Goal: Task Accomplishment & Management: Manage account settings

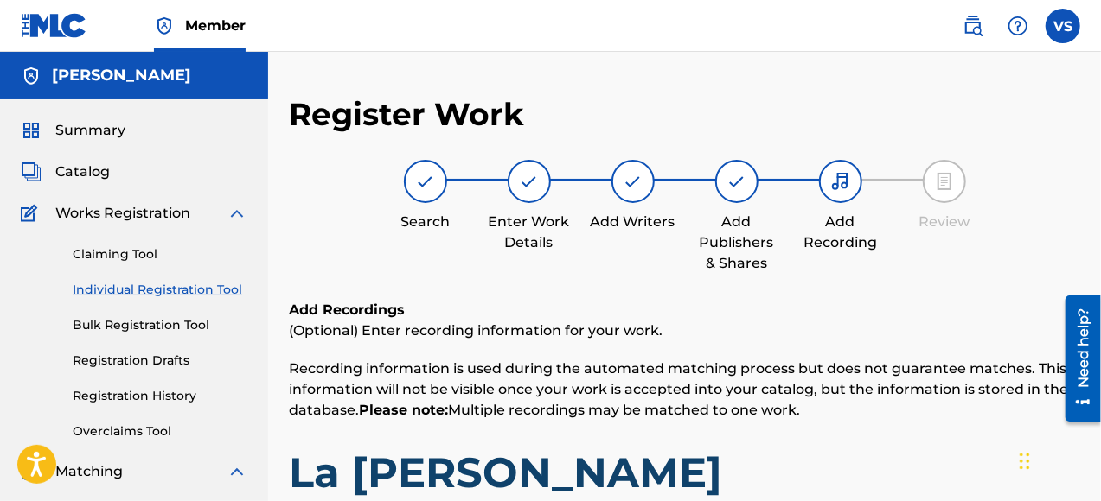
scroll to position [432, 0]
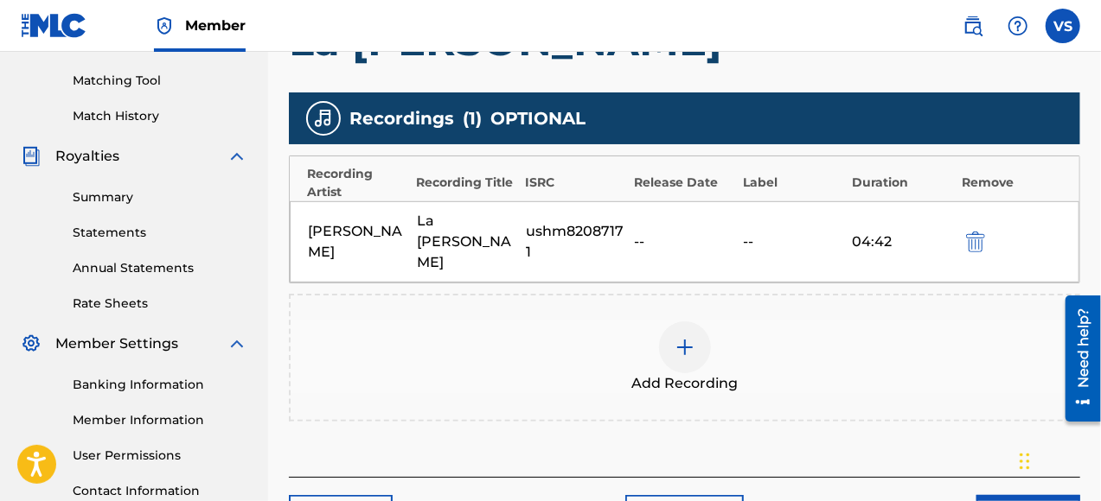
click at [1023, 487] on div "Chat Widget" at bounding box center [1057, 459] width 86 height 83
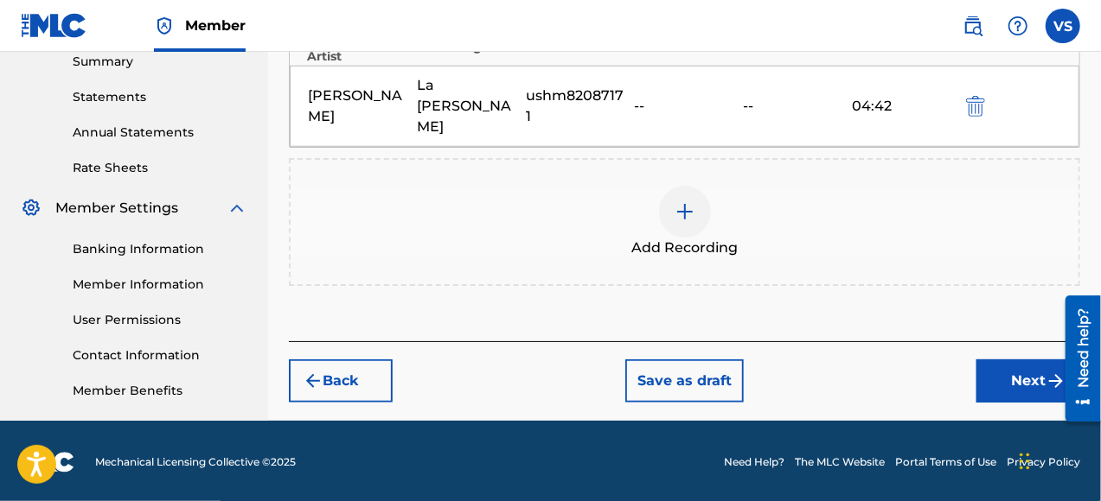
scroll to position [571, 0]
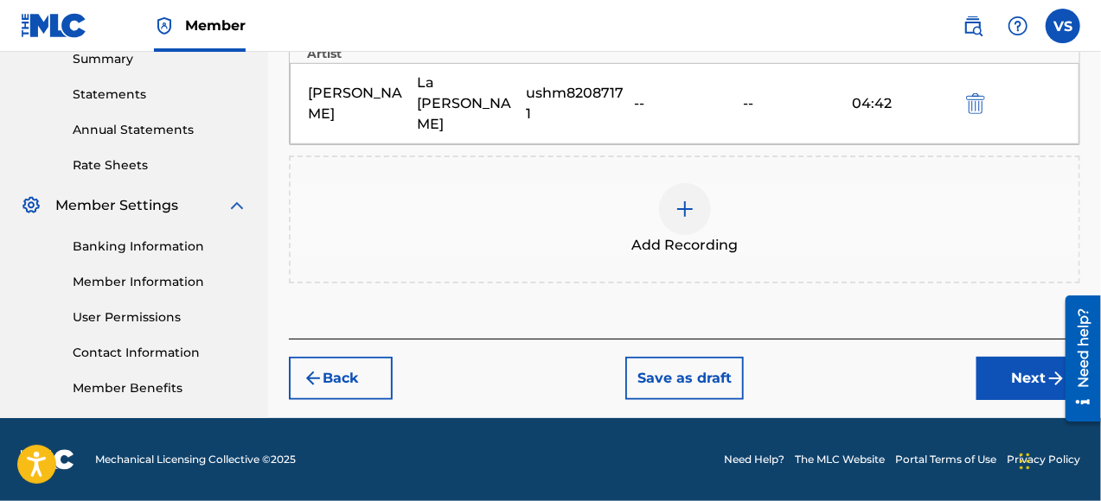
click at [1034, 361] on button "Next" at bounding box center [1028, 378] width 104 height 43
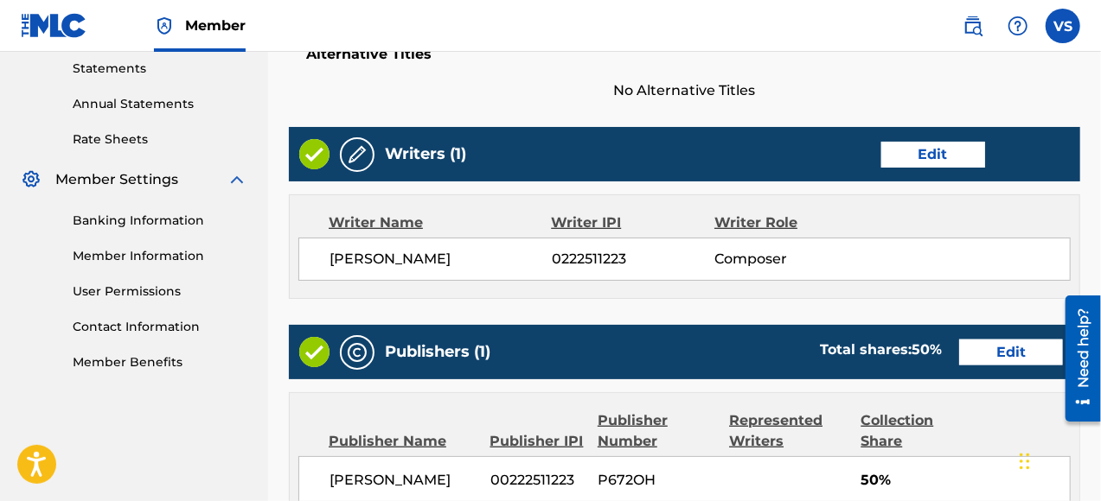
scroll to position [597, 0]
click at [1024, 351] on button "Edit" at bounding box center [1011, 353] width 104 height 26
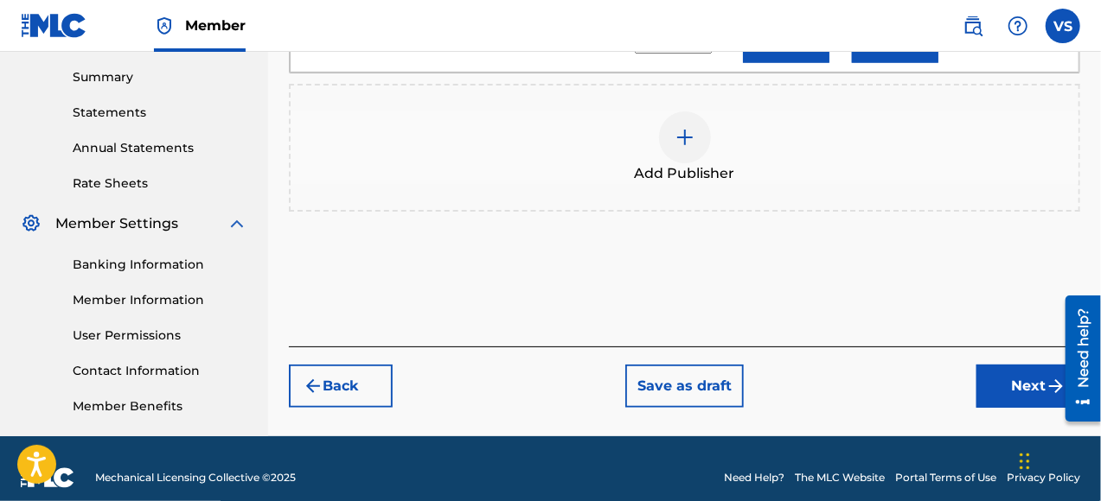
scroll to position [571, 0]
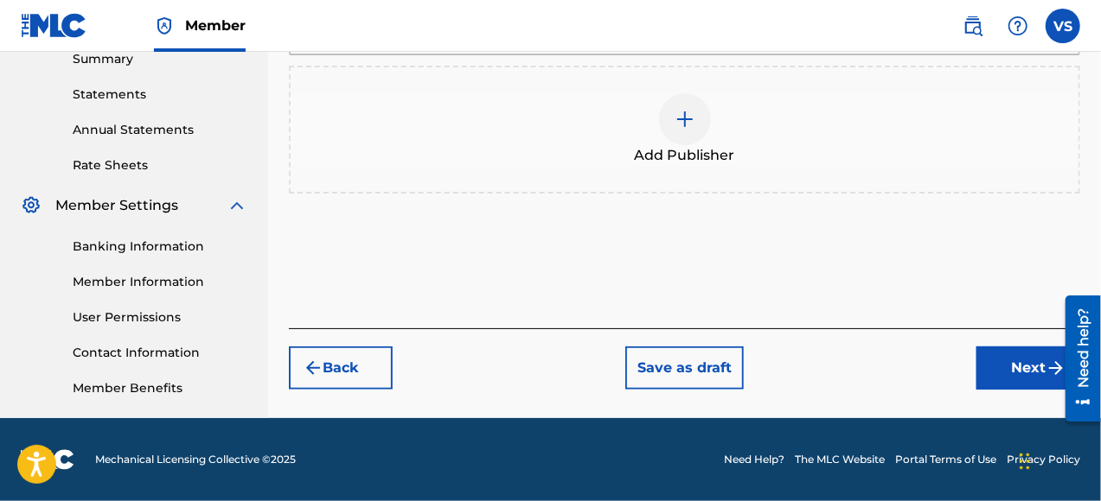
click at [1029, 367] on button "Next" at bounding box center [1028, 368] width 104 height 43
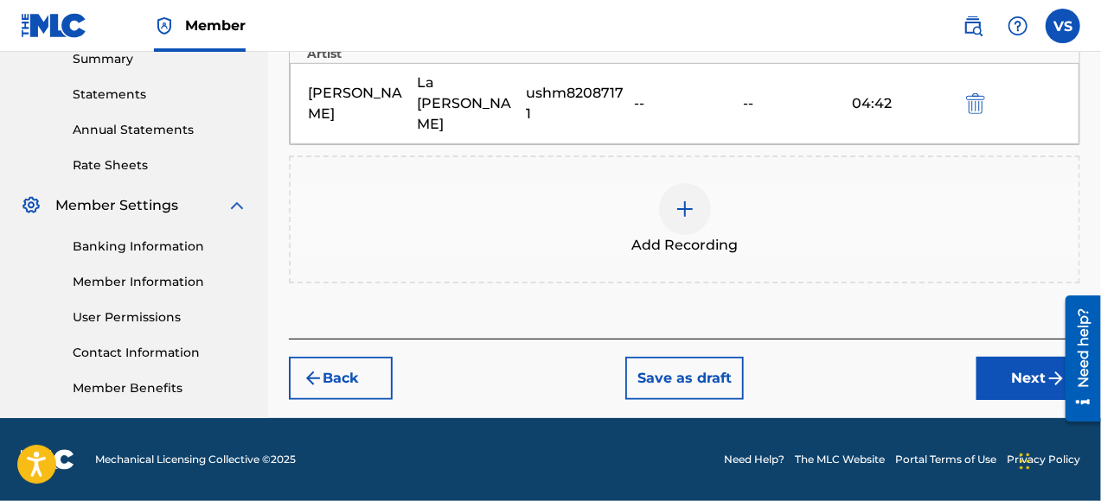
click at [1048, 368] on img "submit" at bounding box center [1055, 378] width 21 height 21
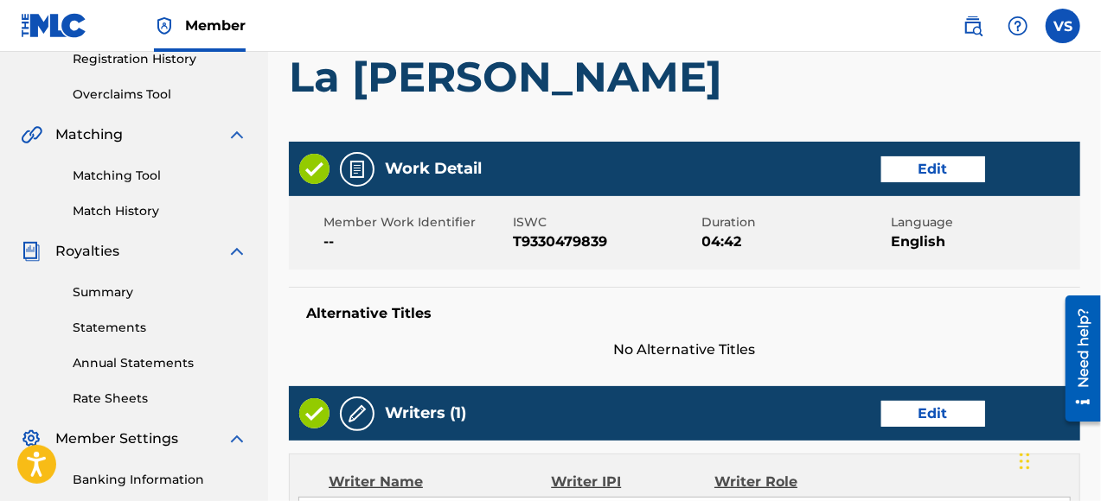
scroll to position [683, 0]
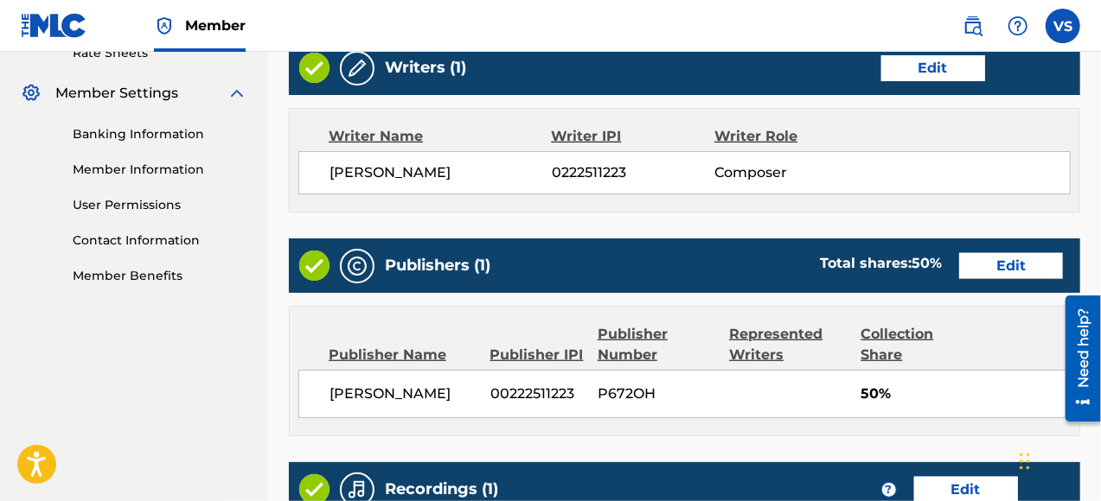
click at [166, 168] on link "Member Information" at bounding box center [160, 170] width 175 height 18
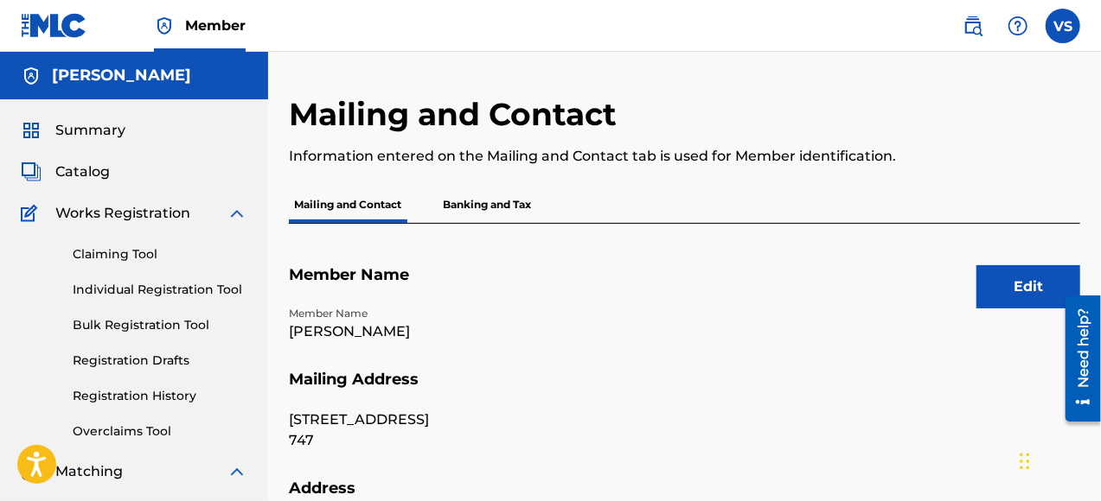
click at [465, 204] on p "Banking and Tax" at bounding box center [486, 205] width 99 height 36
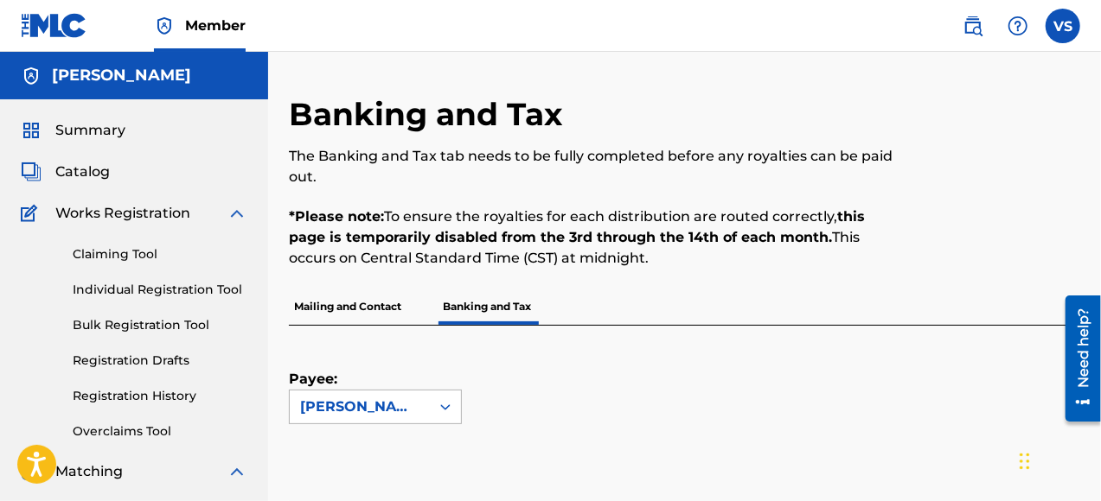
click at [448, 406] on icon at bounding box center [445, 408] width 10 height 6
click at [448, 406] on icon at bounding box center [445, 407] width 10 height 6
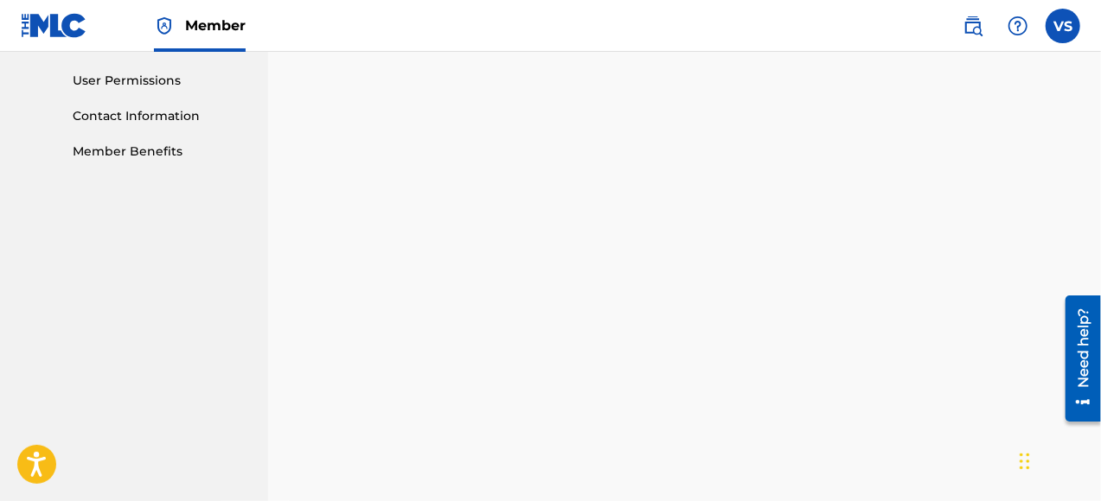
scroll to position [875, 0]
click at [1060, 242] on div "Payee: [PERSON_NAME]" at bounding box center [684, 47] width 791 height 1193
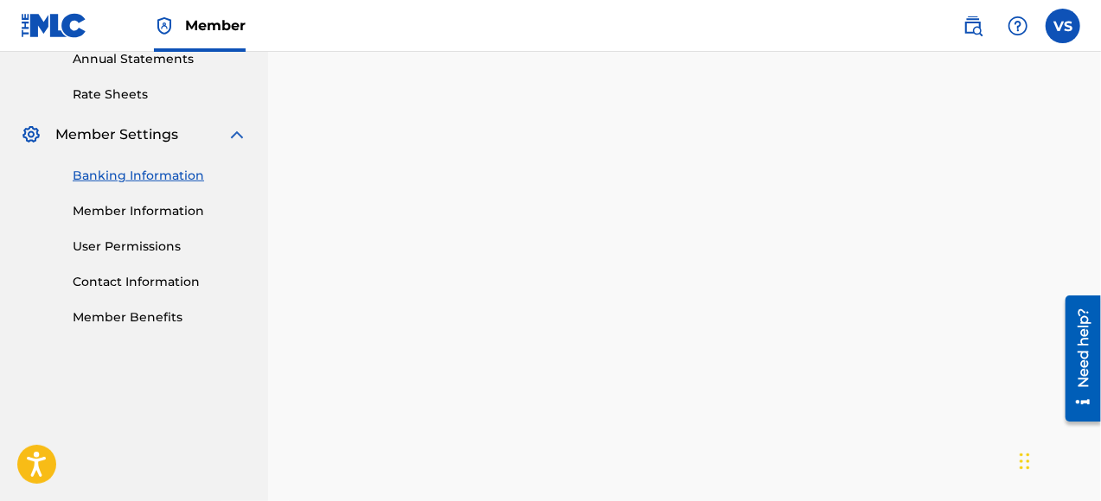
scroll to position [581, 0]
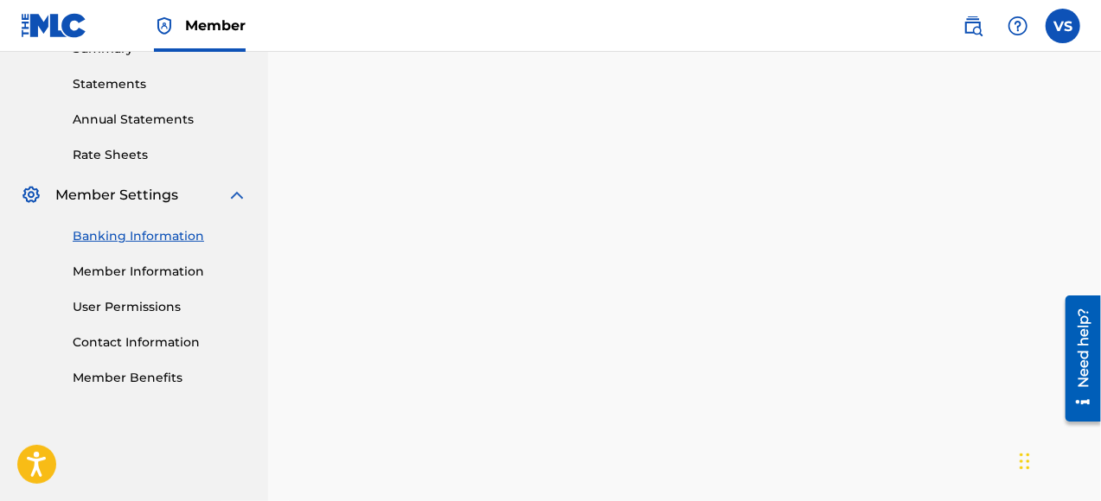
click at [1041, 190] on div "Payee: [PERSON_NAME]" at bounding box center [684, 341] width 791 height 1193
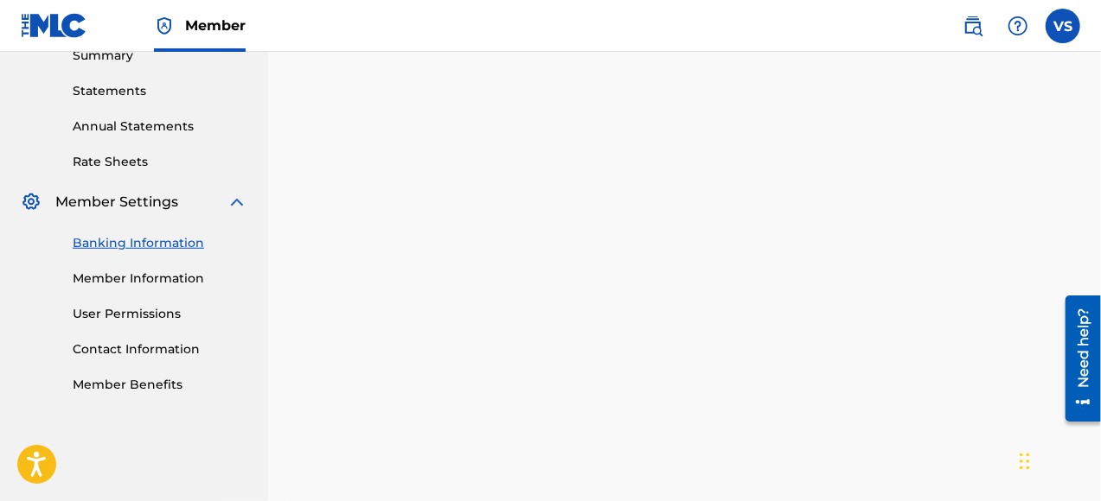
scroll to position [577, 0]
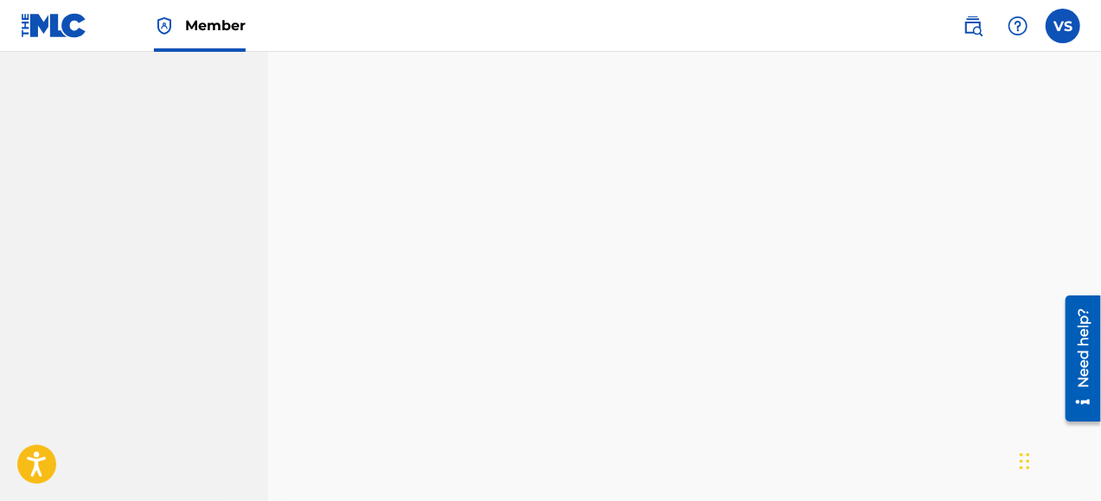
drag, startPoint x: 1102, startPoint y: 268, endPoint x: 2, endPoint y: 102, distance: 1113.0
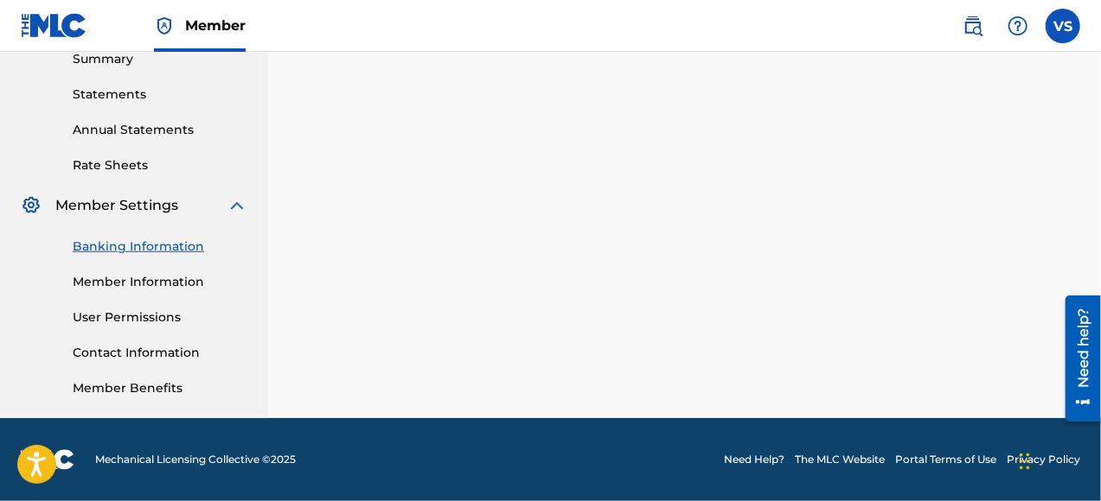
scroll to position [571, 0]
click at [164, 278] on link "Member Information" at bounding box center [160, 282] width 175 height 18
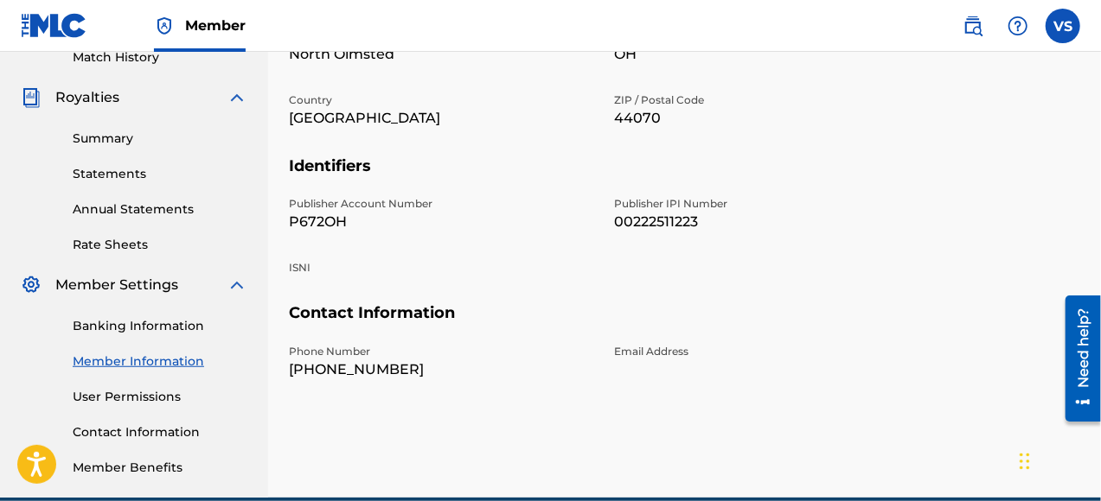
scroll to position [571, 0]
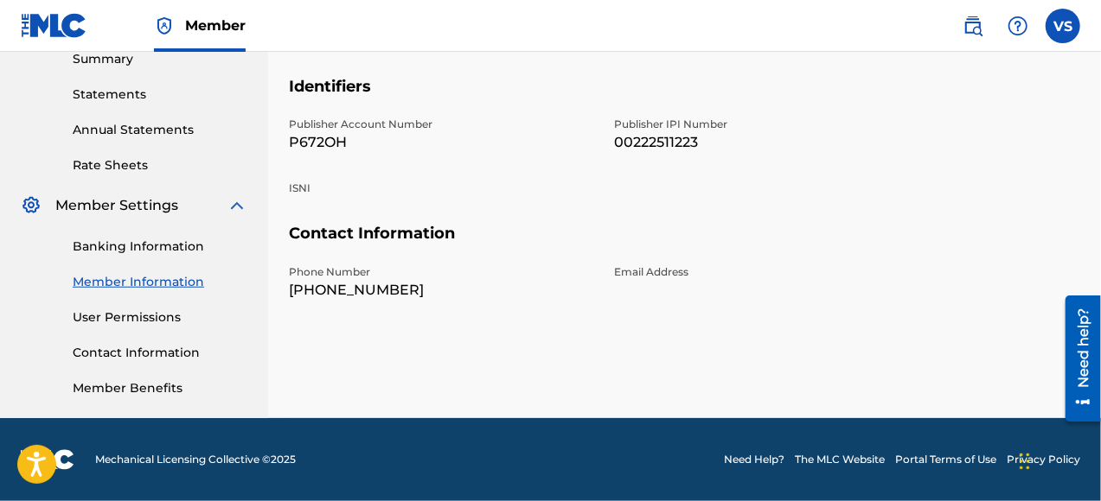
click at [134, 247] on link "Banking Information" at bounding box center [160, 247] width 175 height 18
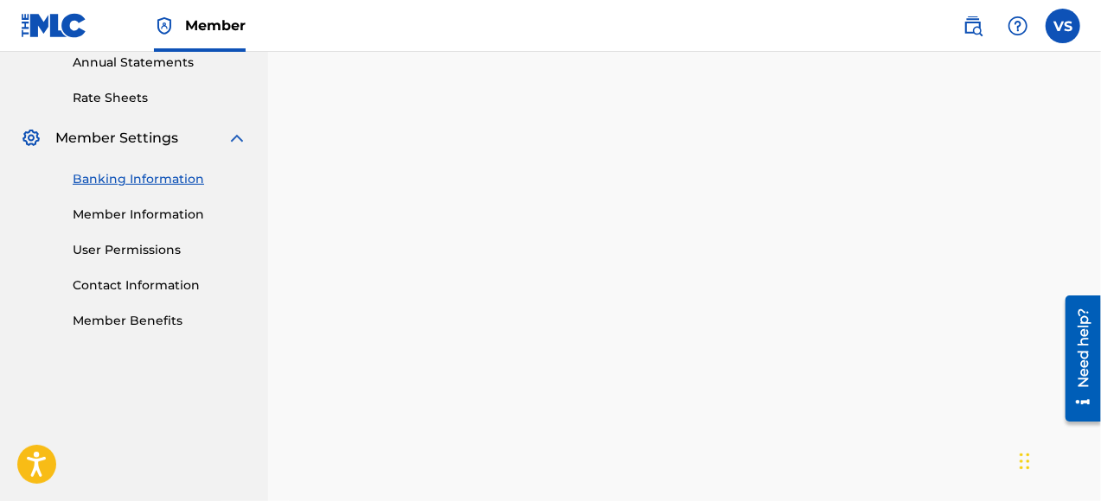
scroll to position [555, 0]
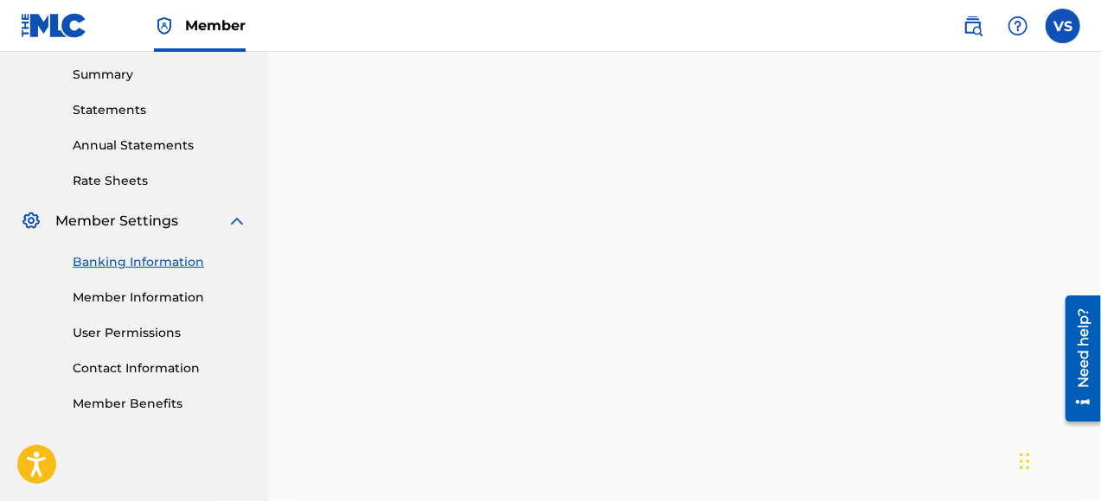
click at [1067, 170] on div "Payee: [PERSON_NAME]" at bounding box center [684, 182] width 791 height 822
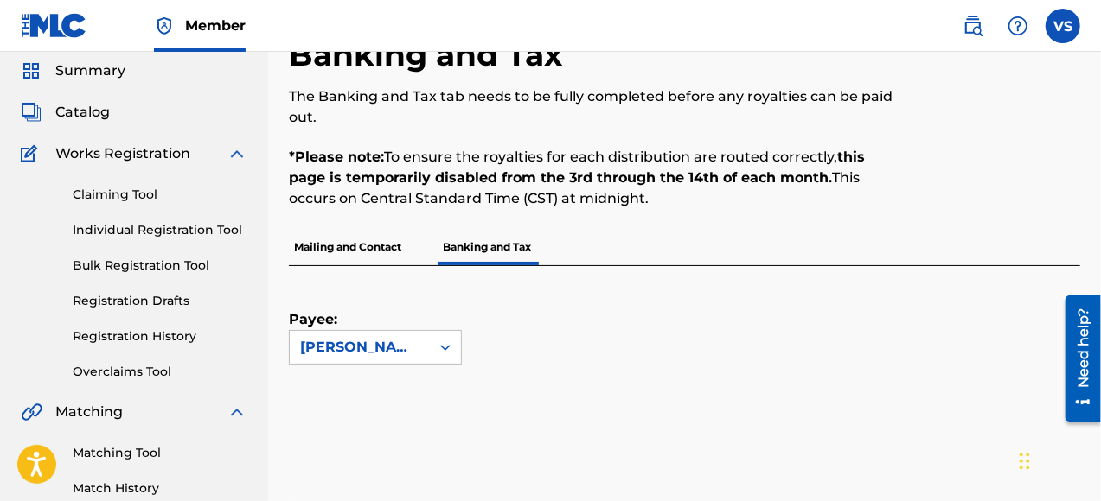
scroll to position [0, 0]
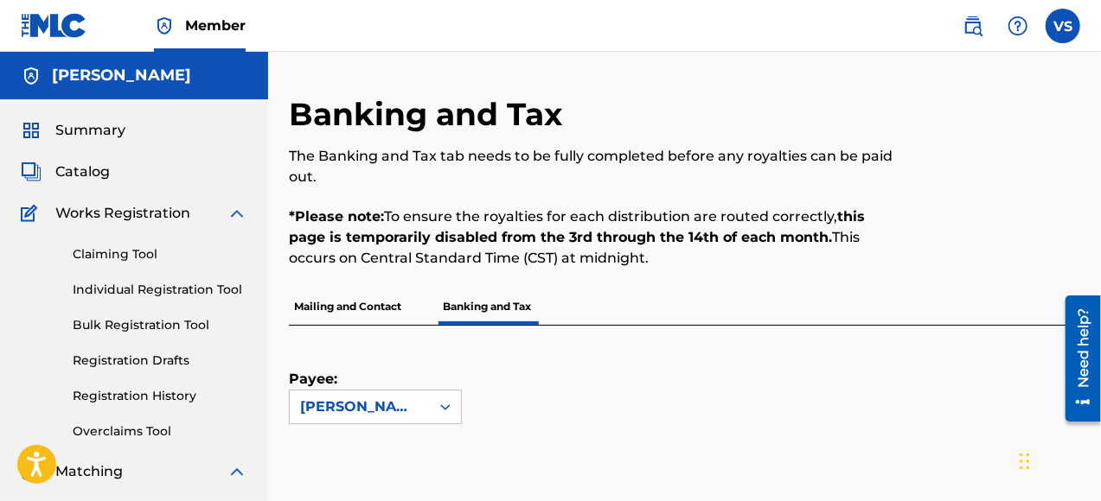
click at [91, 175] on span "Catalog" at bounding box center [82, 172] width 54 height 21
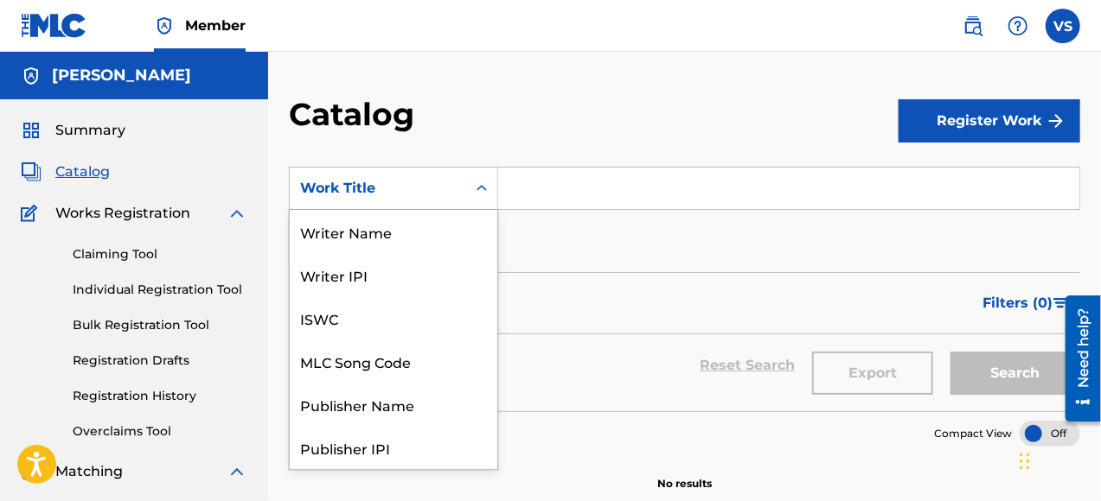
click at [420, 191] on div "Work Title" at bounding box center [378, 188] width 156 height 21
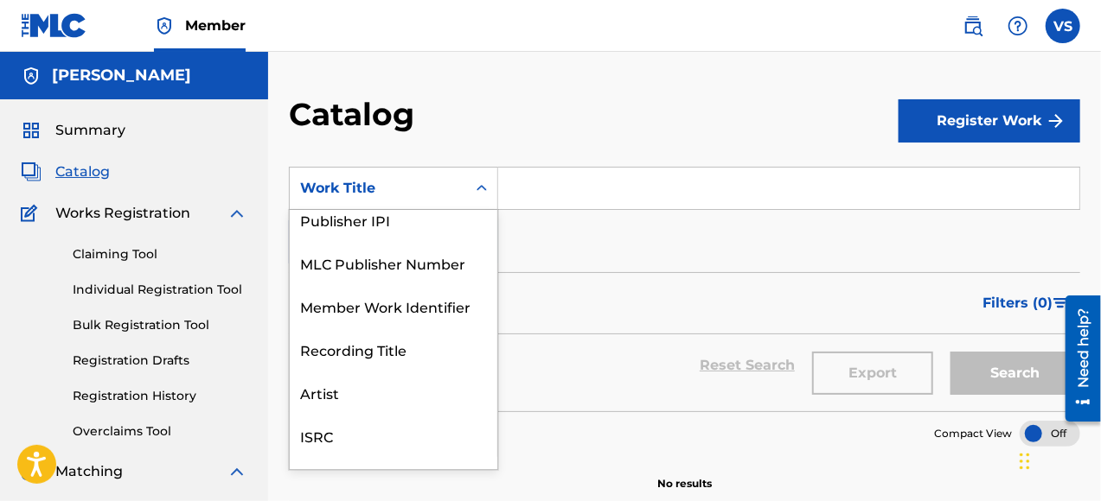
scroll to position [259, 0]
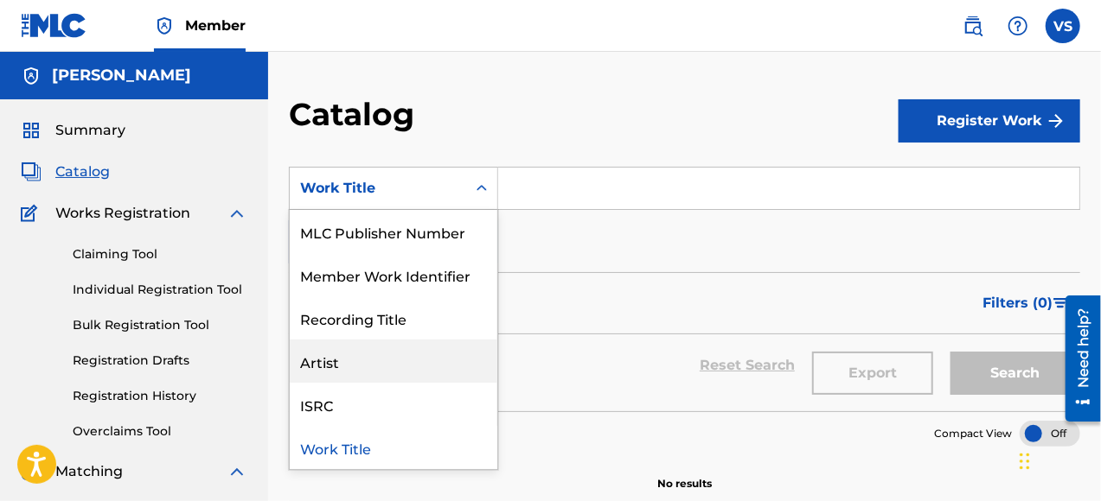
click at [347, 360] on div "Artist" at bounding box center [393, 361] width 207 height 43
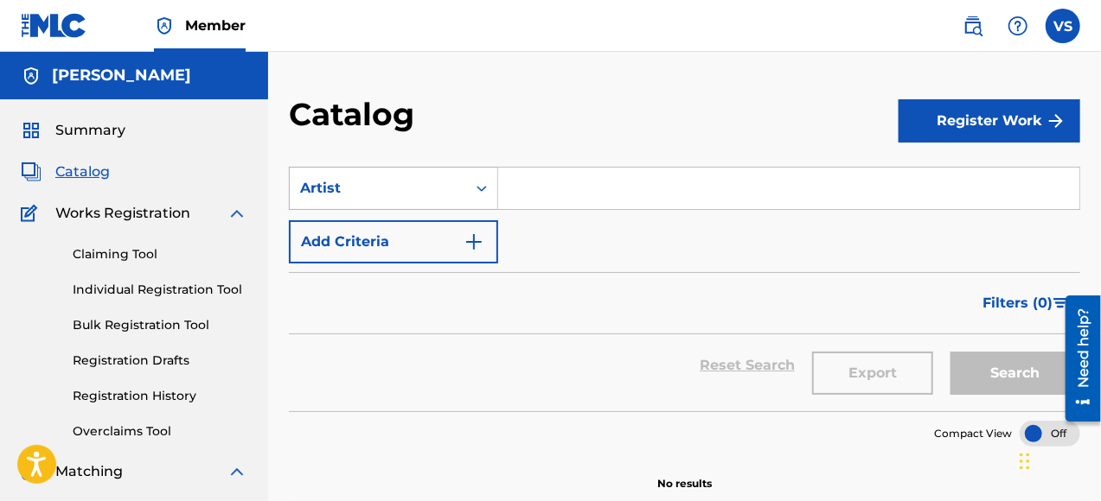
click at [488, 188] on icon "Search Form" at bounding box center [481, 188] width 17 height 17
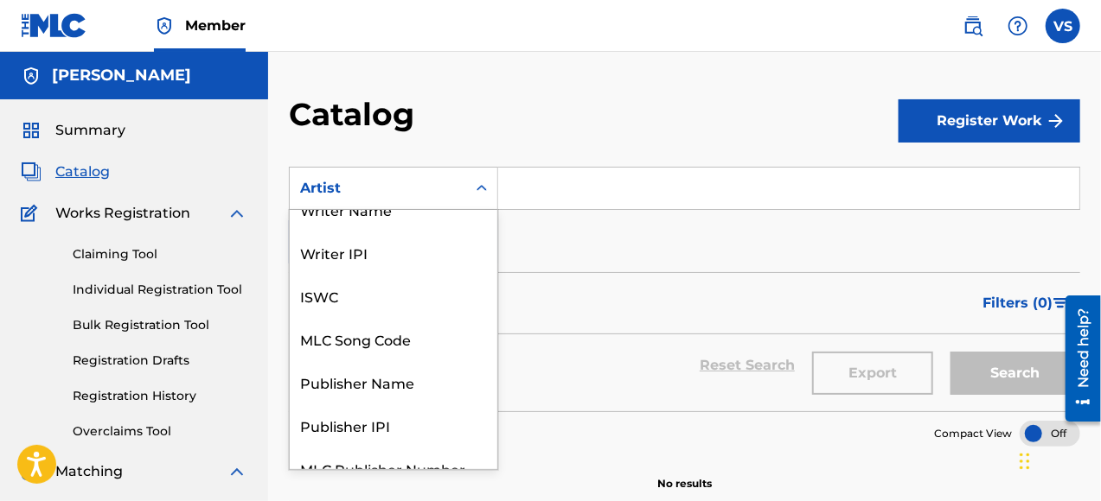
scroll to position [0, 0]
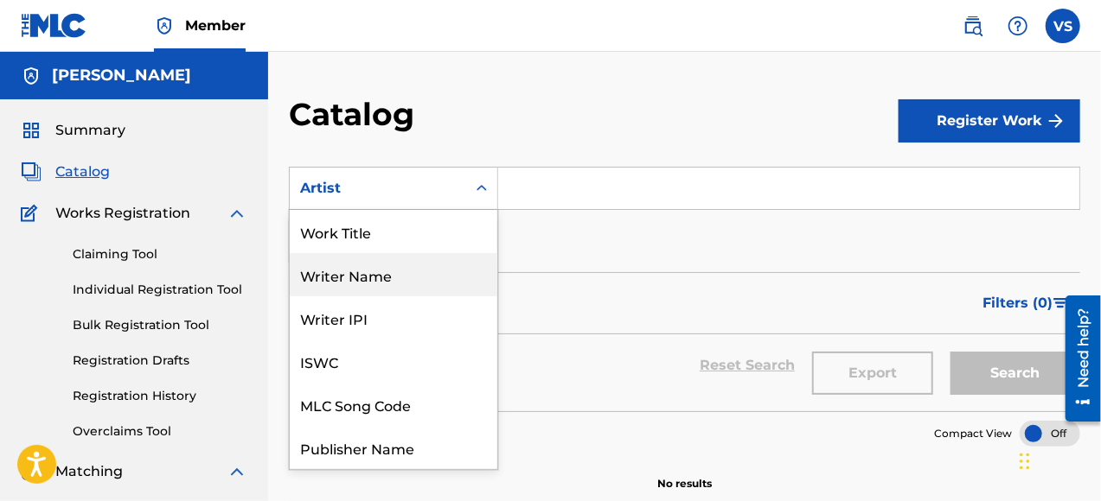
click at [401, 273] on div "Writer Name" at bounding box center [393, 274] width 207 height 43
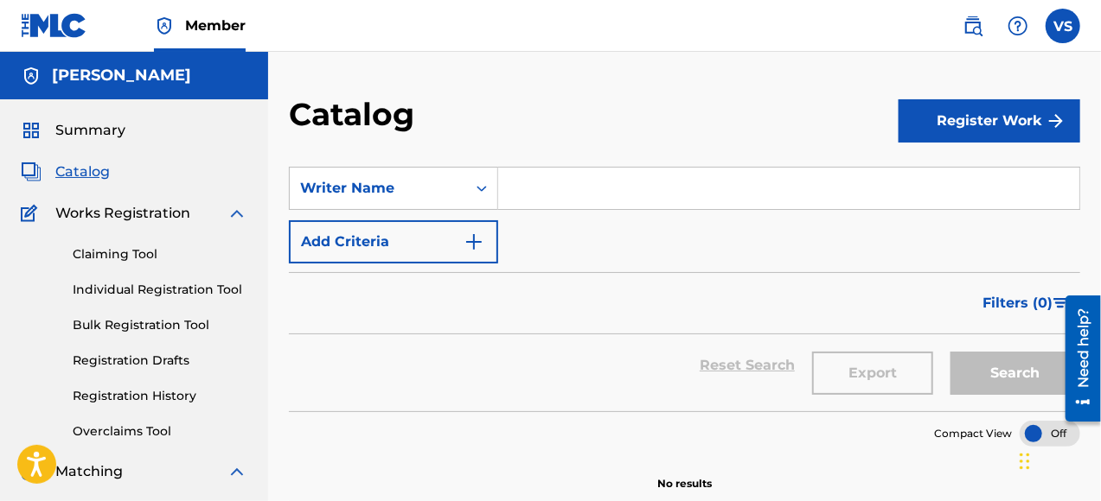
click at [608, 230] on div "SearchWithCriteria4453d43c-202f-489f-971b-3c3e9453be79 Writer Name Add Criteria" at bounding box center [684, 215] width 791 height 97
click at [545, 197] on input "Search Form" at bounding box center [788, 188] width 581 height 41
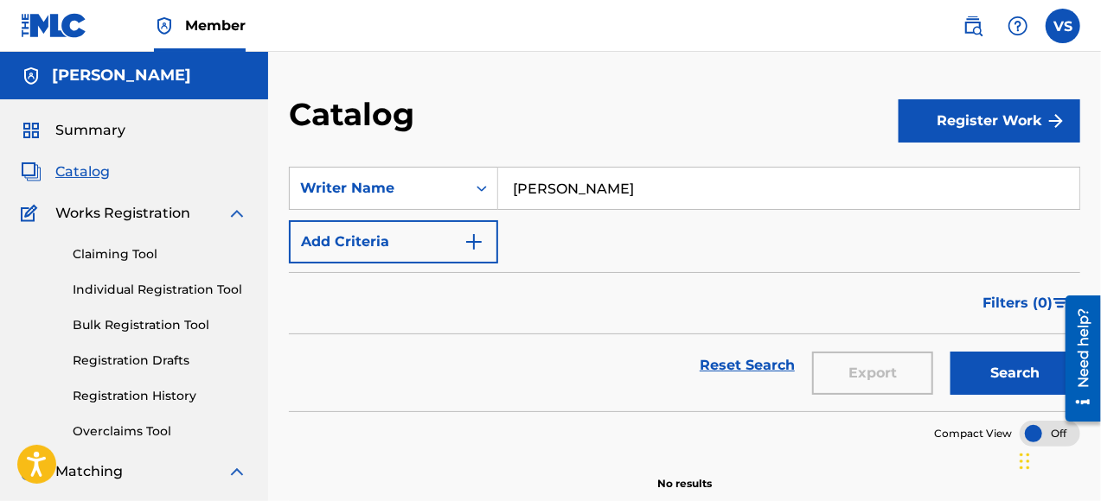
type input "[PERSON_NAME]"
click at [950, 352] on button "Search" at bounding box center [1015, 373] width 130 height 43
click at [1020, 372] on button "Search" at bounding box center [1015, 373] width 130 height 43
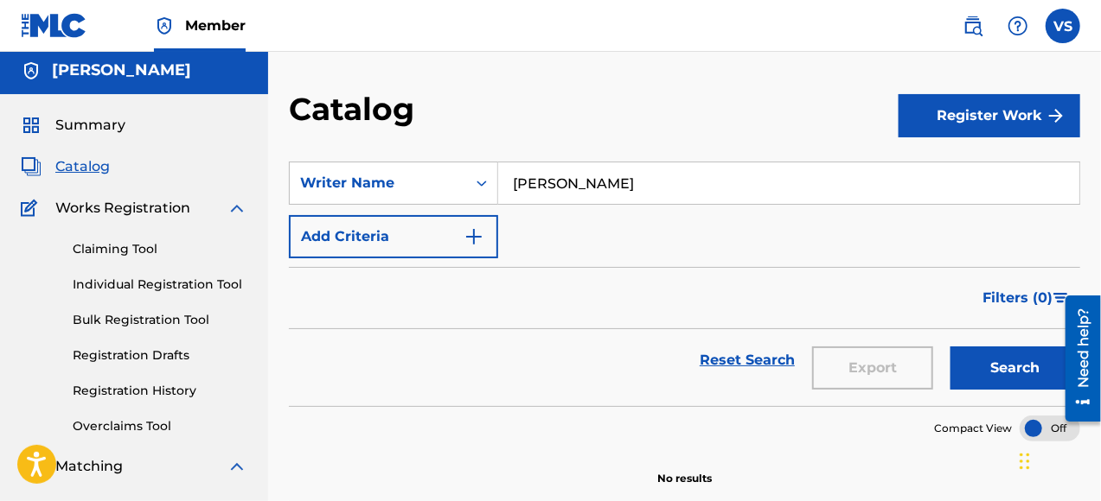
scroll to position [173, 0]
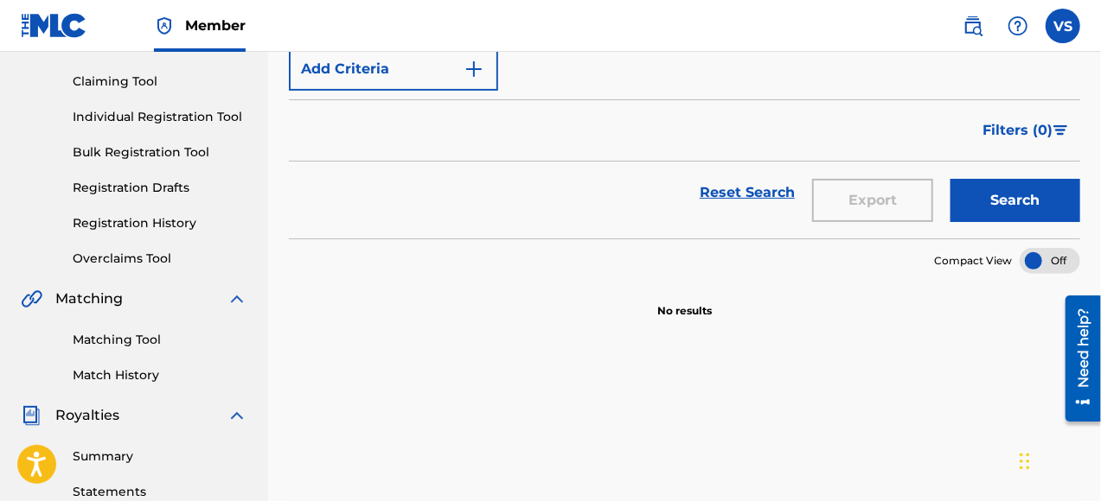
click at [115, 458] on link "Summary" at bounding box center [160, 457] width 175 height 18
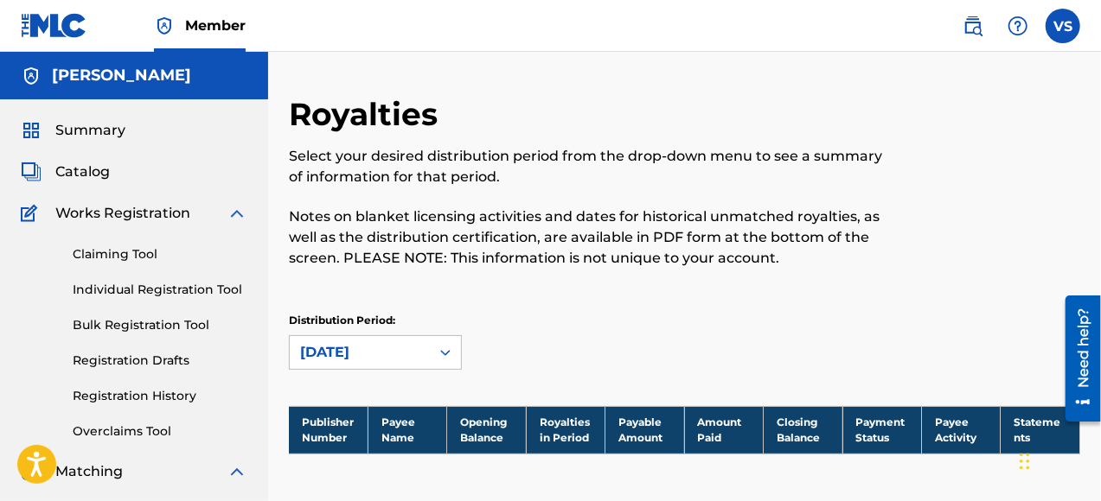
click at [90, 173] on span "Catalog" at bounding box center [82, 172] width 54 height 21
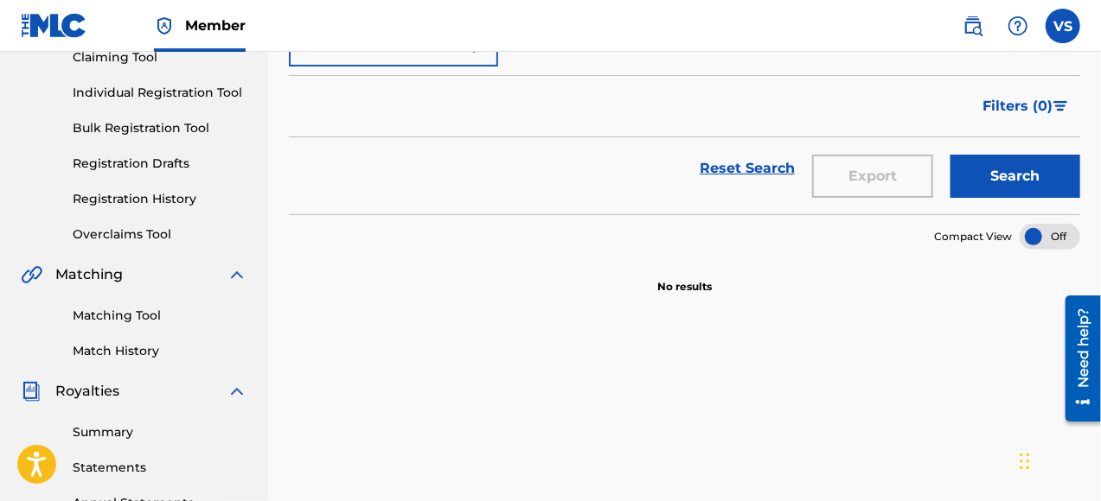
scroll to position [259, 0]
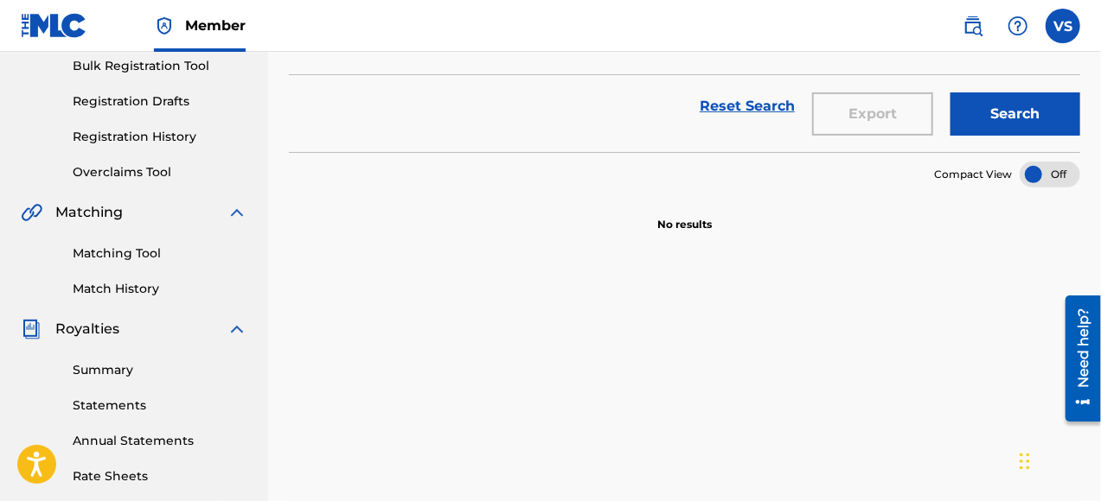
click at [175, 137] on link "Registration History" at bounding box center [160, 137] width 175 height 18
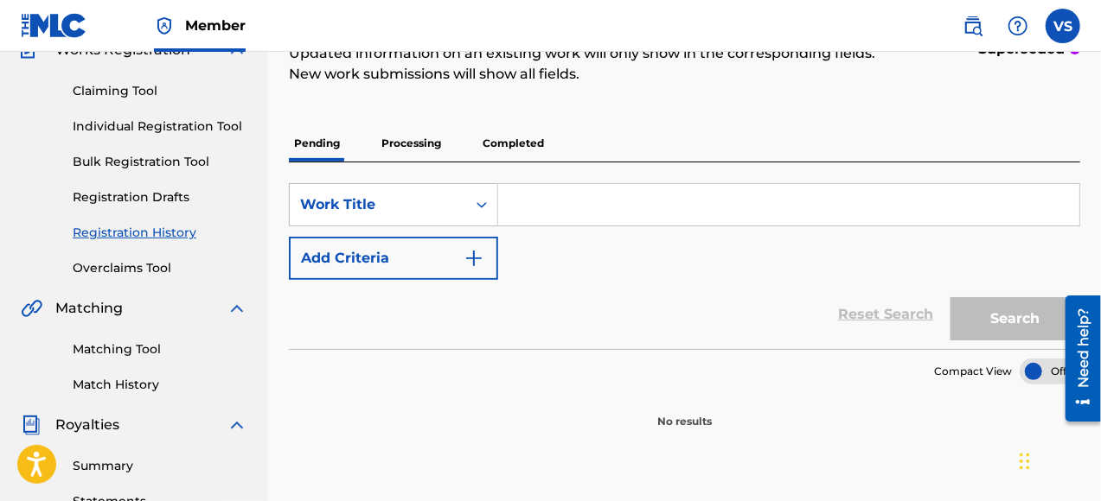
scroll to position [86, 0]
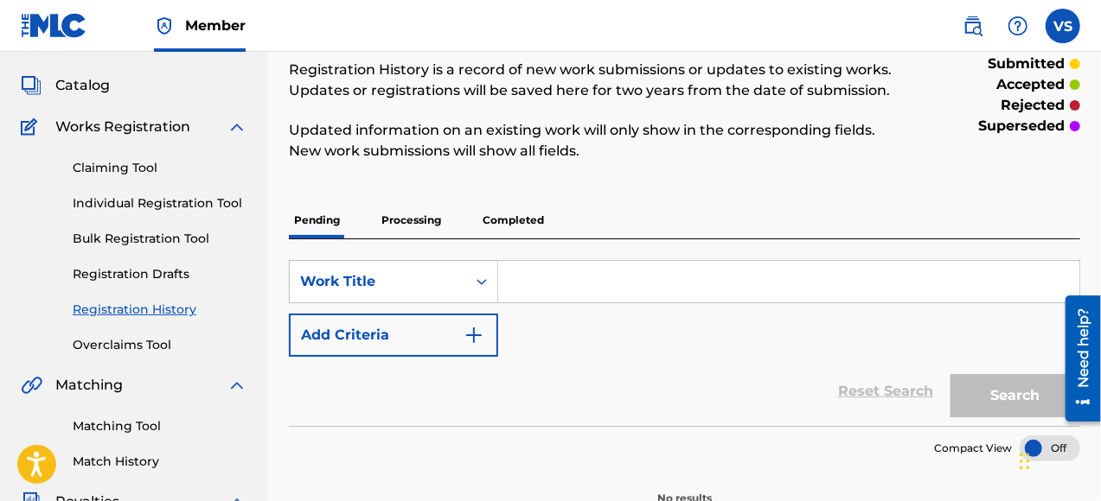
click at [425, 221] on p "Processing" at bounding box center [411, 220] width 70 height 36
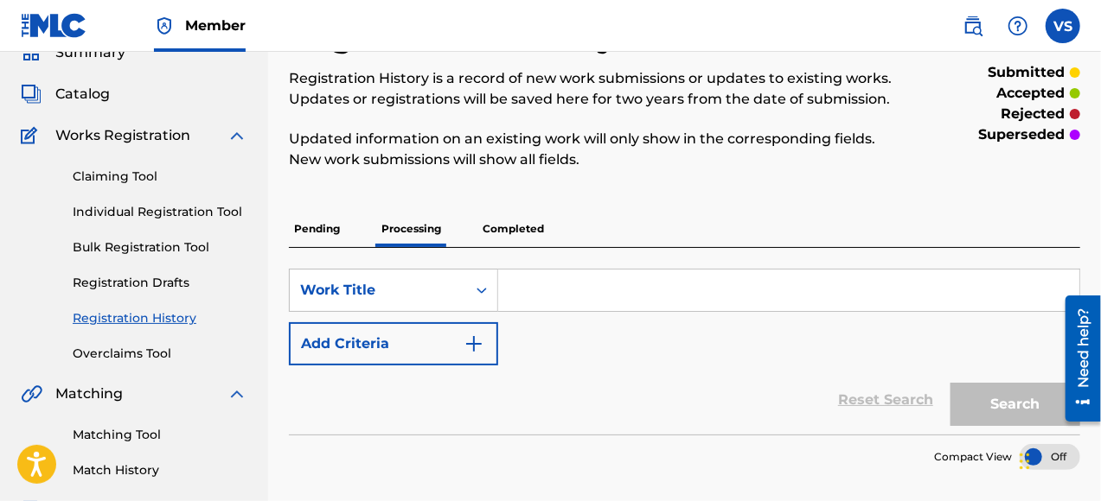
scroll to position [173, 0]
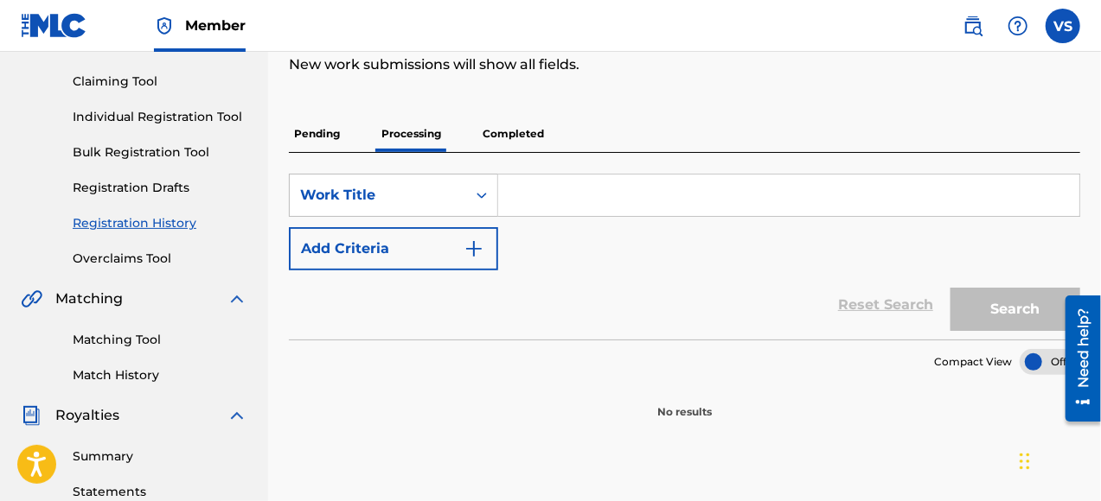
click at [533, 137] on p "Completed" at bounding box center [513, 134] width 72 height 36
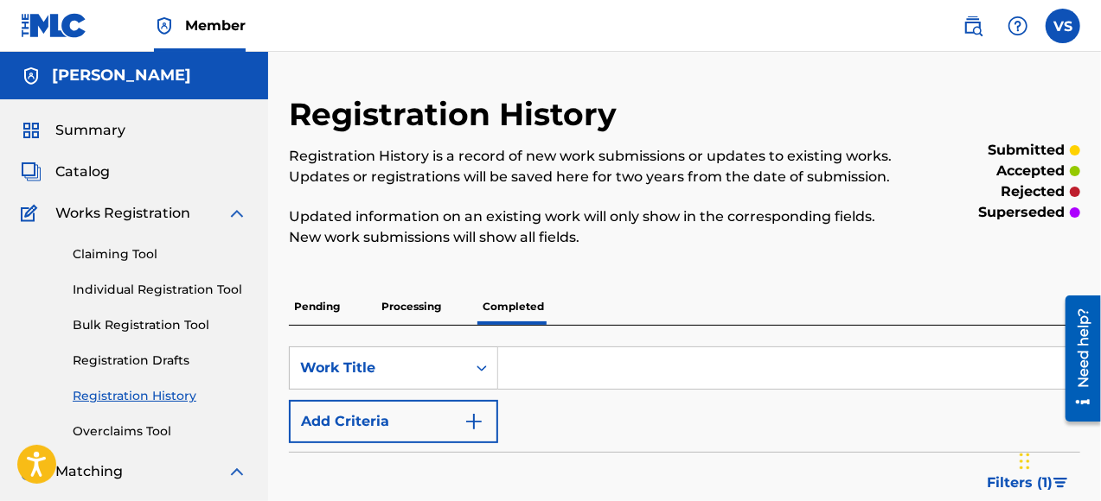
click at [175, 325] on link "Bulk Registration Tool" at bounding box center [160, 325] width 175 height 18
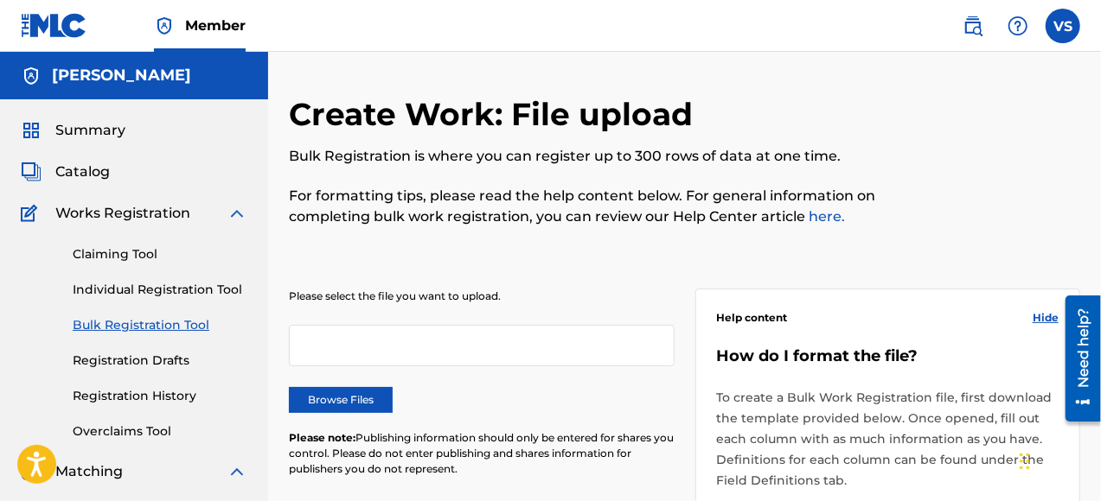
click at [233, 213] on img at bounding box center [237, 213] width 21 height 21
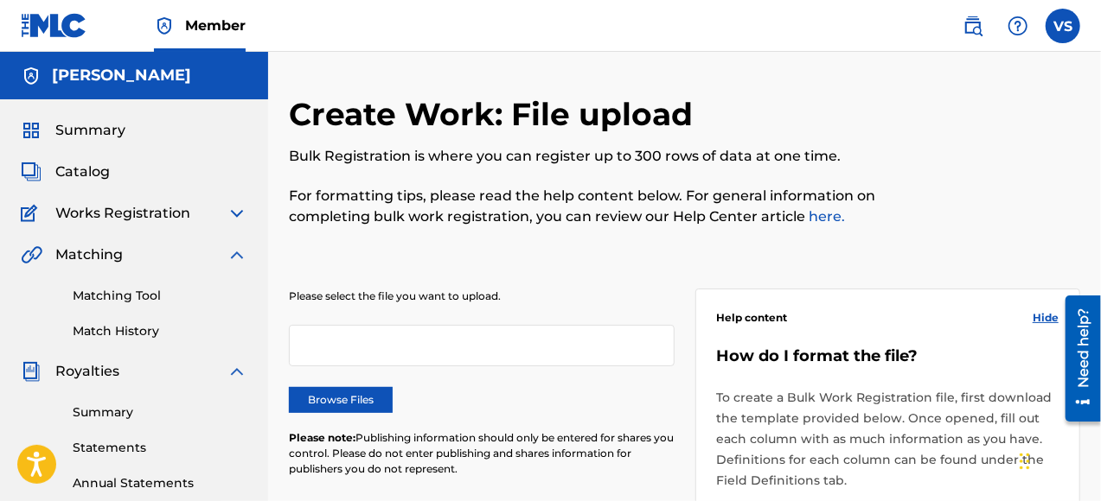
click at [123, 334] on link "Match History" at bounding box center [160, 331] width 175 height 18
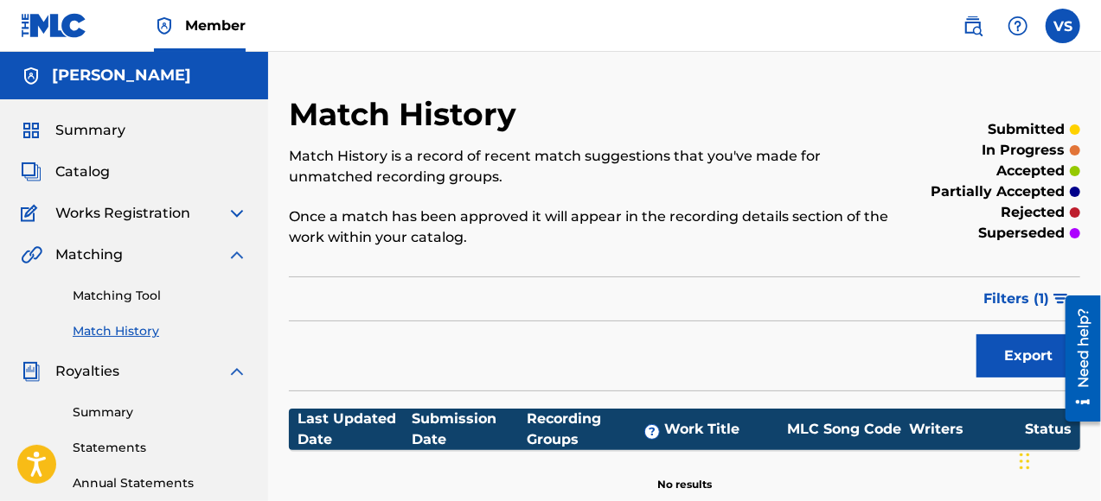
click at [969, 28] on img at bounding box center [972, 26] width 21 height 21
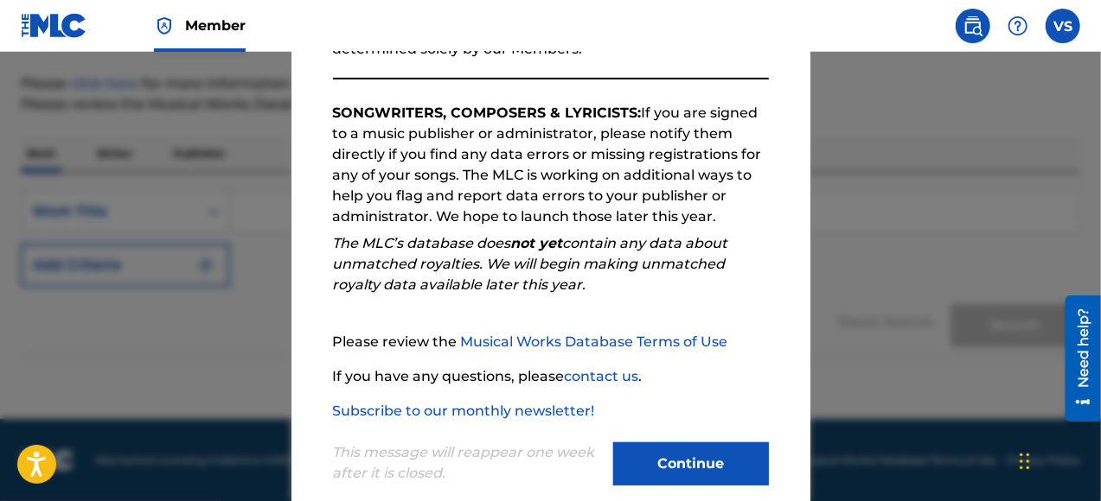
scroll to position [289, 0]
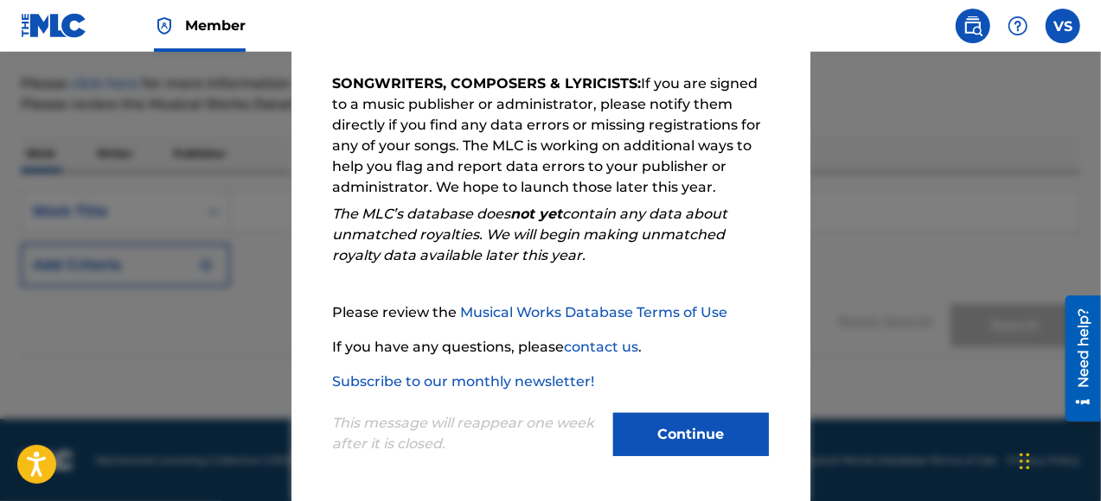
click at [690, 431] on button "Continue" at bounding box center [691, 434] width 156 height 43
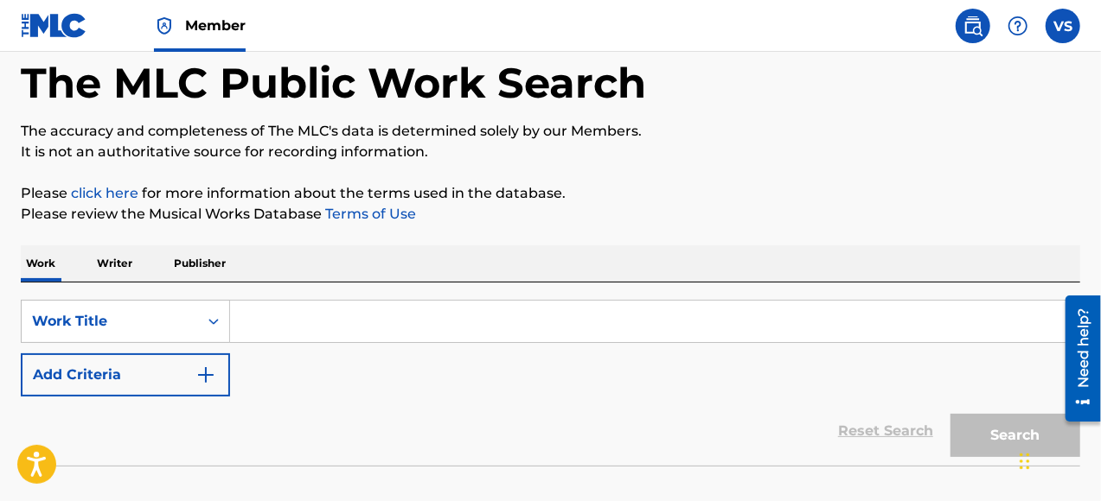
scroll to position [22, 0]
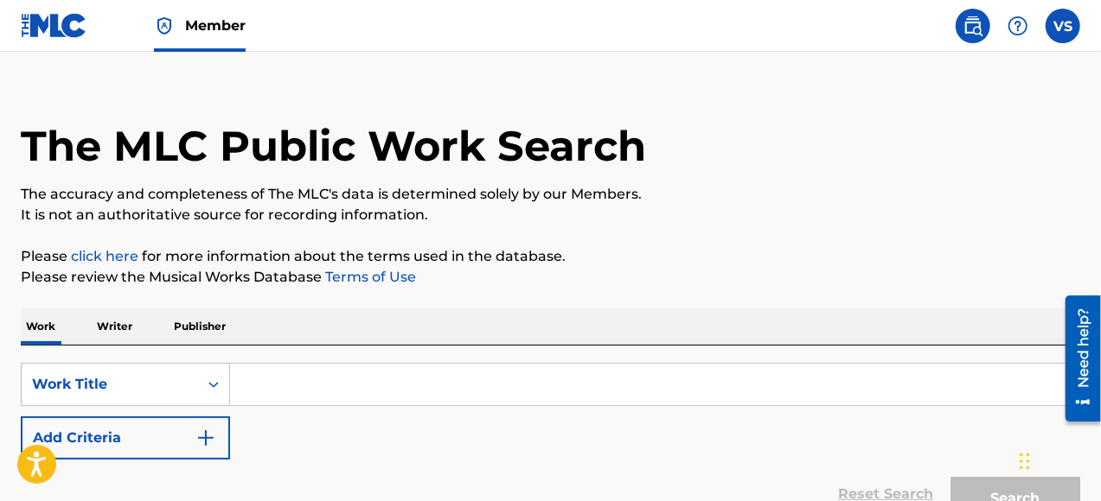
click at [110, 327] on p "Writer" at bounding box center [115, 327] width 46 height 36
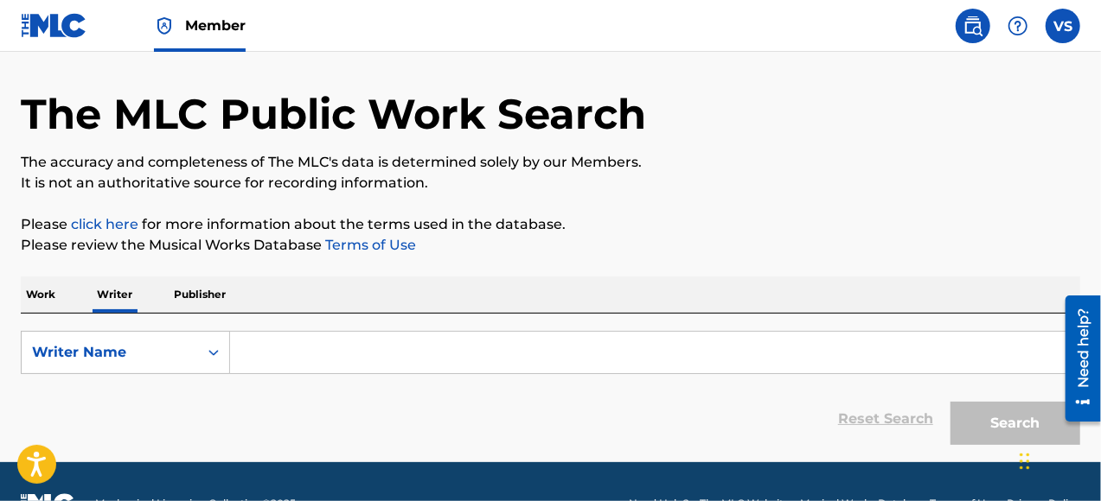
scroll to position [97, 0]
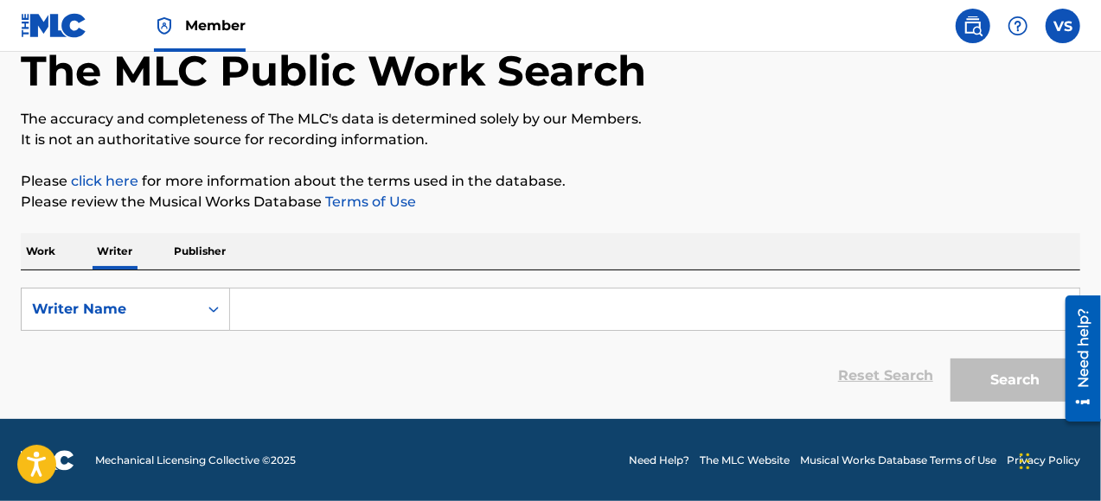
click at [201, 247] on p "Publisher" at bounding box center [200, 251] width 62 height 36
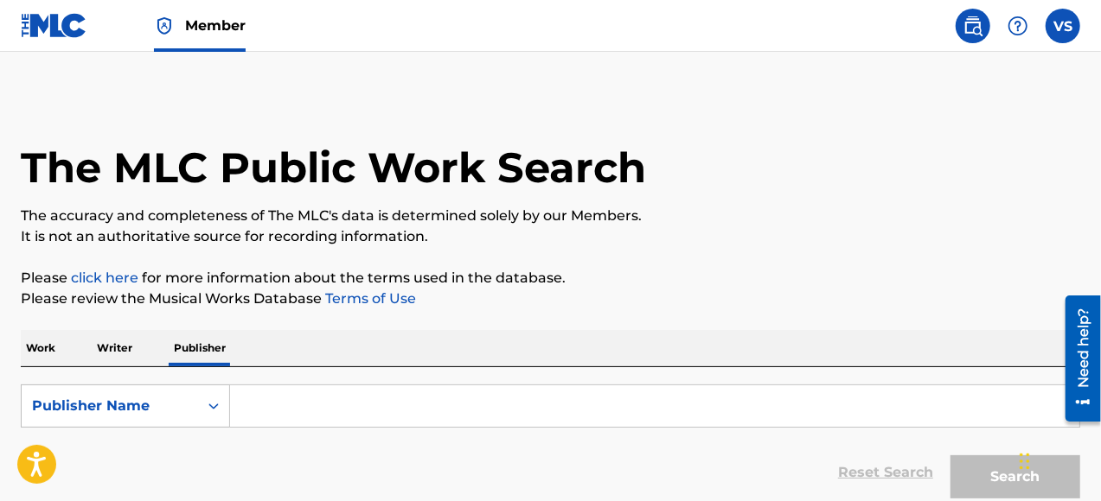
click at [118, 344] on p "Writer" at bounding box center [115, 348] width 46 height 36
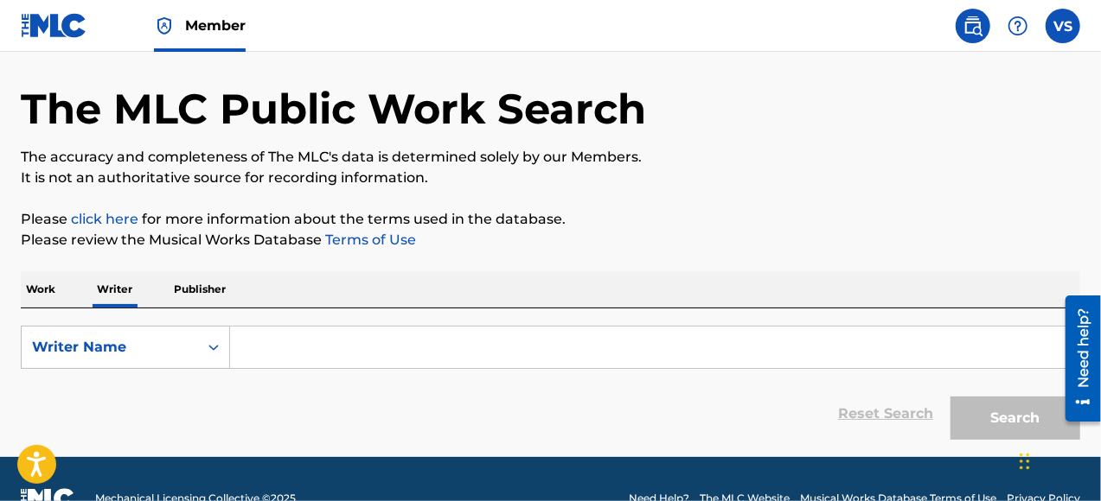
scroll to position [86, 0]
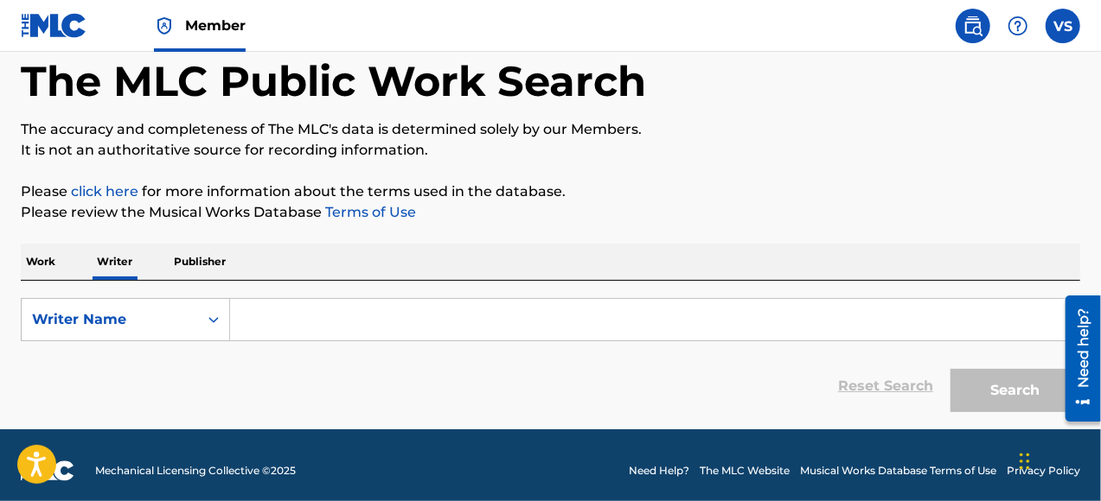
click at [272, 311] on input "Search Form" at bounding box center [654, 319] width 849 height 41
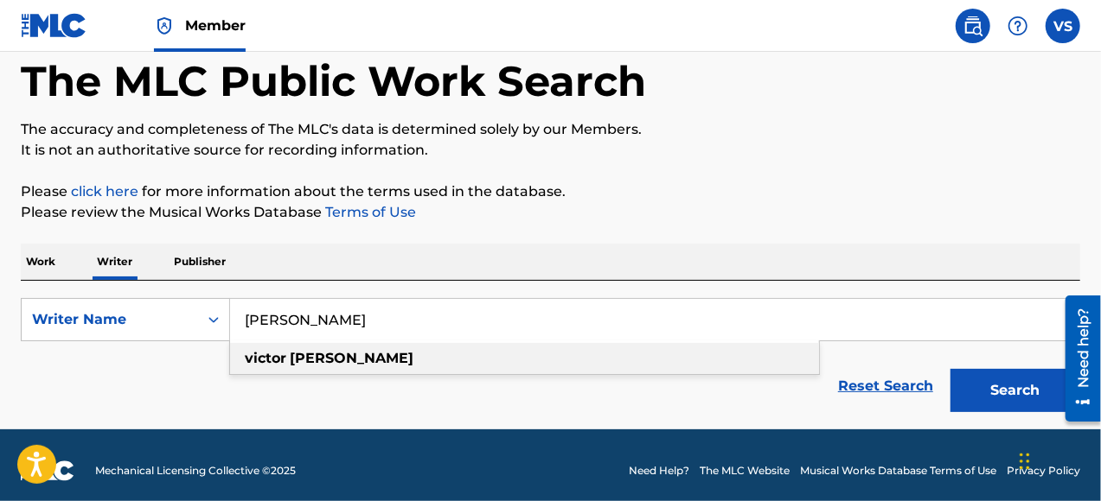
click at [350, 361] on div "[PERSON_NAME]" at bounding box center [524, 358] width 589 height 31
type input "[PERSON_NAME]"
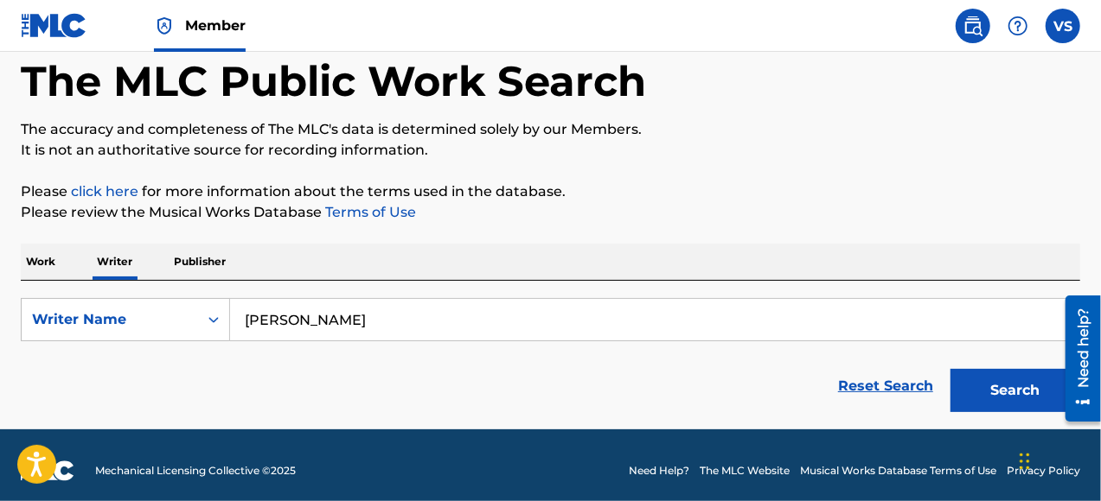
click at [730, 368] on div "Reset Search Search" at bounding box center [550, 386] width 1059 height 69
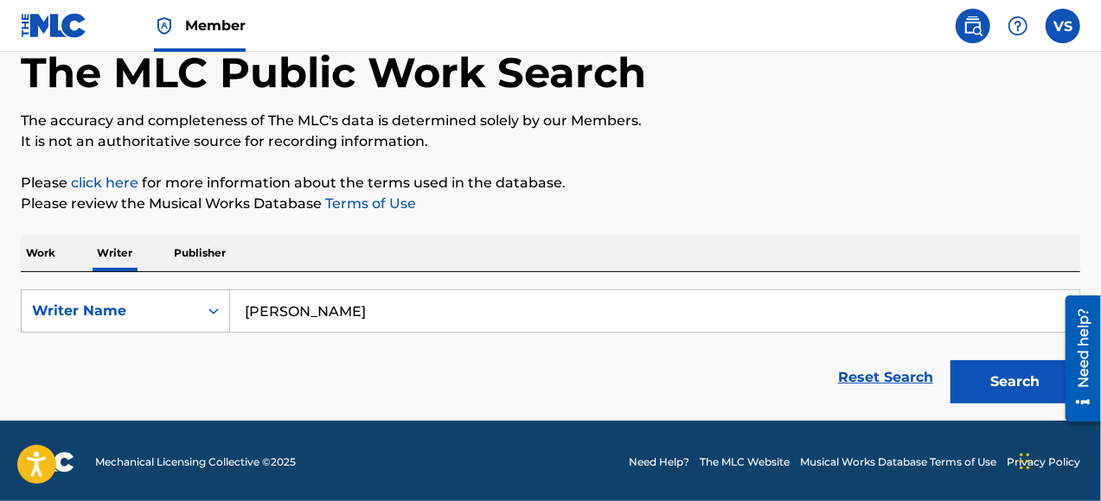
scroll to position [97, 0]
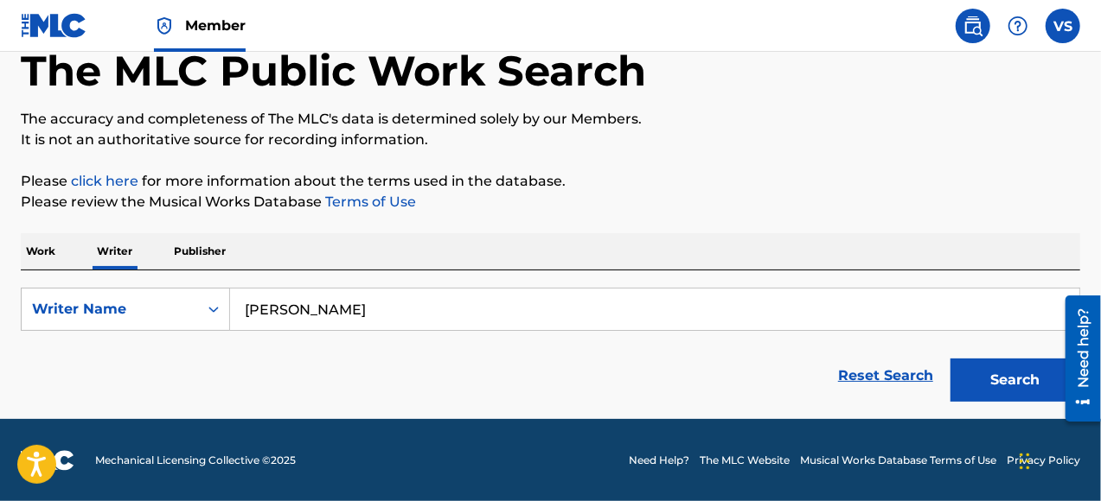
click at [1030, 378] on button "Search" at bounding box center [1015, 380] width 130 height 43
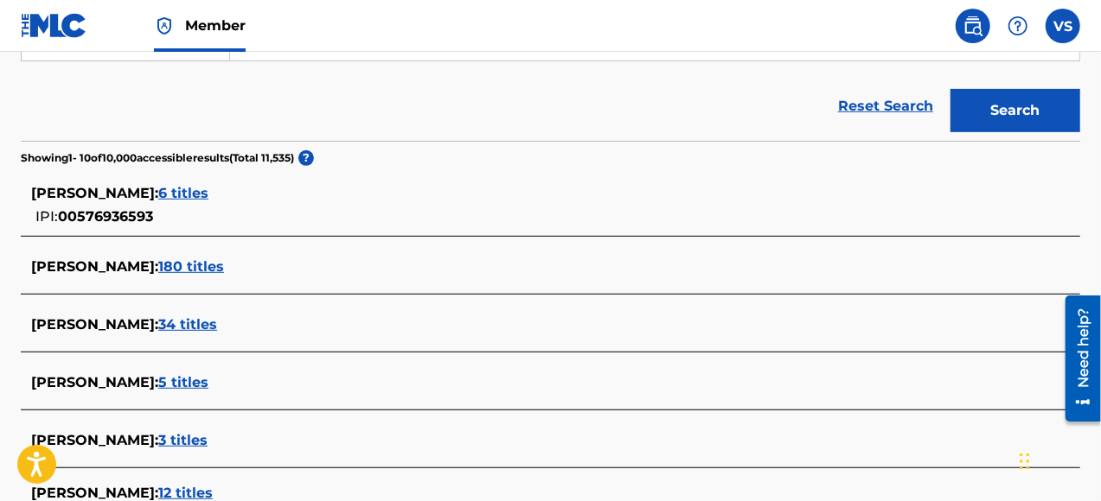
scroll to position [270, 0]
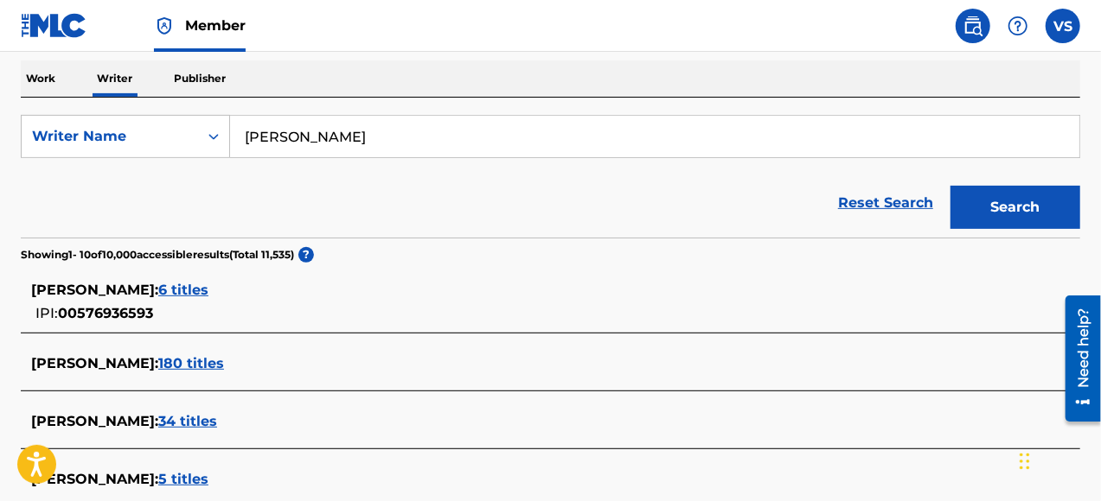
drag, startPoint x: 258, startPoint y: 287, endPoint x: 595, endPoint y: 194, distance: 349.8
click at [595, 194] on div "Reset Search Search" at bounding box center [550, 203] width 1059 height 69
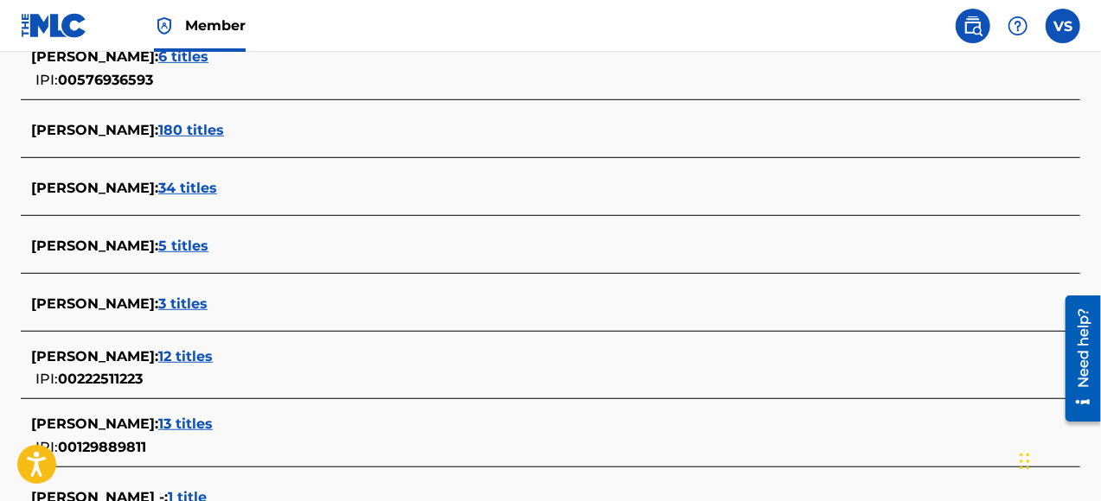
scroll to position [529, 0]
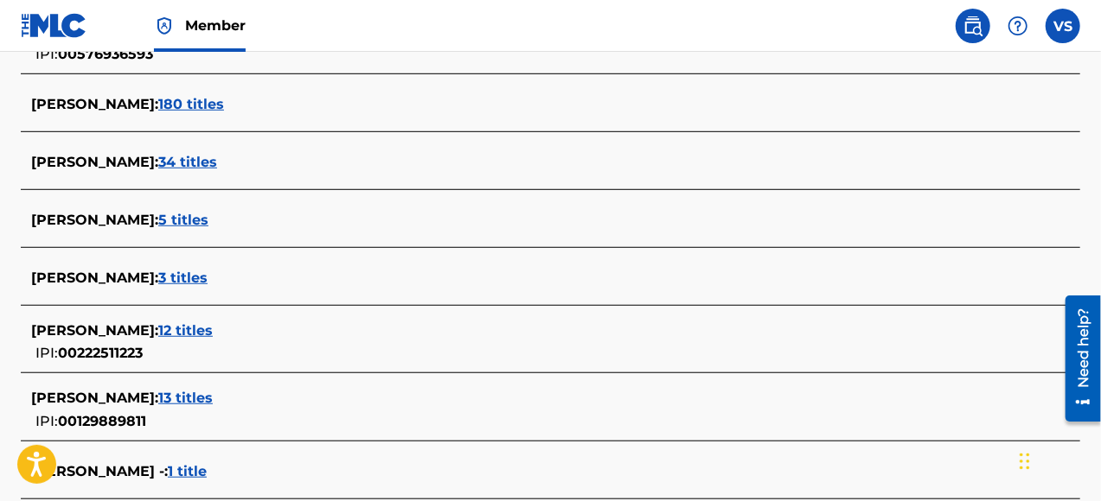
click at [204, 324] on span "12 titles" at bounding box center [185, 330] width 54 height 16
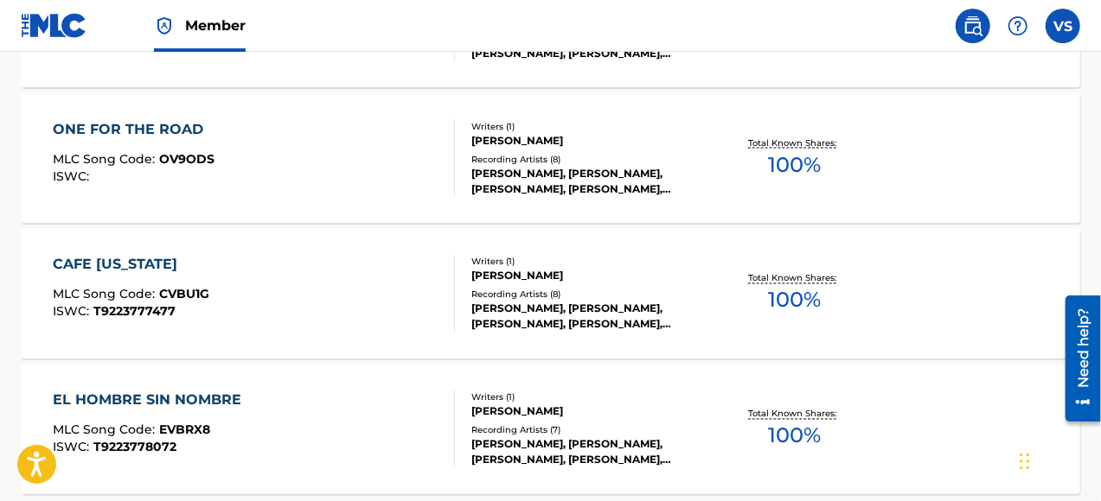
scroll to position [1614, 0]
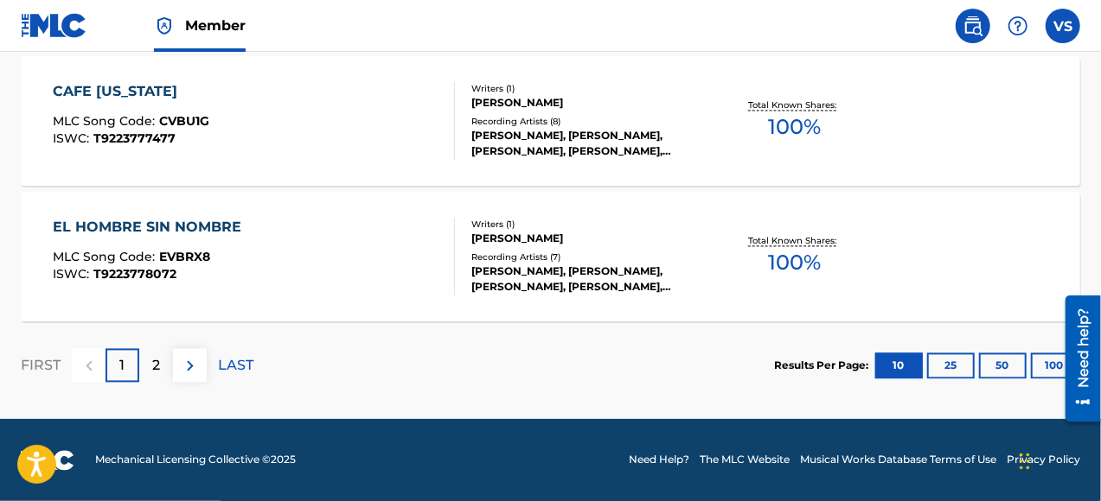
click at [159, 364] on div "2" at bounding box center [156, 366] width 34 height 34
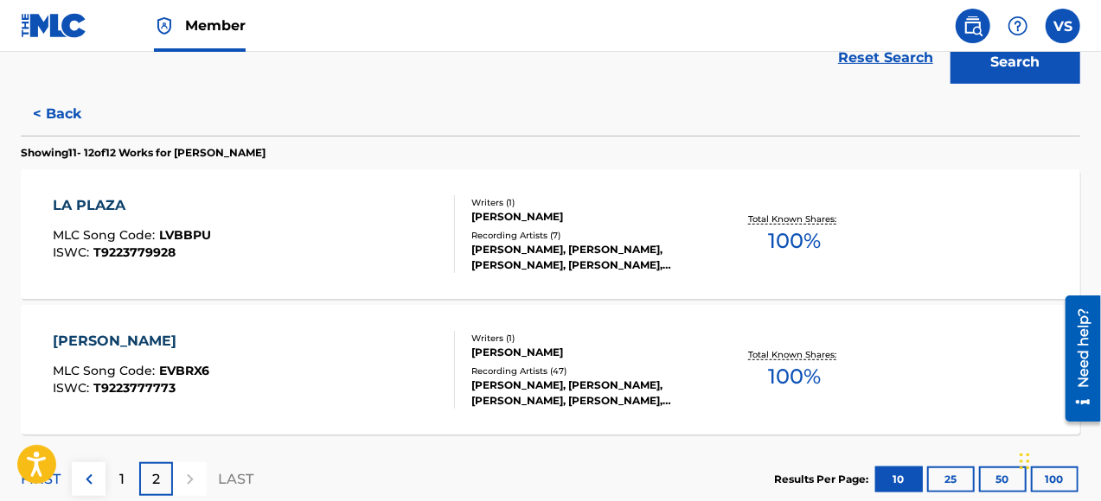
scroll to position [442, 0]
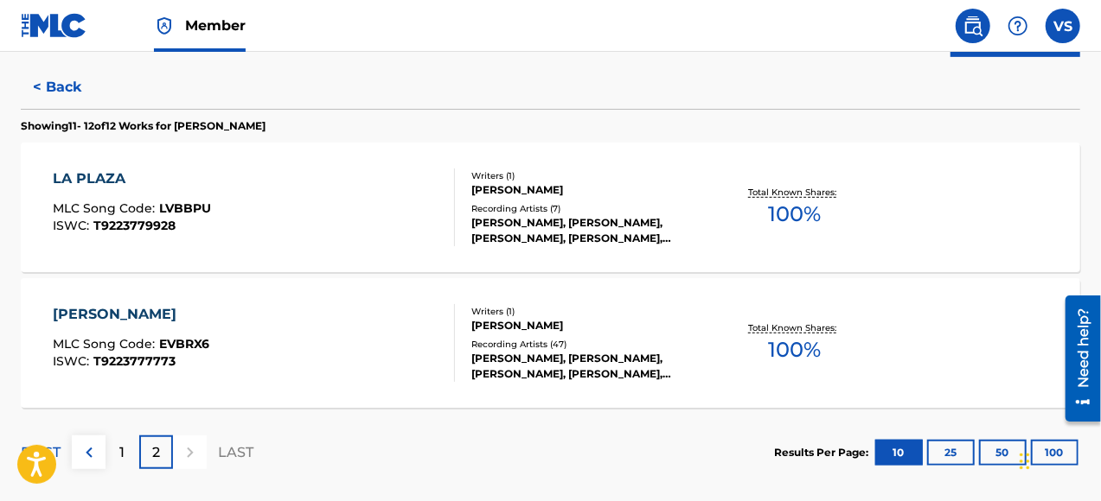
click at [120, 452] on p "1" at bounding box center [122, 453] width 5 height 21
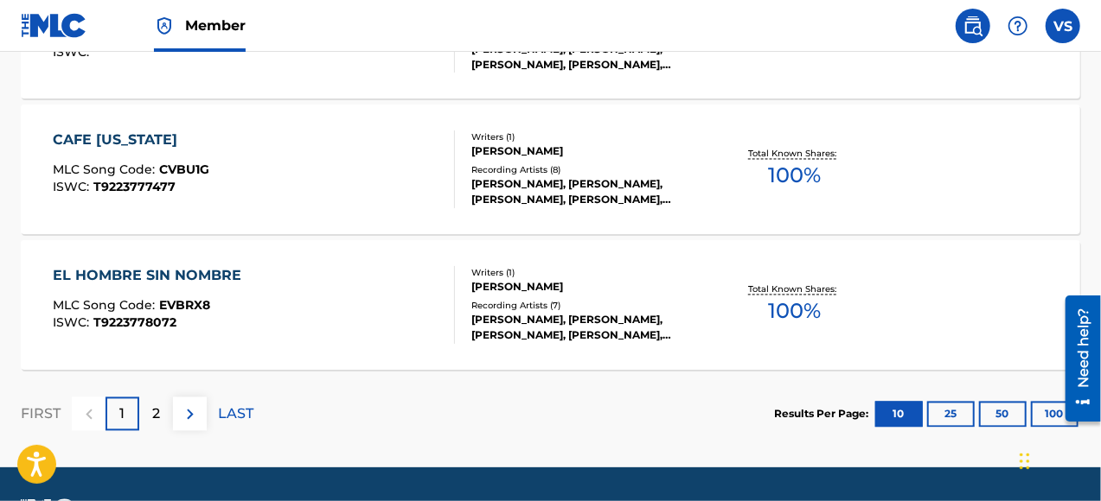
scroll to position [1614, 0]
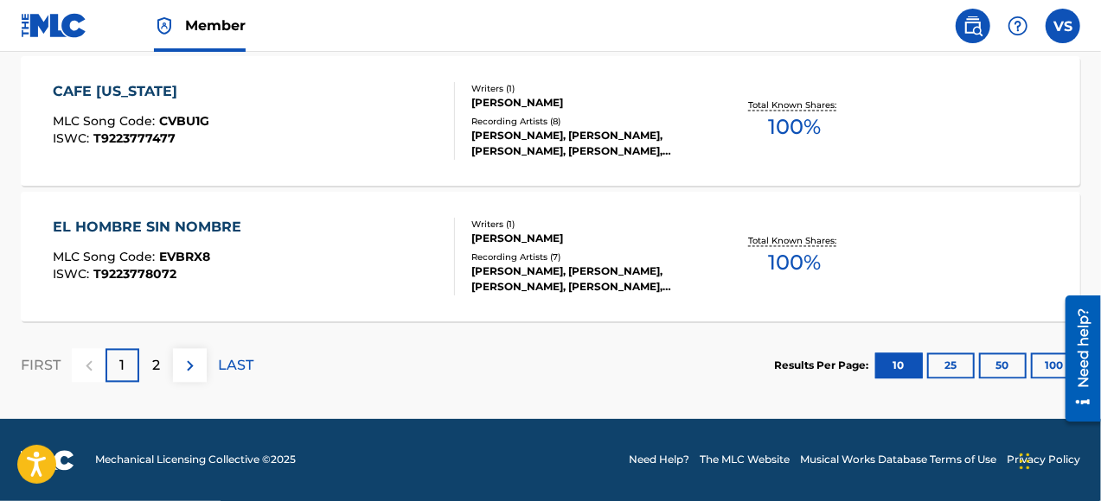
click at [947, 372] on button "25" at bounding box center [951, 367] width 48 height 26
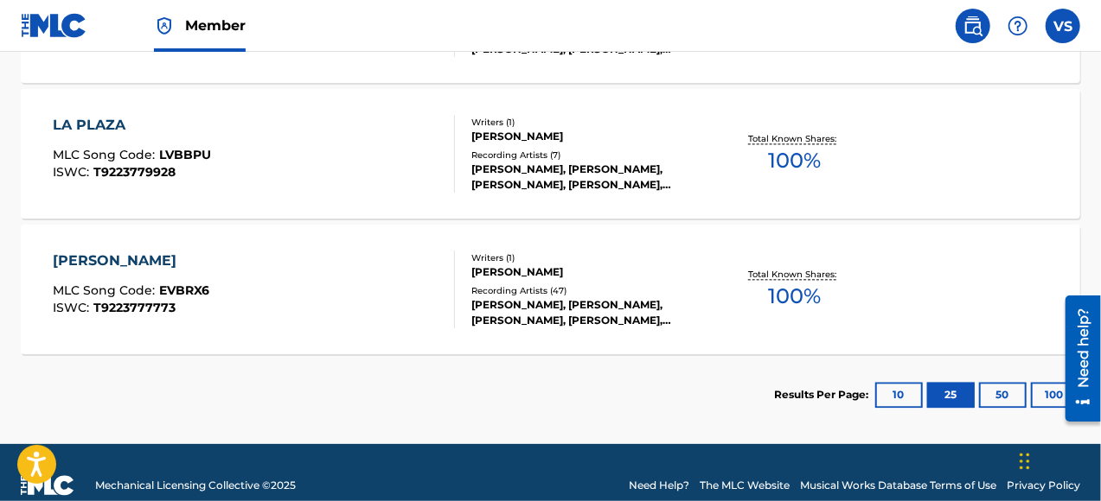
scroll to position [1878, 0]
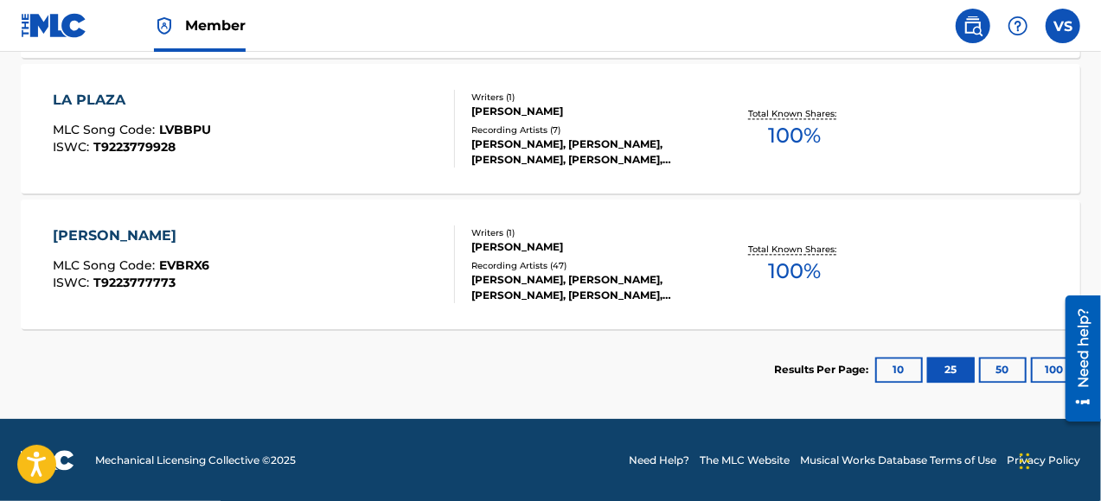
click at [891, 370] on button "10" at bounding box center [899, 370] width 48 height 26
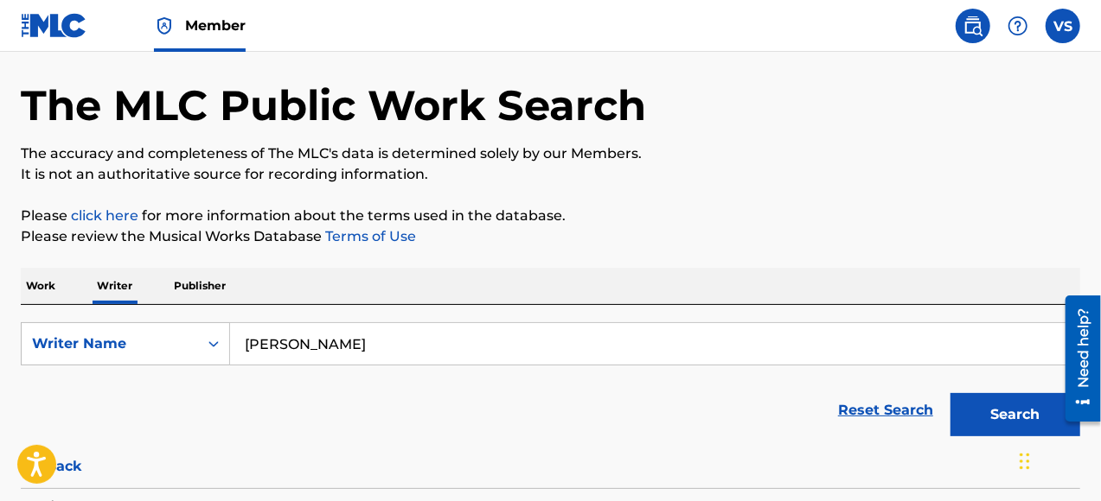
scroll to position [58, 0]
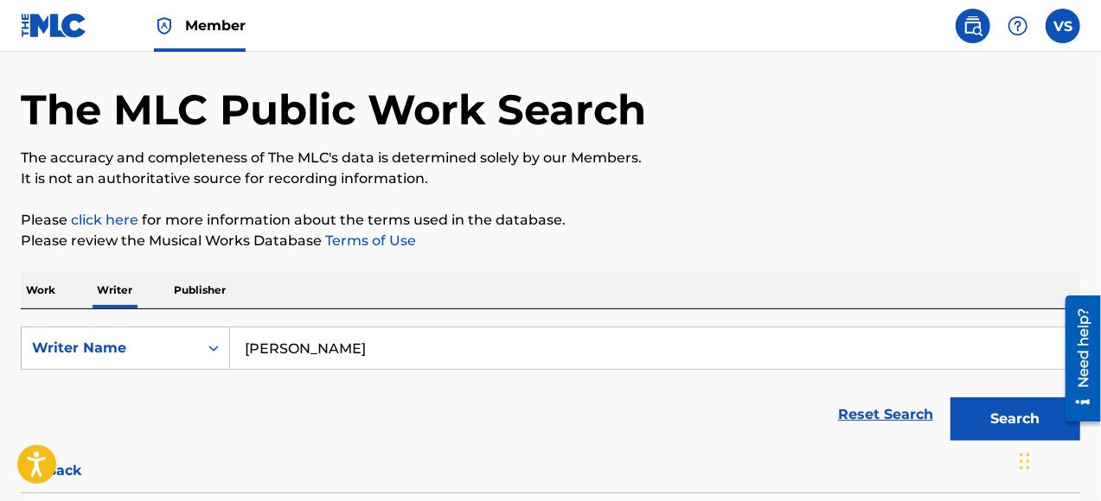
click at [997, 418] on button "Search" at bounding box center [1015, 419] width 130 height 43
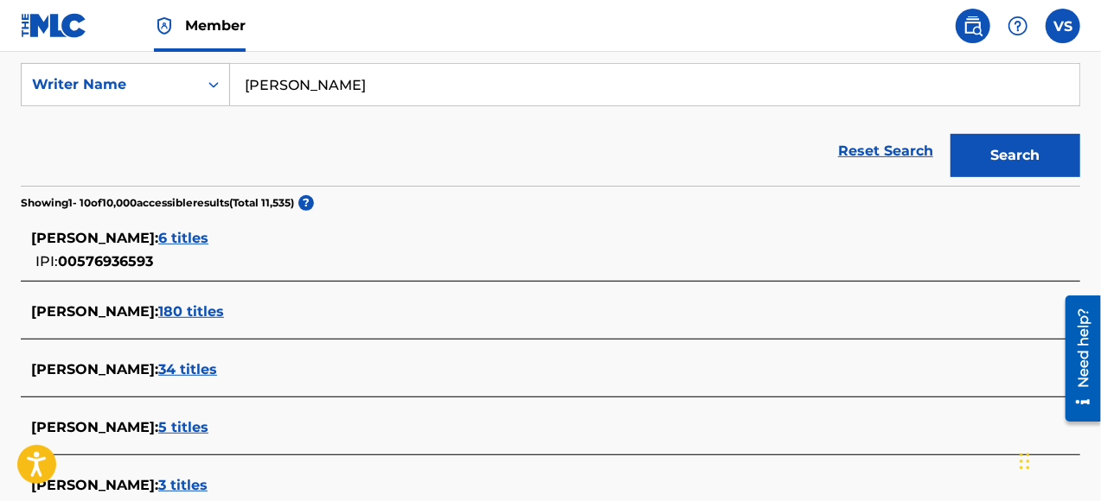
scroll to position [404, 0]
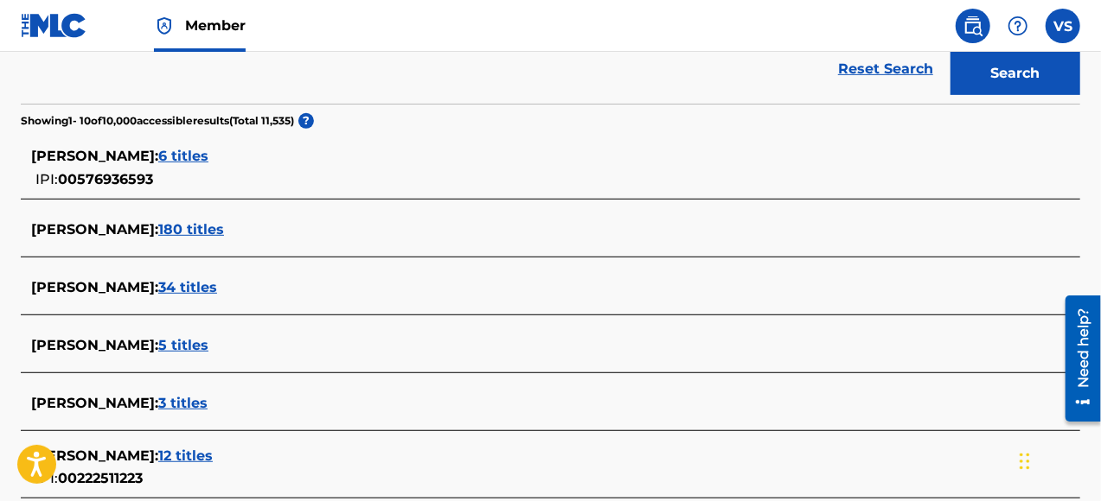
click at [208, 150] on span "6 titles" at bounding box center [183, 156] width 50 height 16
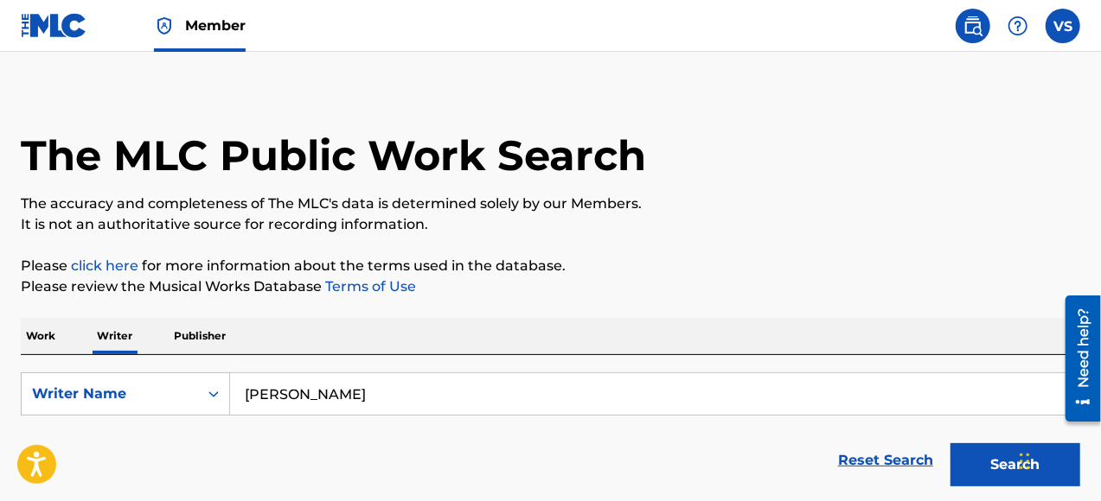
scroll to position [0, 0]
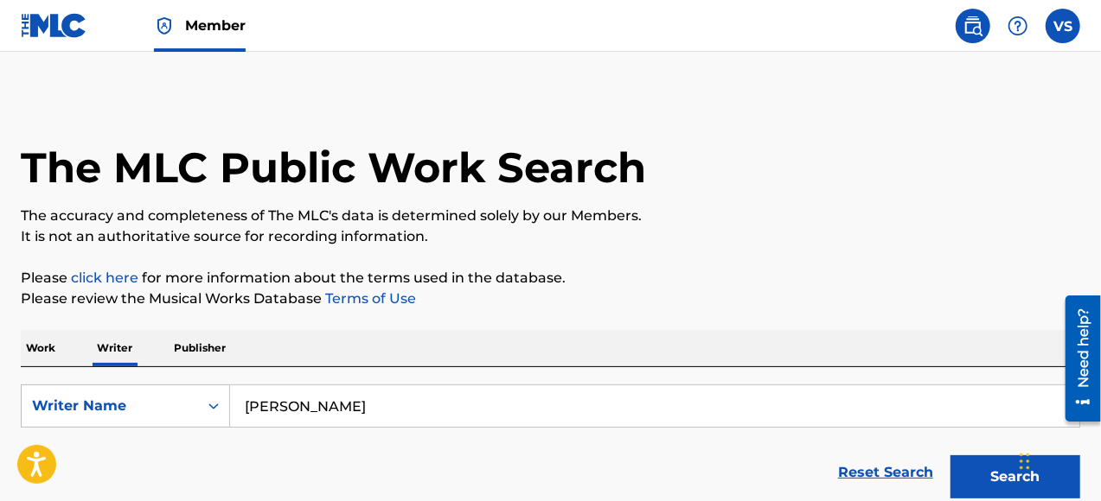
click at [358, 406] on input "[PERSON_NAME]" at bounding box center [654, 406] width 849 height 41
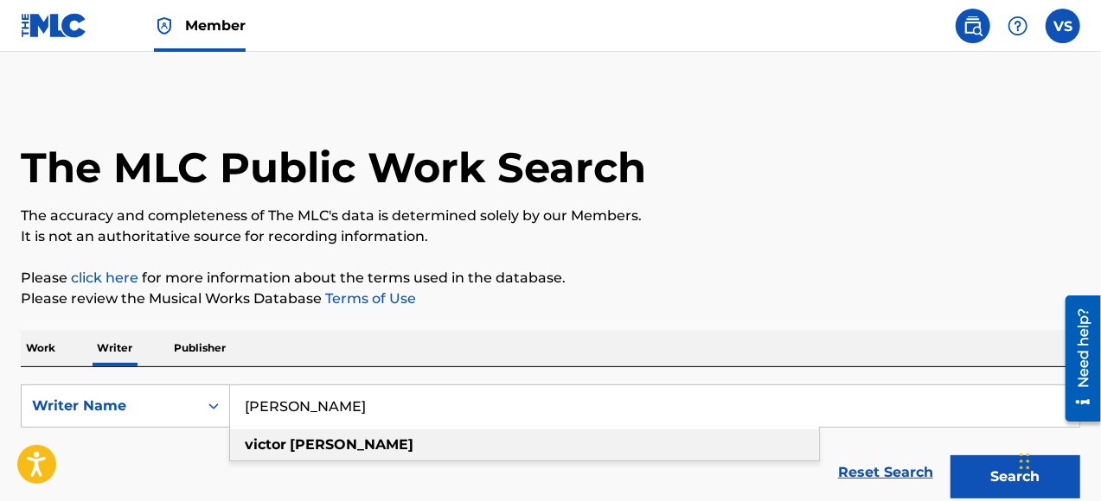
click at [342, 442] on strong "[PERSON_NAME]" at bounding box center [352, 445] width 124 height 16
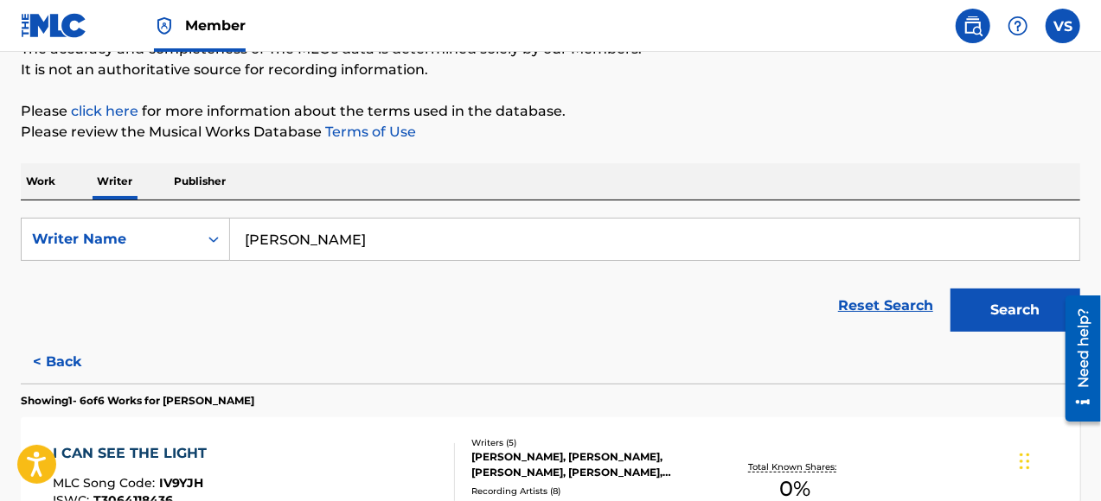
scroll to position [259, 0]
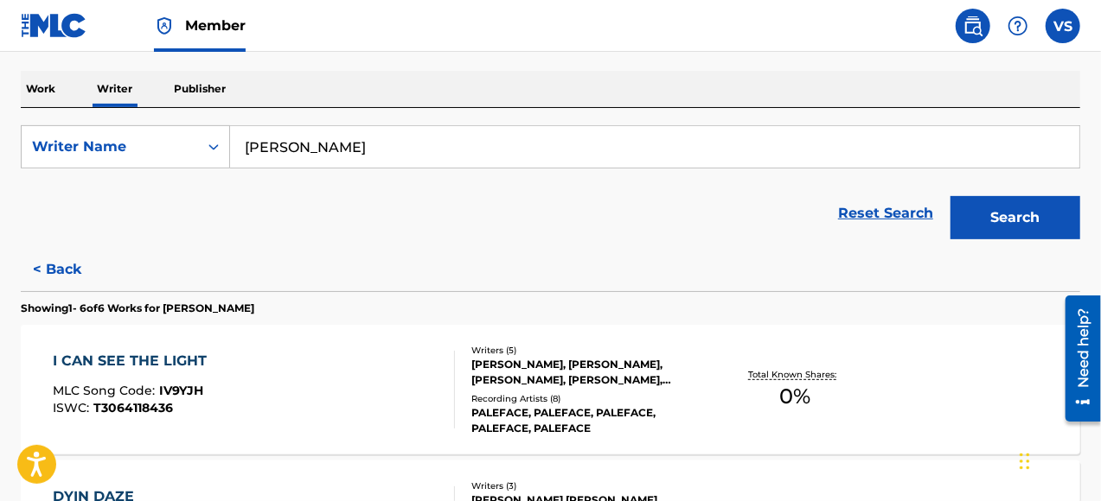
click at [1024, 219] on button "Search" at bounding box center [1015, 217] width 130 height 43
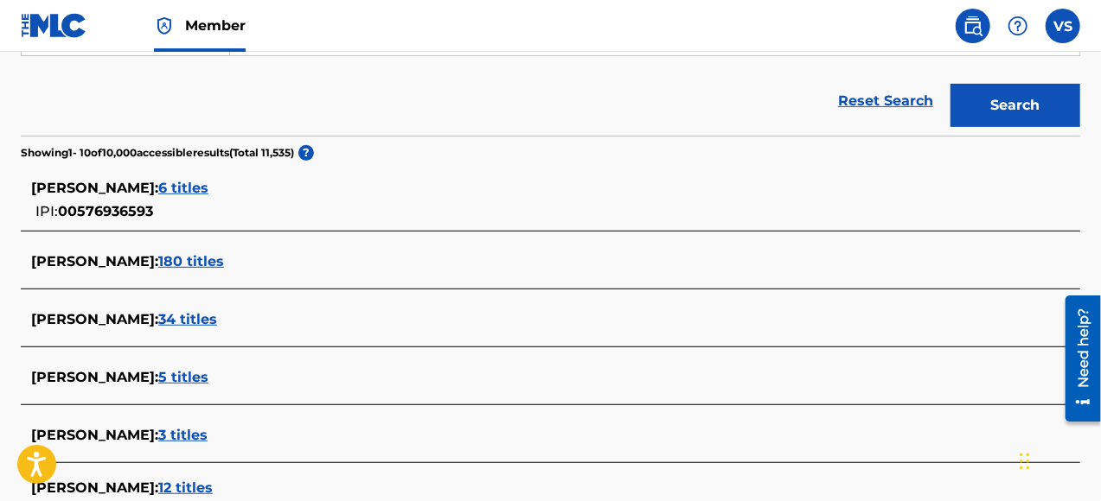
scroll to position [519, 0]
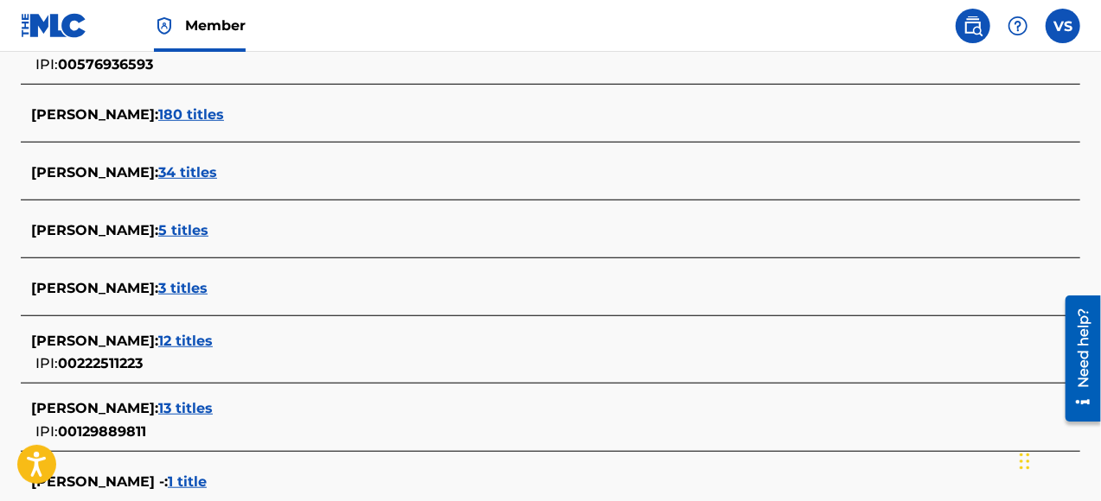
click at [193, 223] on span "5 titles" at bounding box center [183, 230] width 50 height 16
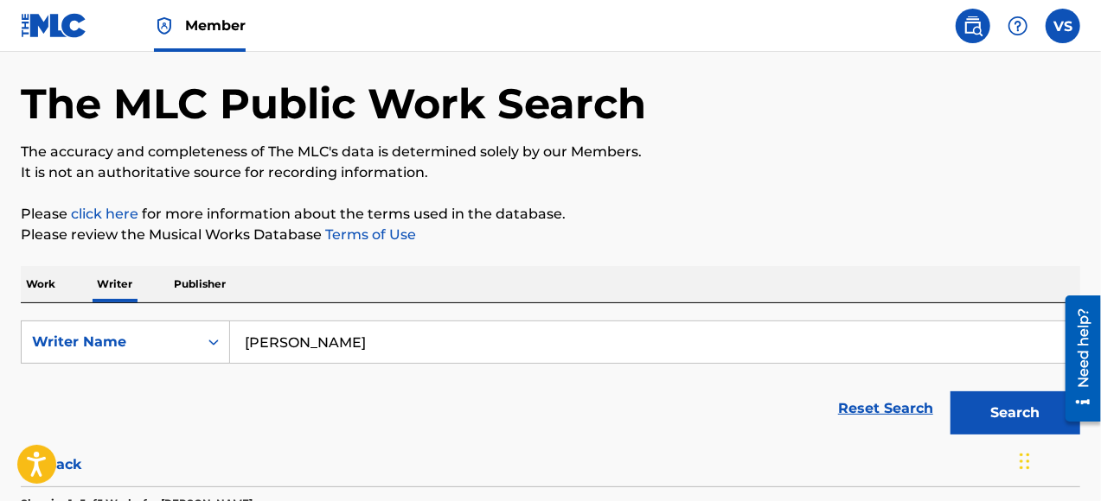
scroll to position [63, 0]
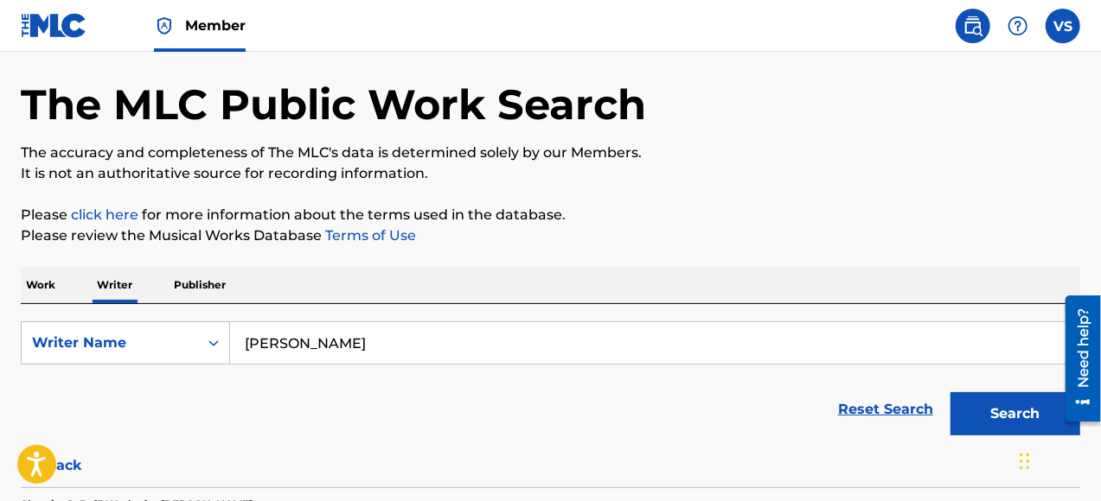
click at [42, 285] on p "Work" at bounding box center [41, 285] width 40 height 36
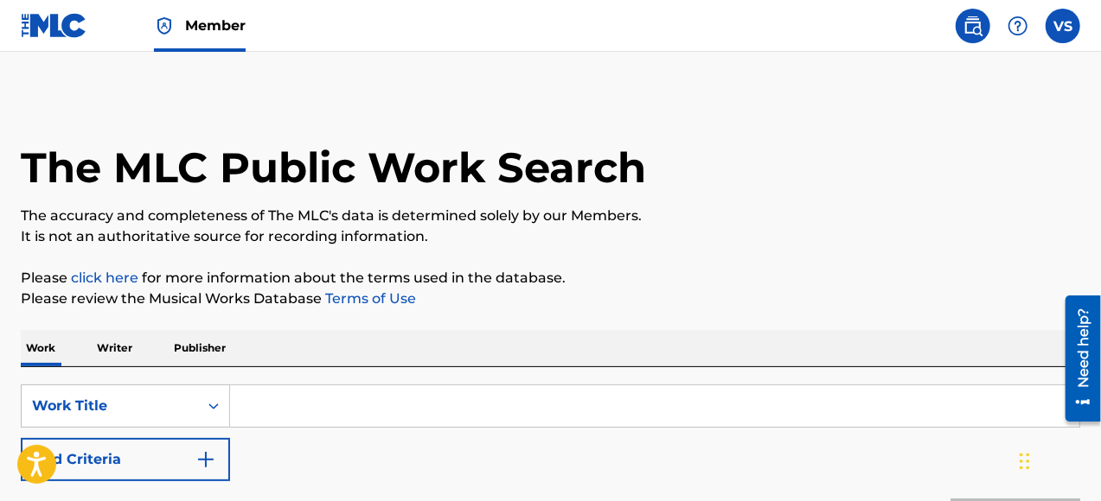
scroll to position [173, 0]
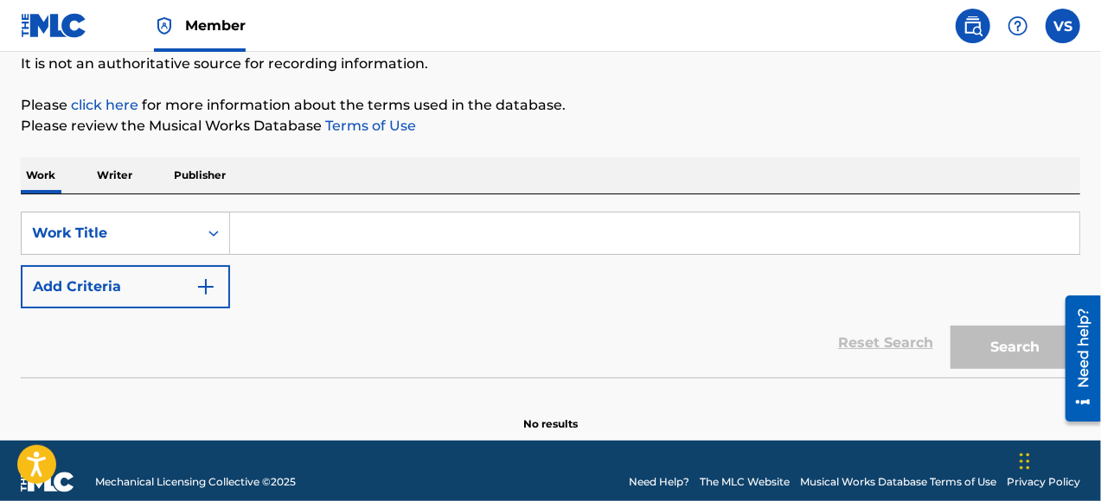
click at [282, 230] on input "Search Form" at bounding box center [654, 233] width 849 height 41
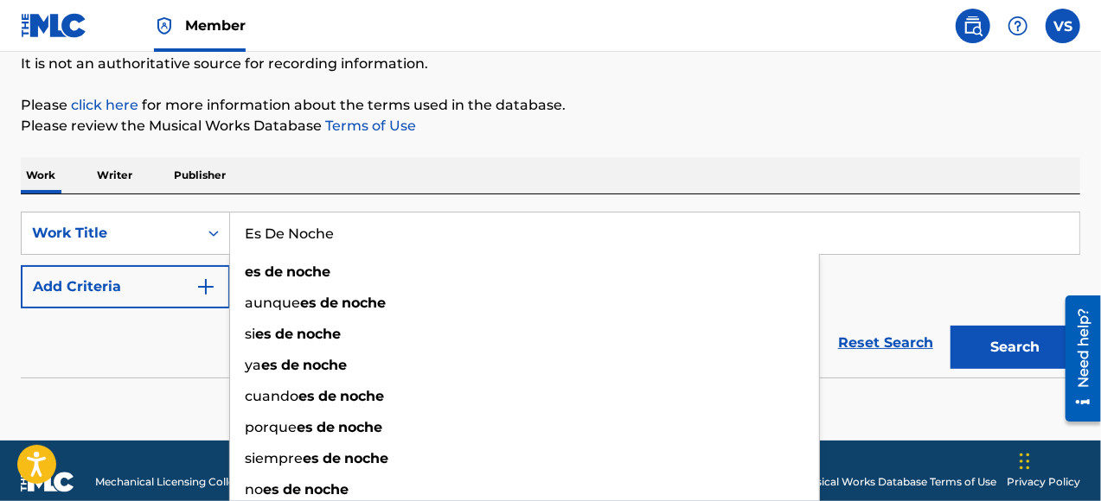
type input "Es De Noche"
click at [950, 326] on button "Search" at bounding box center [1015, 347] width 130 height 43
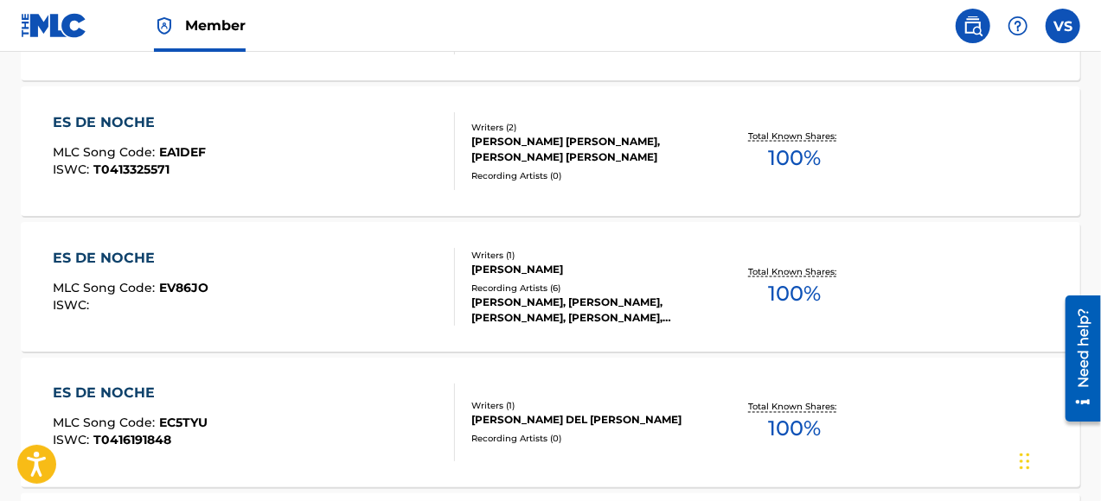
scroll to position [1337, 0]
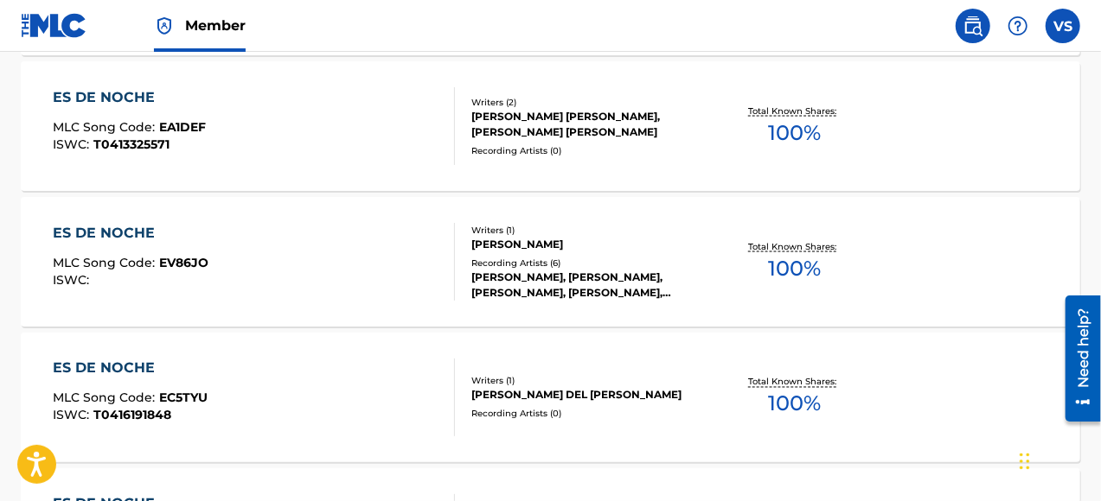
click at [520, 240] on div "[PERSON_NAME]" at bounding box center [588, 245] width 235 height 16
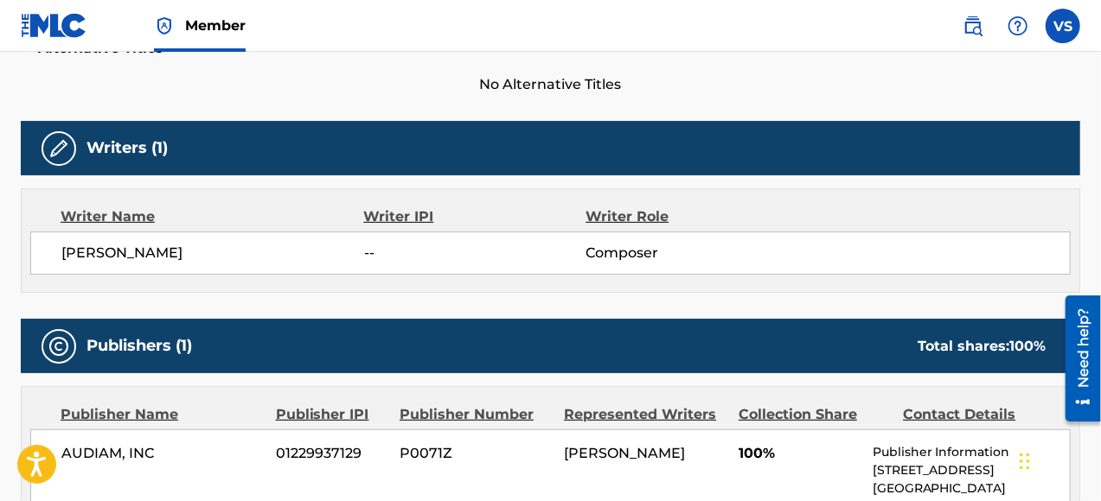
scroll to position [393, 0]
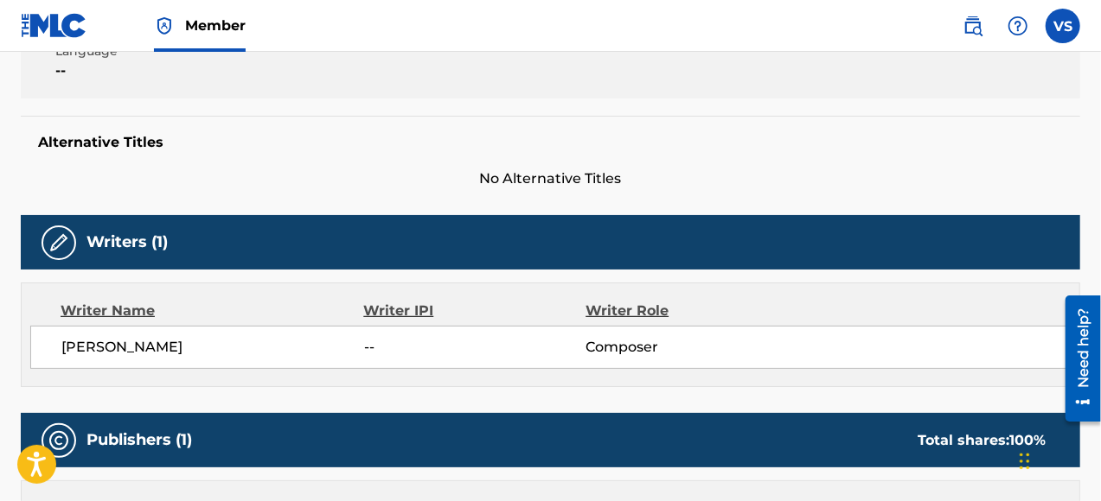
click at [417, 309] on div "Writer IPI" at bounding box center [474, 311] width 222 height 21
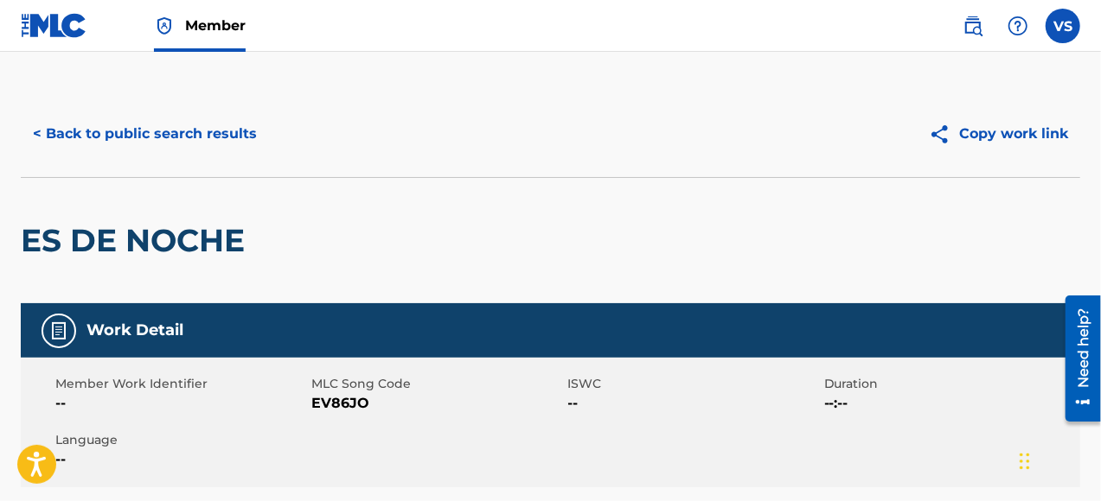
scroll to position [0, 0]
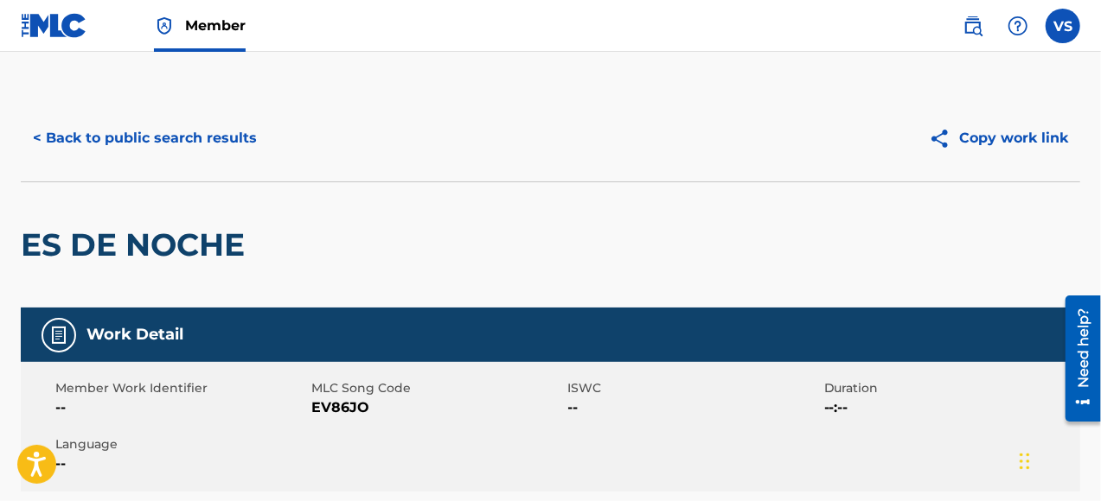
click at [171, 138] on button "< Back to public search results" at bounding box center [145, 138] width 248 height 43
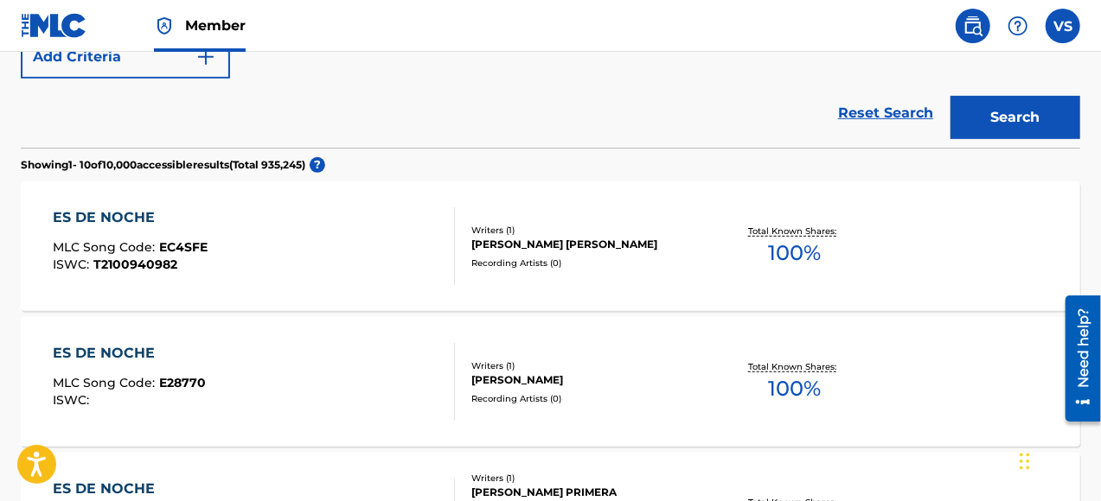
scroll to position [258, 0]
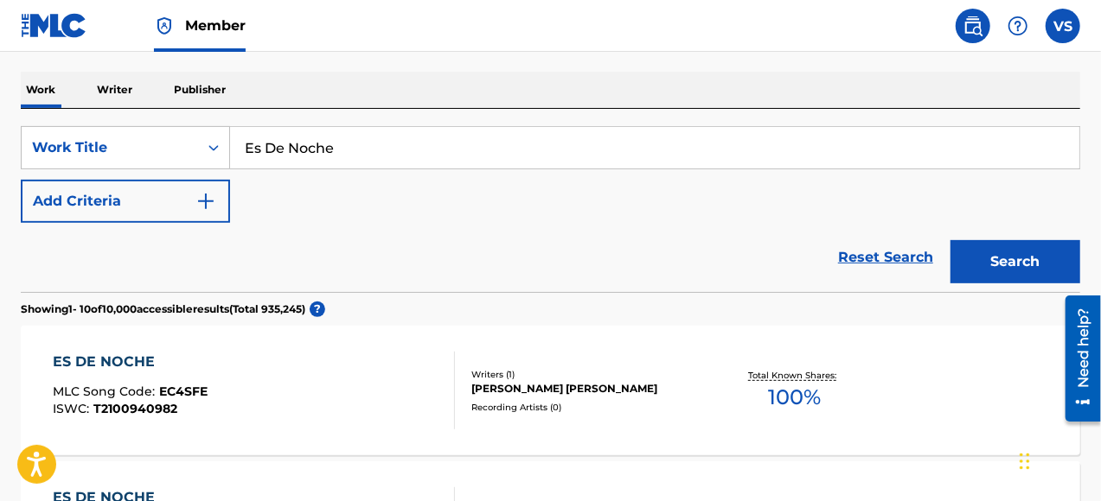
click at [109, 92] on p "Writer" at bounding box center [115, 90] width 46 height 36
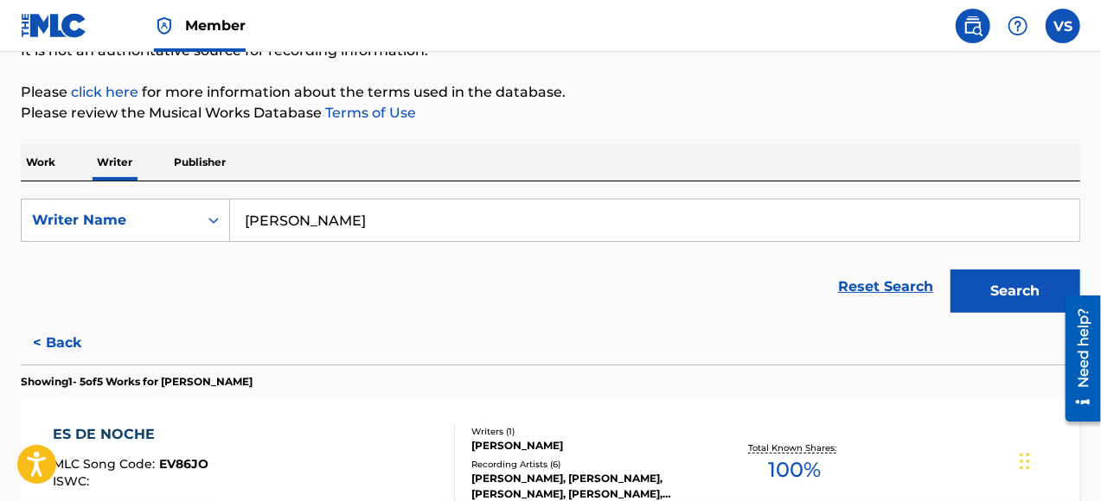
scroll to position [86, 0]
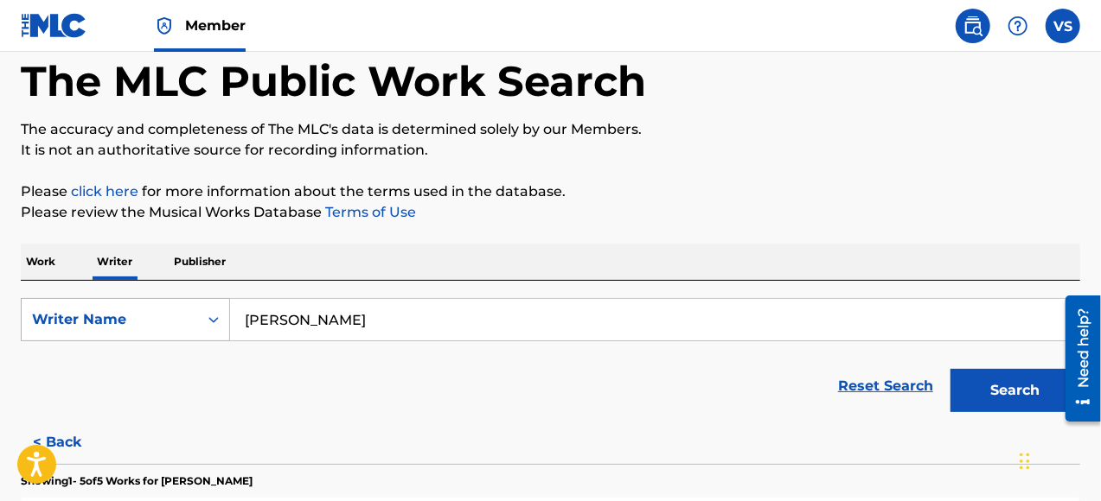
click at [211, 323] on icon "Search Form" at bounding box center [213, 319] width 17 height 17
click at [111, 406] on div "Writer Name" at bounding box center [125, 406] width 207 height 43
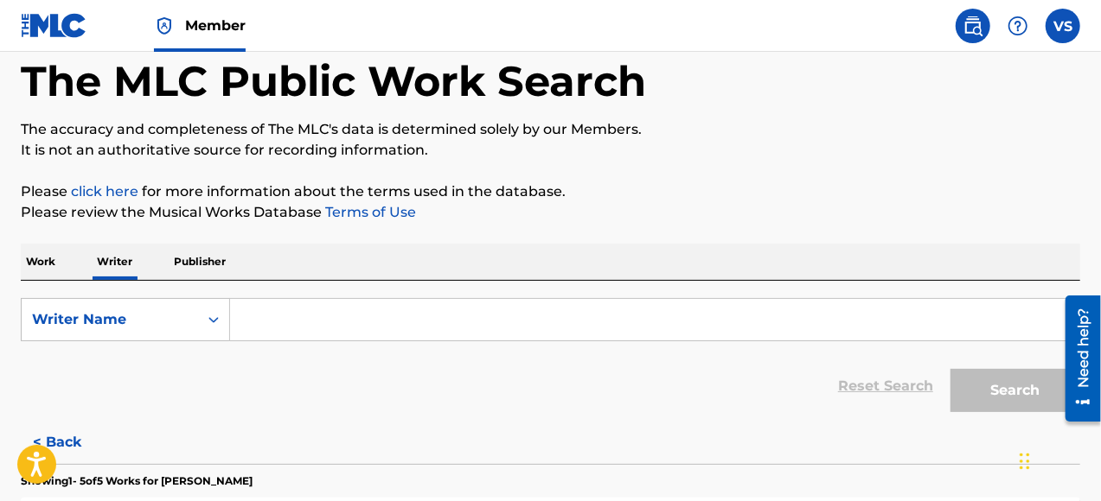
click at [334, 318] on input "Search Form" at bounding box center [654, 319] width 849 height 41
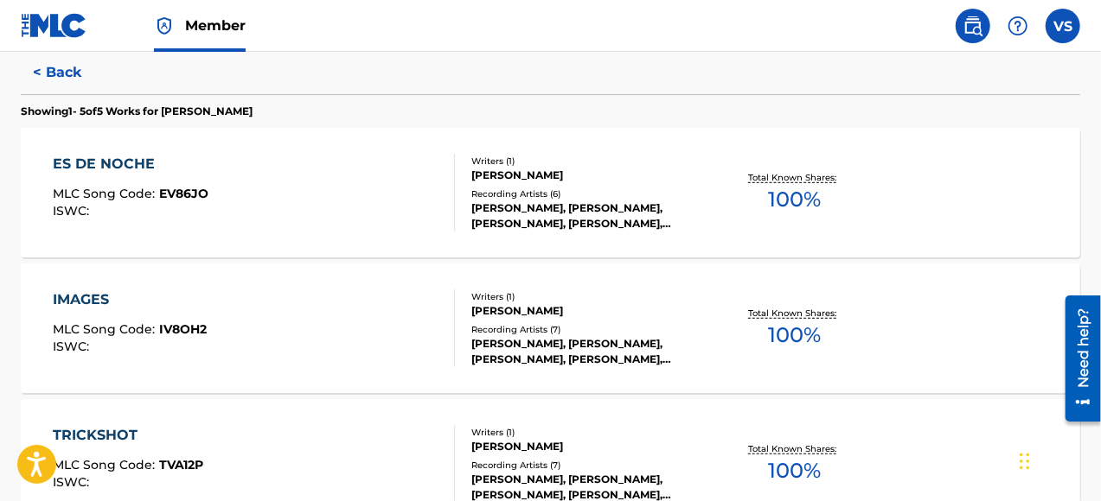
scroll to position [432, 0]
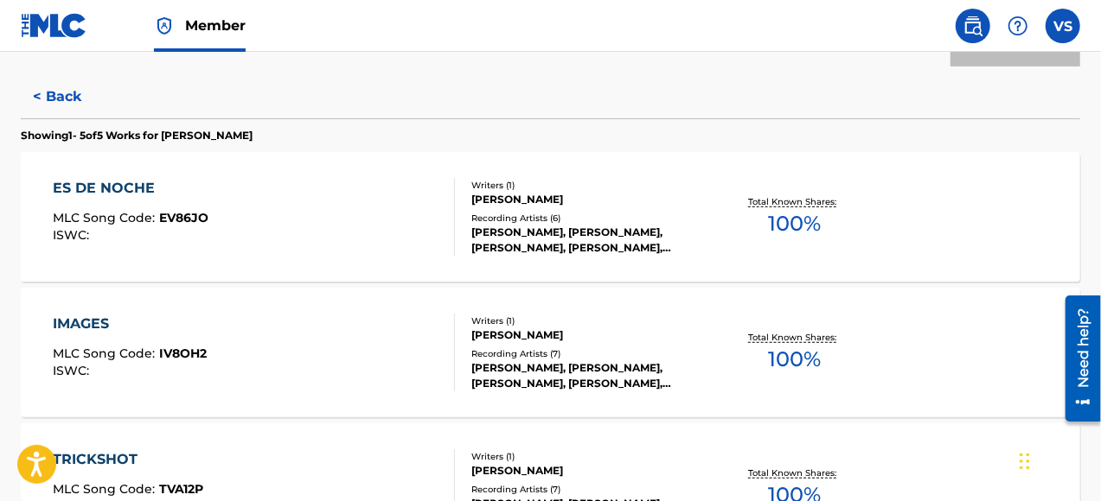
click at [180, 350] on span "IV8OH2" at bounding box center [183, 354] width 48 height 16
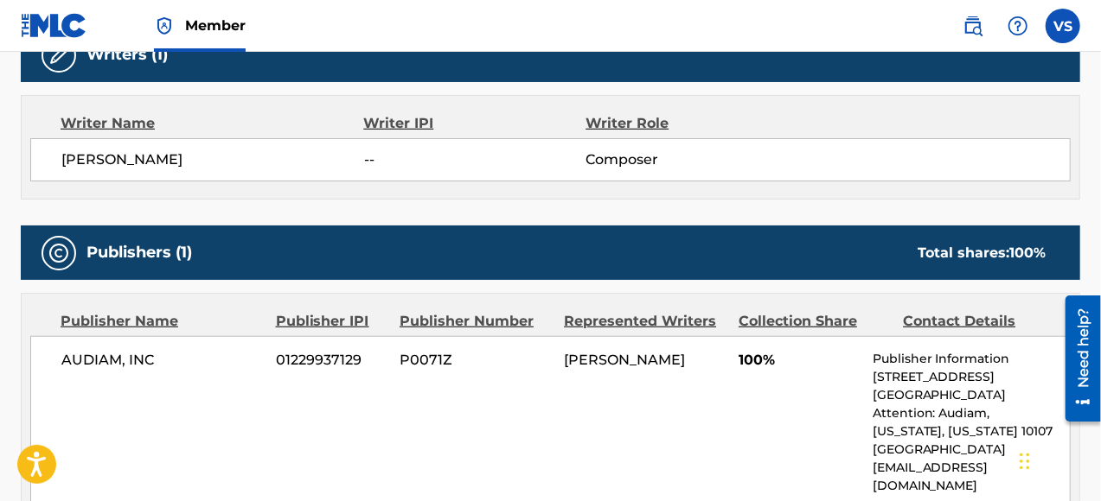
scroll to position [605, 0]
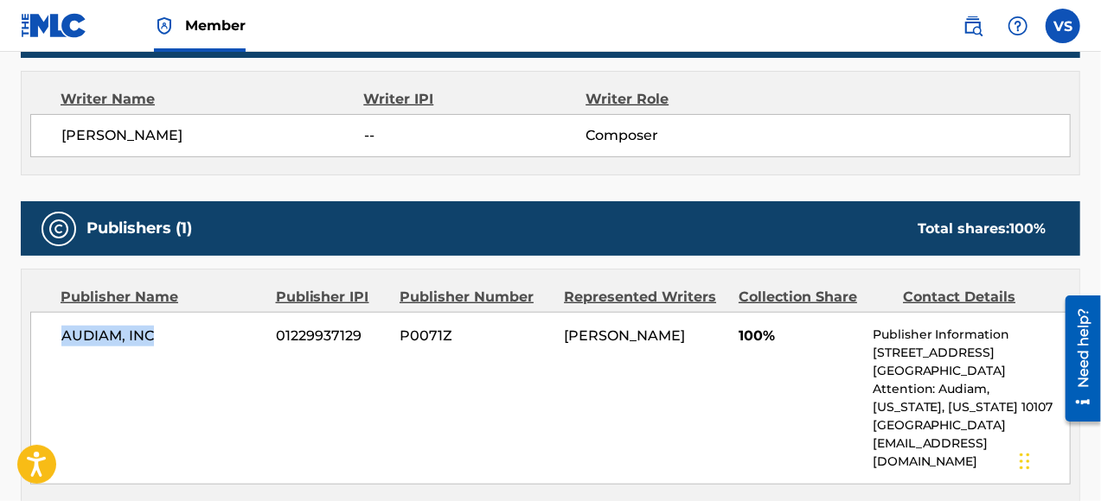
drag, startPoint x: 154, startPoint y: 335, endPoint x: 59, endPoint y: 332, distance: 95.2
click at [59, 332] on div "AUDIAM, INC 01229937129 P0071Z [PERSON_NAME] 100% Publisher Information [STREET…" at bounding box center [550, 398] width 1040 height 173
copy span "AUDIAM, INC"
click at [199, 339] on span "AUDIAM, INC" at bounding box center [161, 336] width 201 height 21
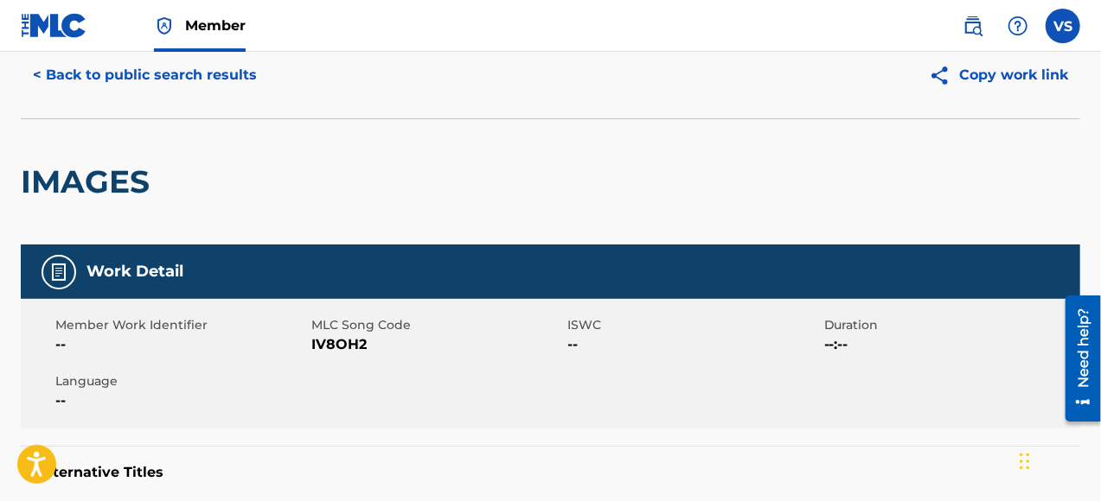
scroll to position [0, 0]
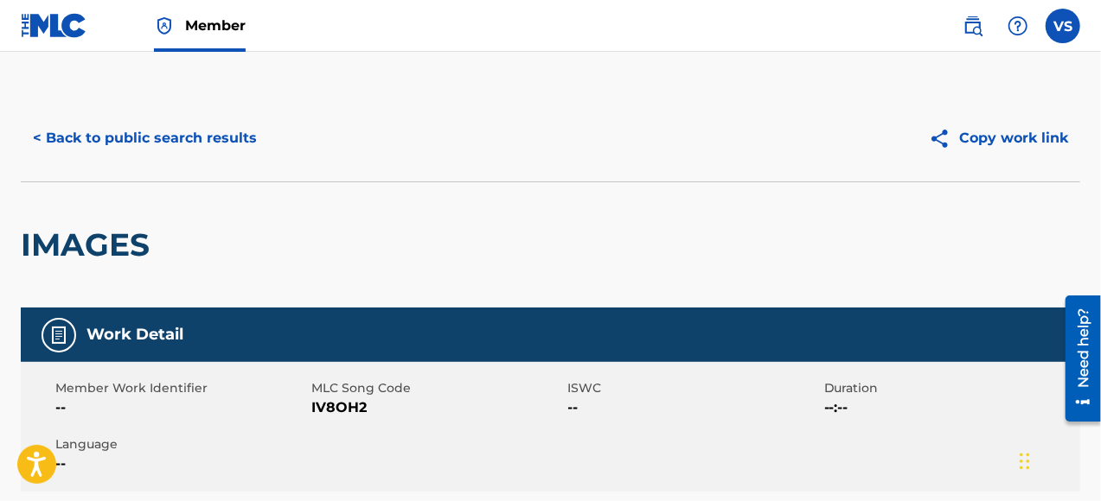
click at [220, 137] on button "< Back to public search results" at bounding box center [145, 138] width 248 height 43
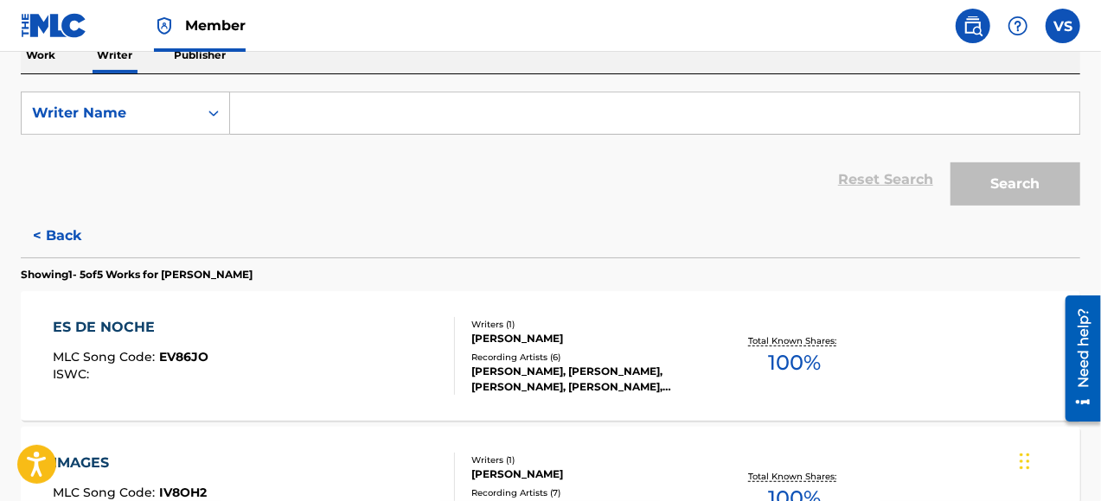
scroll to position [409, 0]
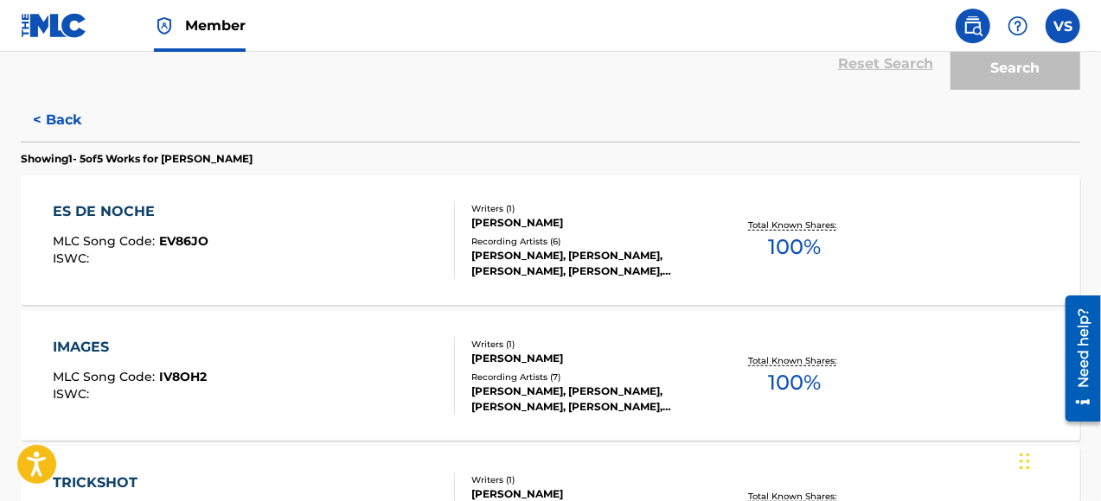
click at [795, 245] on span "100 %" at bounding box center [795, 247] width 53 height 31
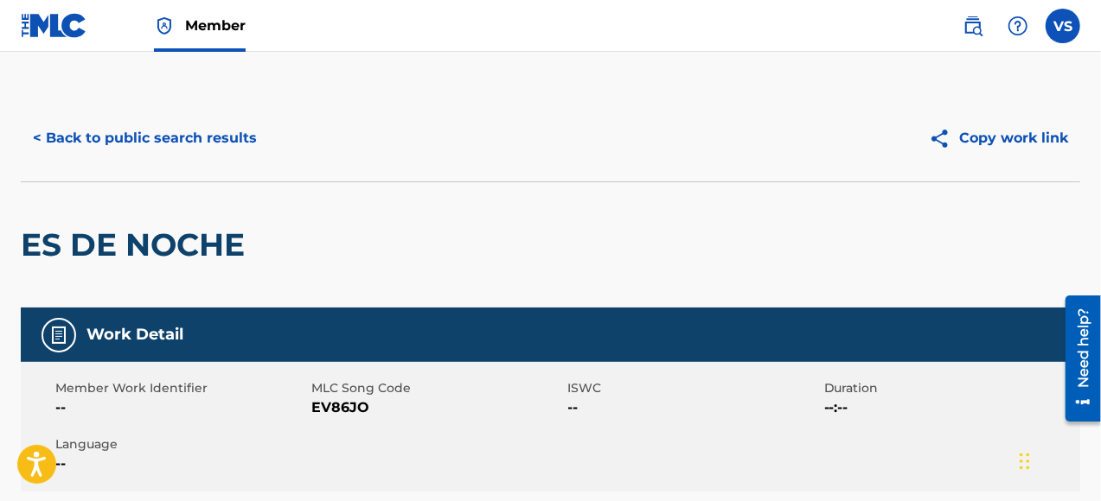
click at [109, 137] on button "< Back to public search results" at bounding box center [145, 138] width 248 height 43
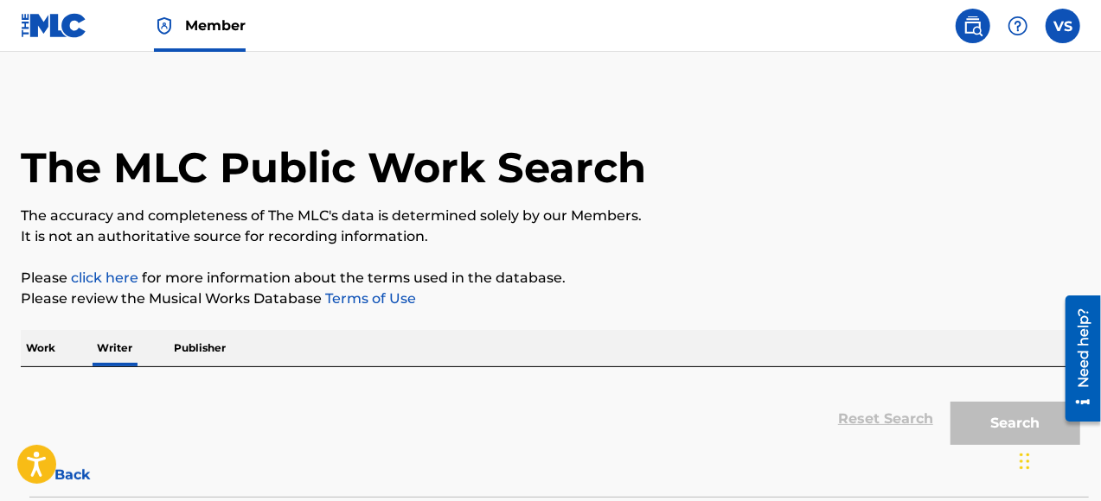
scroll to position [150, 0]
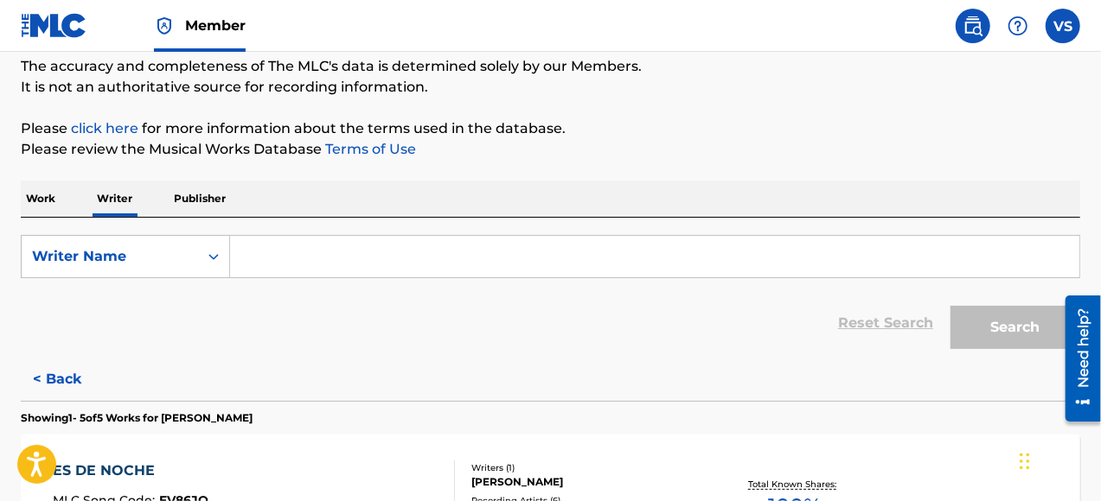
click at [50, 200] on p "Work" at bounding box center [41, 199] width 40 height 36
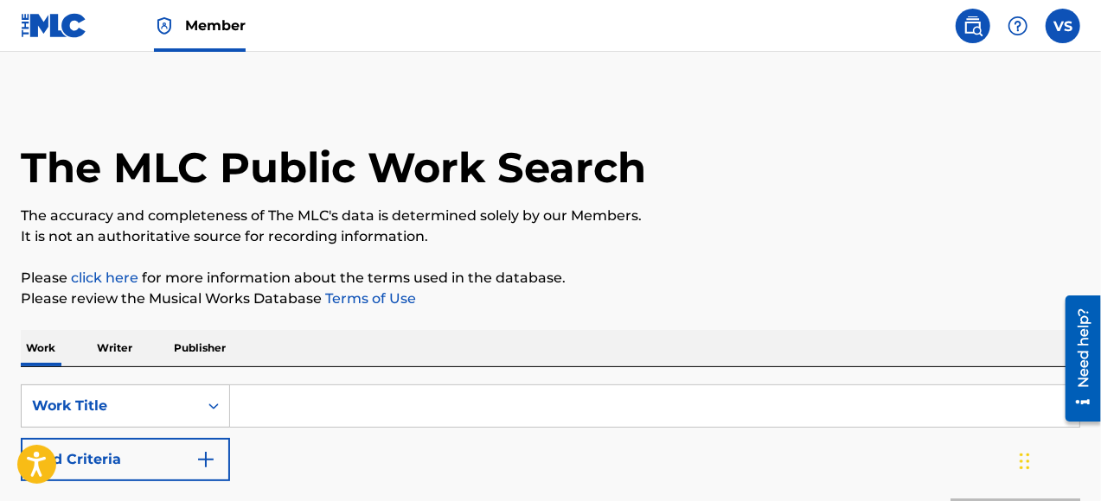
click at [221, 28] on span "Member" at bounding box center [215, 26] width 61 height 20
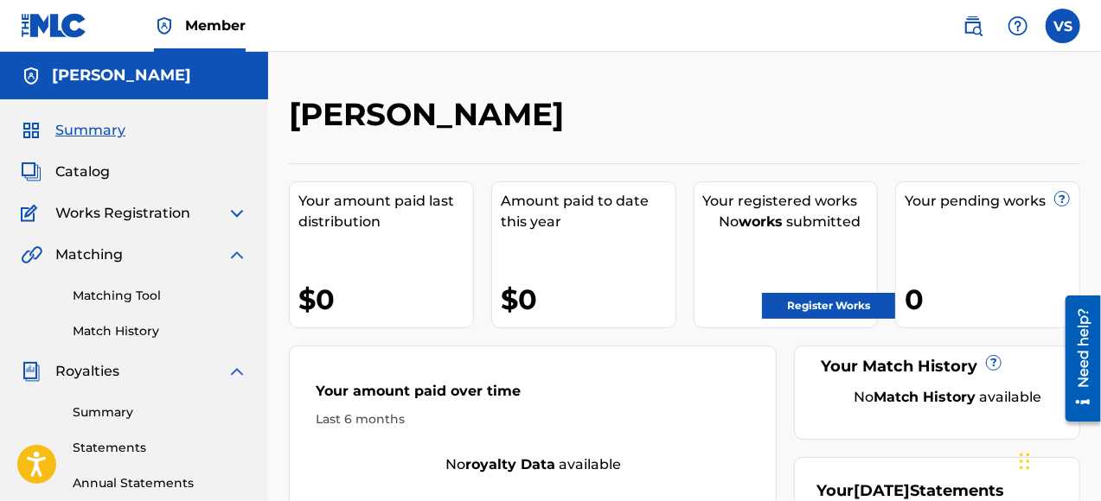
click at [828, 303] on link "Register Works" at bounding box center [828, 306] width 133 height 26
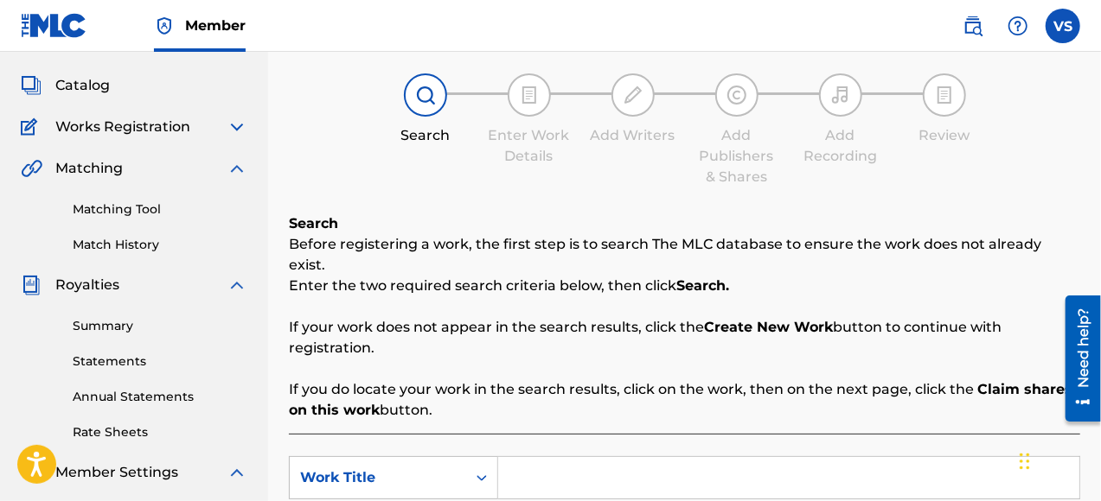
scroll to position [259, 0]
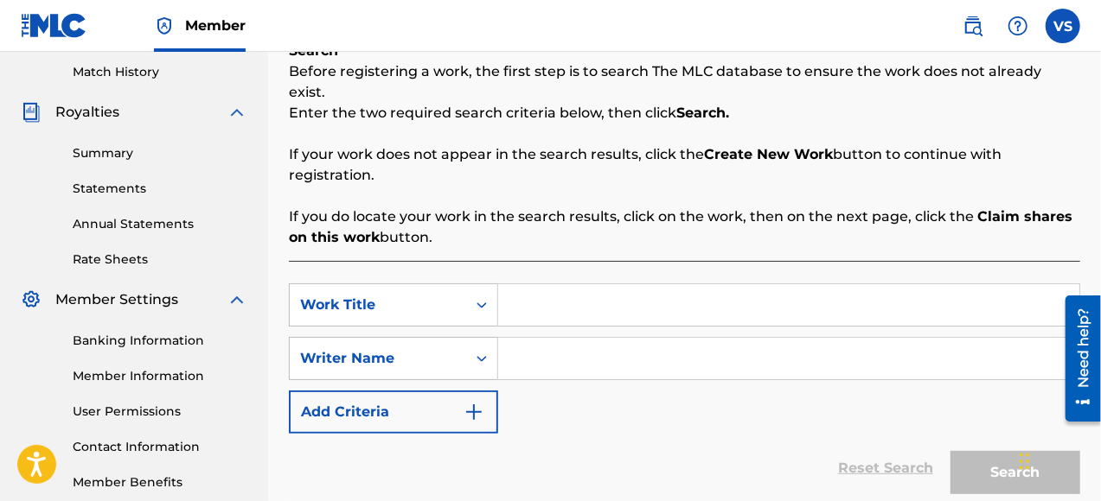
click at [543, 285] on input "Search Form" at bounding box center [788, 304] width 581 height 41
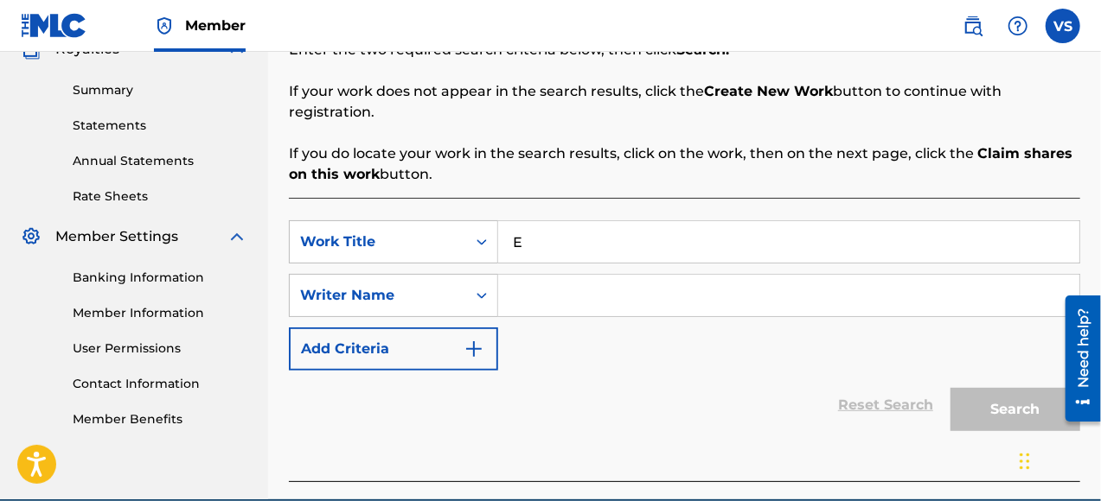
scroll to position [296, 0]
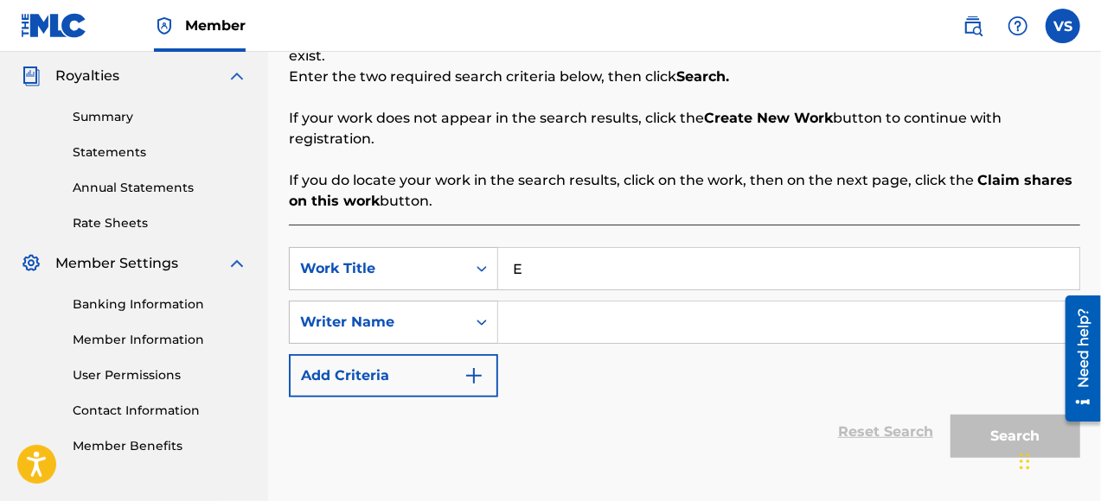
type input "E"
click at [115, 224] on link "Rate Sheets" at bounding box center [160, 223] width 175 height 18
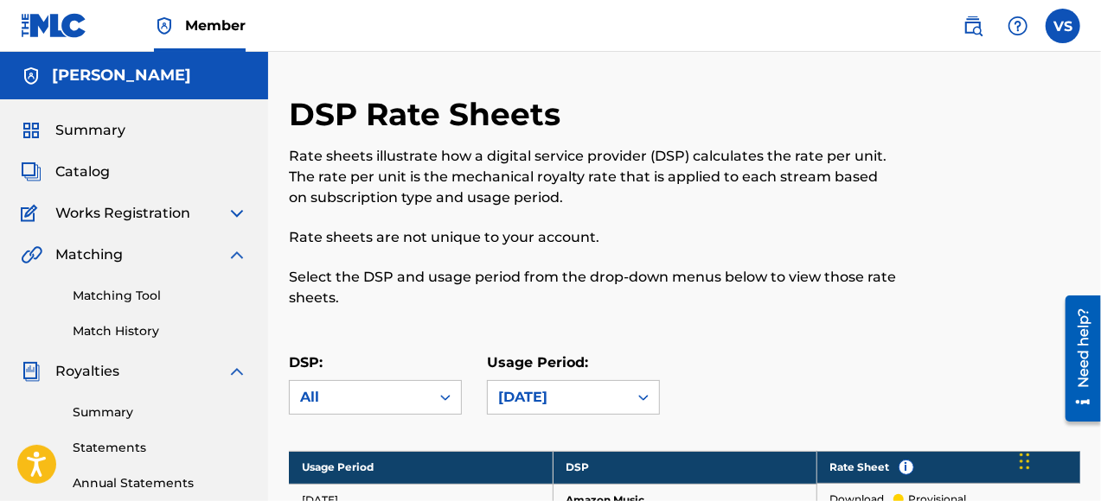
click at [239, 215] on img at bounding box center [237, 213] width 21 height 21
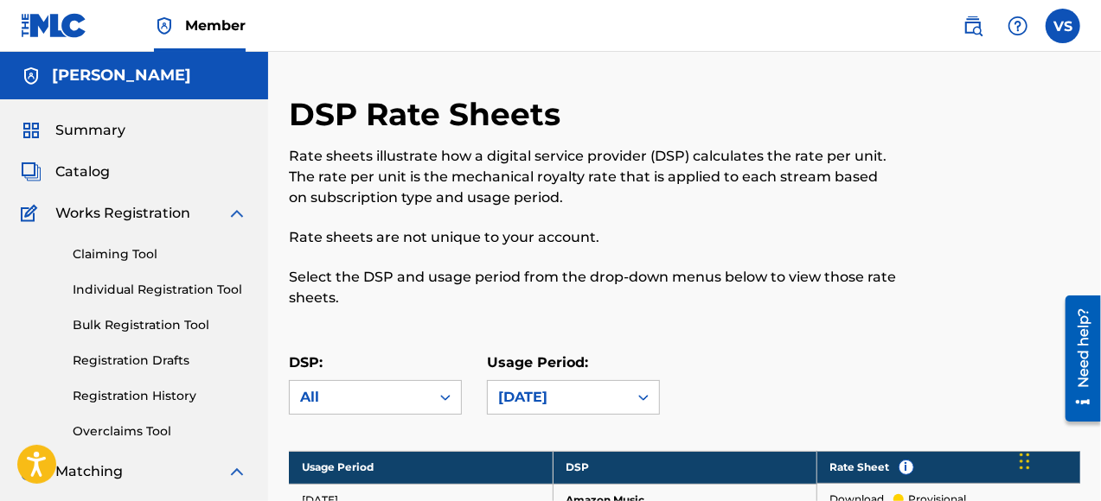
click at [154, 252] on link "Claiming Tool" at bounding box center [160, 255] width 175 height 18
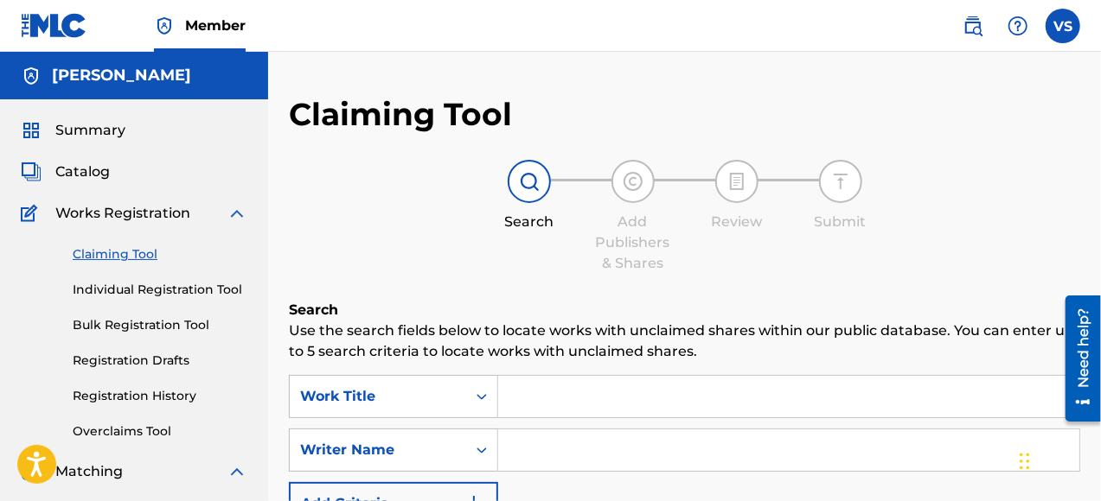
scroll to position [86, 0]
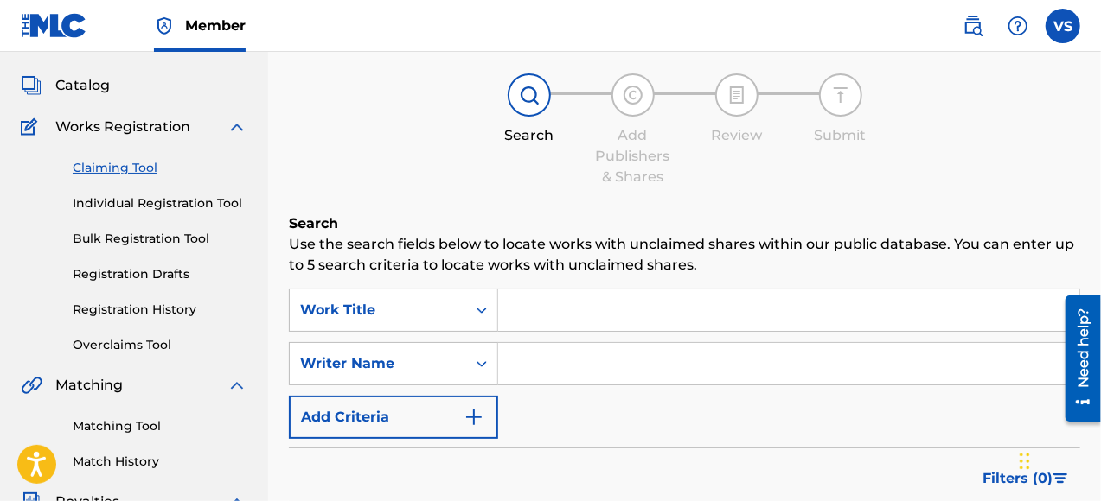
click at [546, 370] on input "Search Form" at bounding box center [788, 363] width 581 height 41
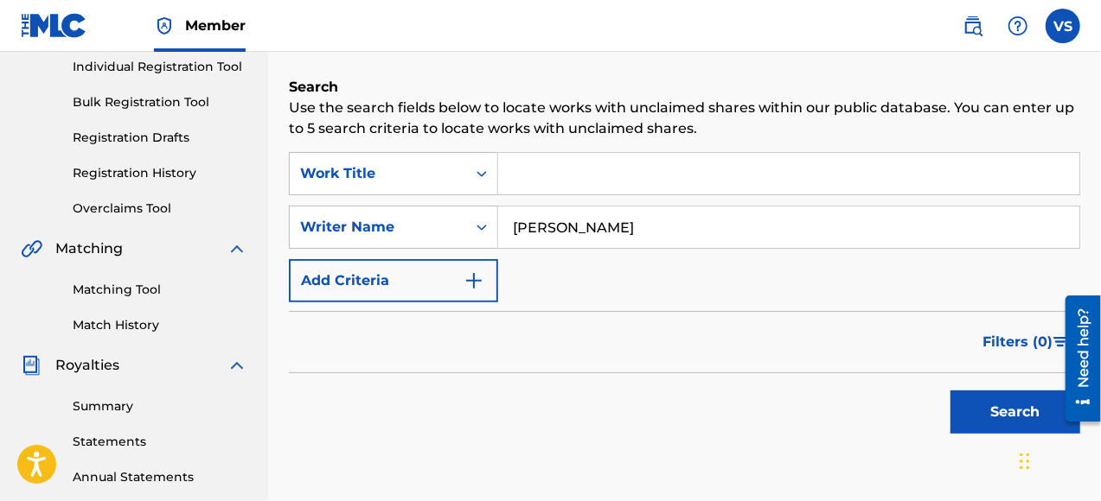
scroll to position [346, 0]
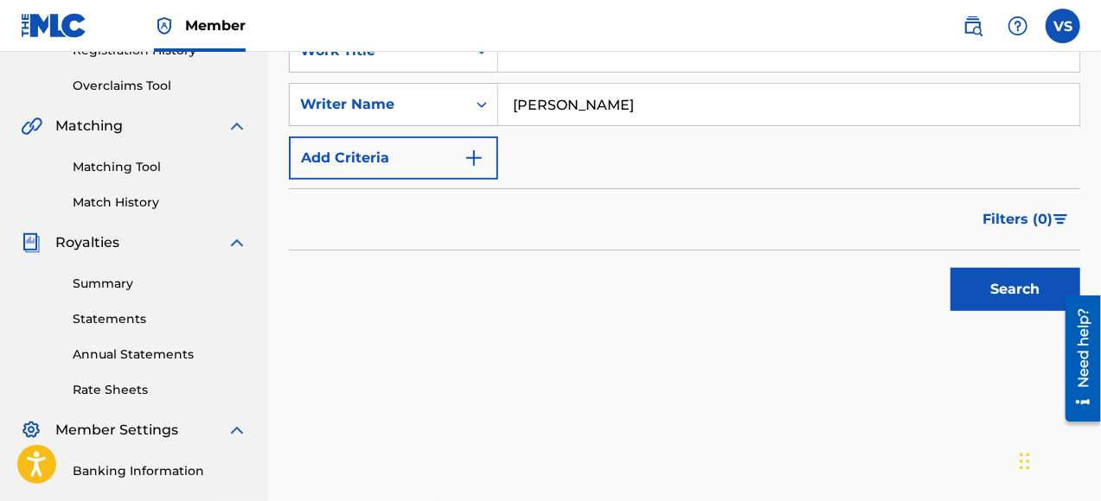
type input "[PERSON_NAME]"
click at [1009, 293] on button "Search" at bounding box center [1015, 289] width 130 height 43
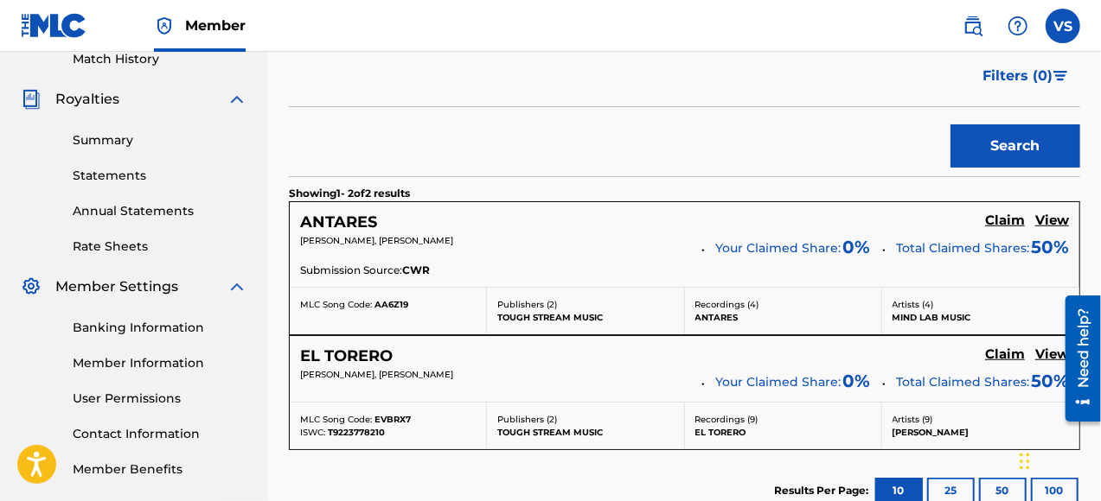
scroll to position [600, 0]
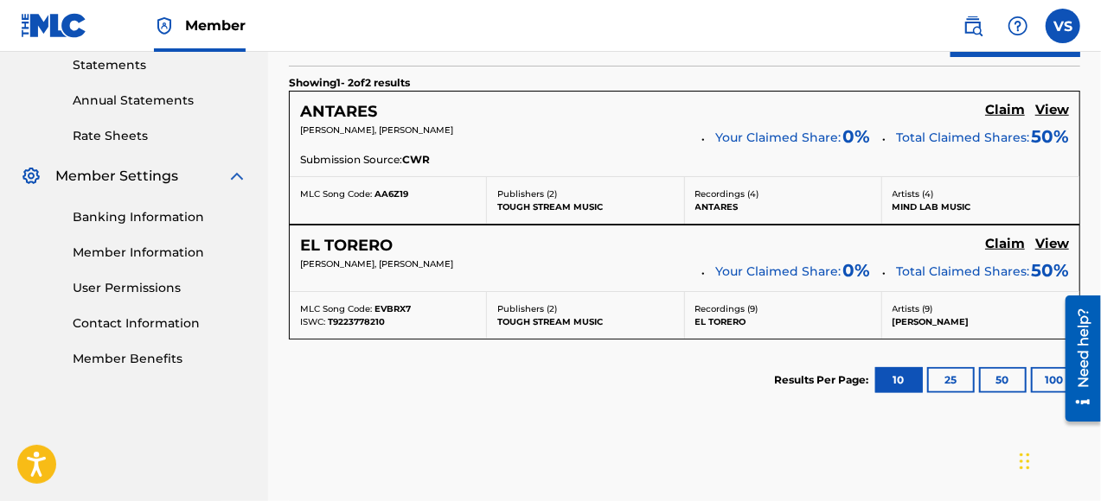
click at [1005, 242] on h5 "Claim" at bounding box center [1005, 244] width 40 height 16
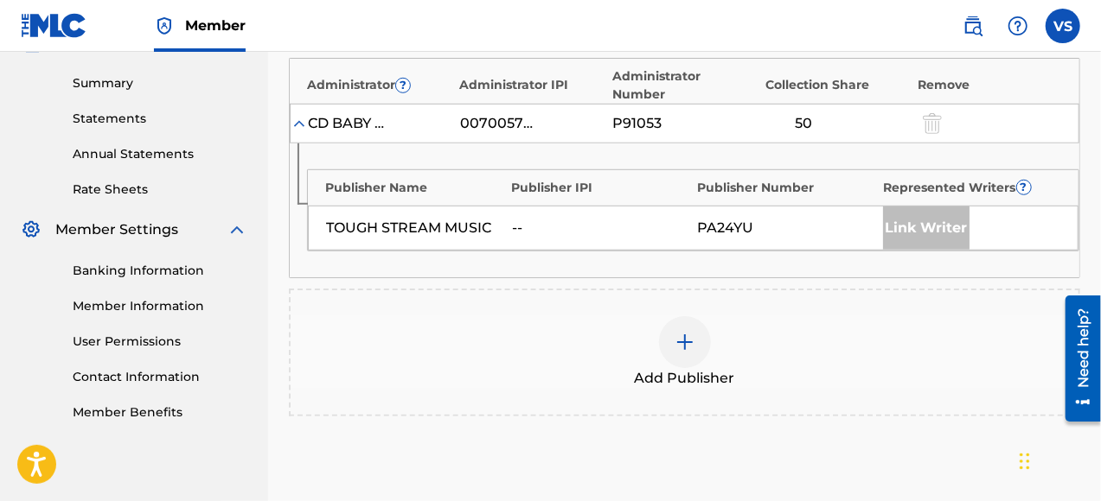
scroll to position [719, 0]
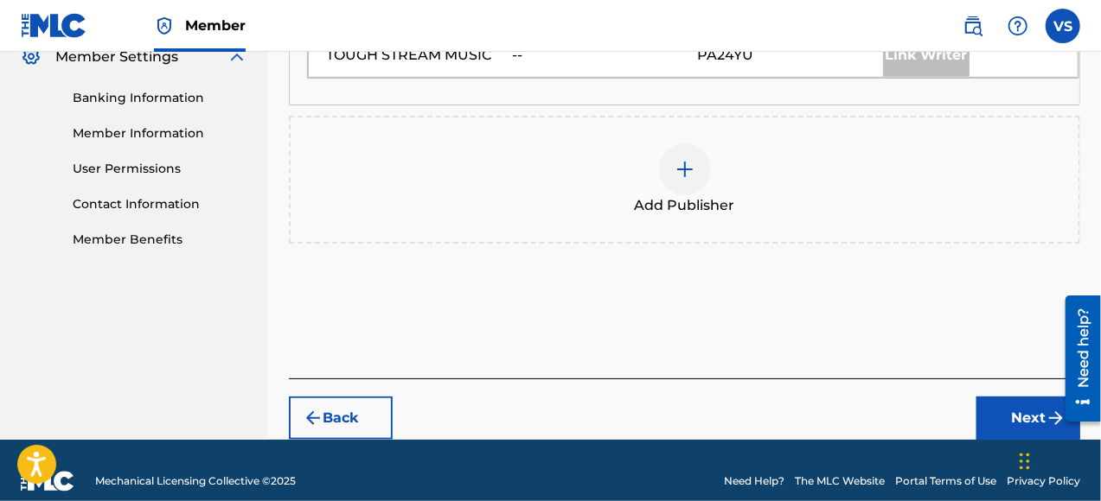
click at [1034, 401] on button "Next" at bounding box center [1028, 418] width 104 height 43
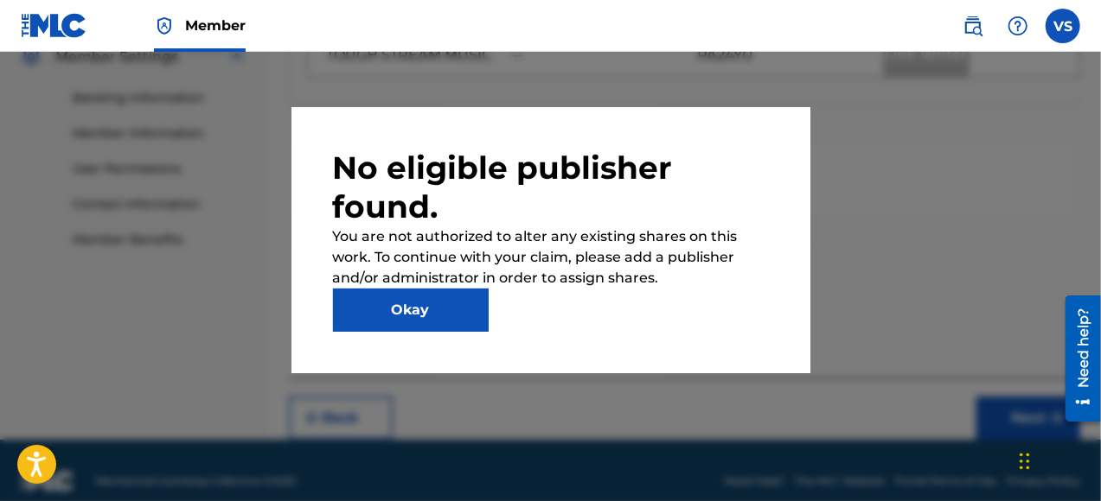
click at [406, 308] on button "Okay" at bounding box center [411, 310] width 156 height 43
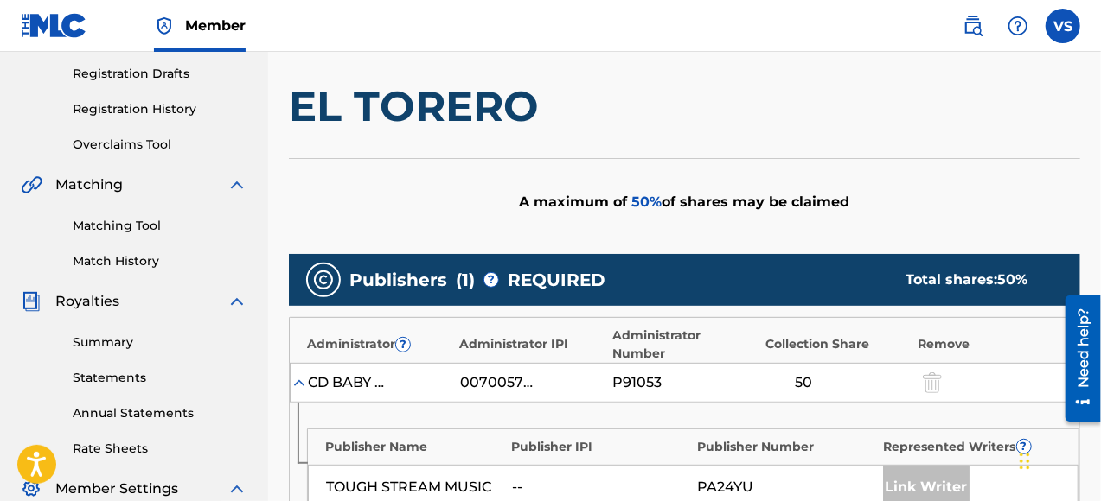
scroll to position [373, 0]
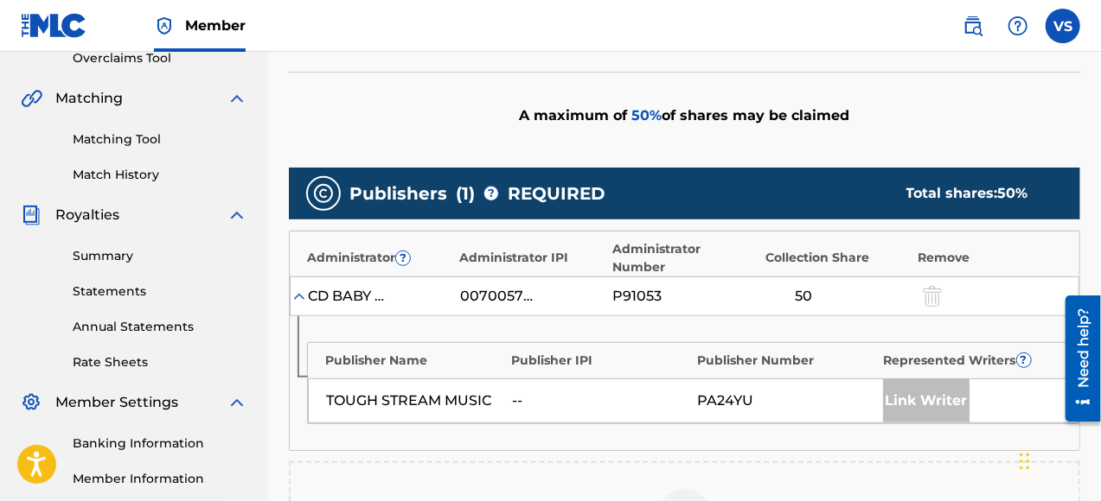
click at [572, 422] on div "Publisher Name Publisher IPI Publisher Number Represented Writers ? TOUGH STREA…" at bounding box center [684, 383] width 789 height 134
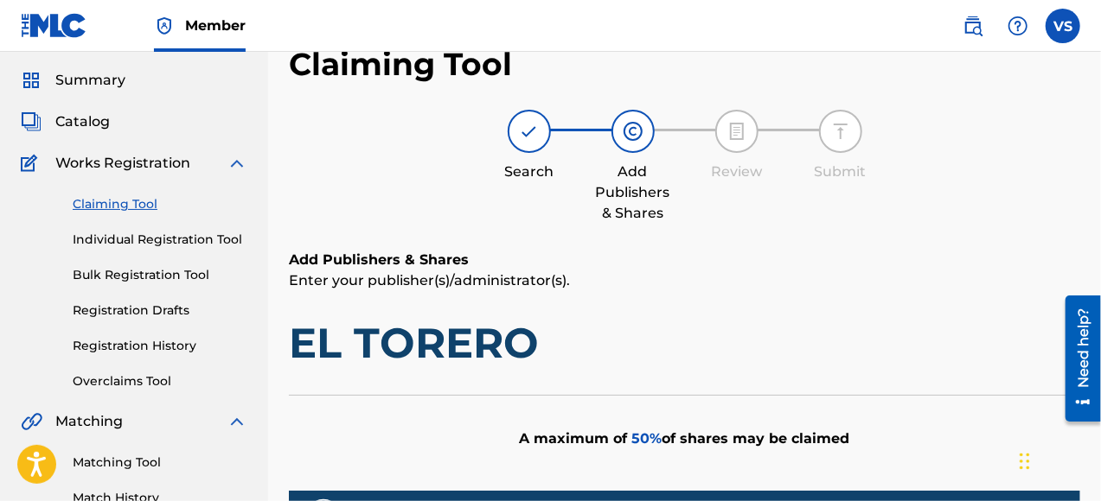
scroll to position [0, 0]
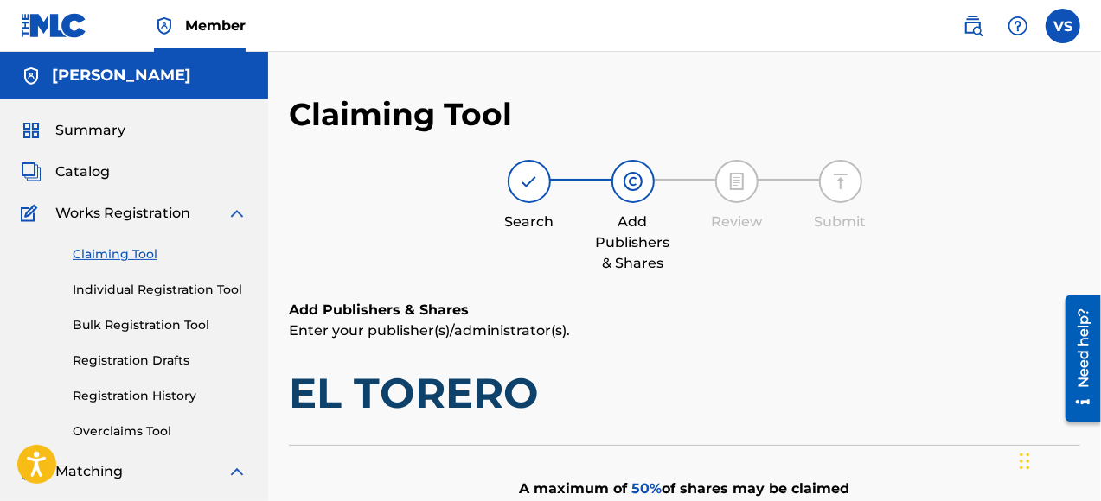
click at [97, 128] on span "Summary" at bounding box center [90, 130] width 70 height 21
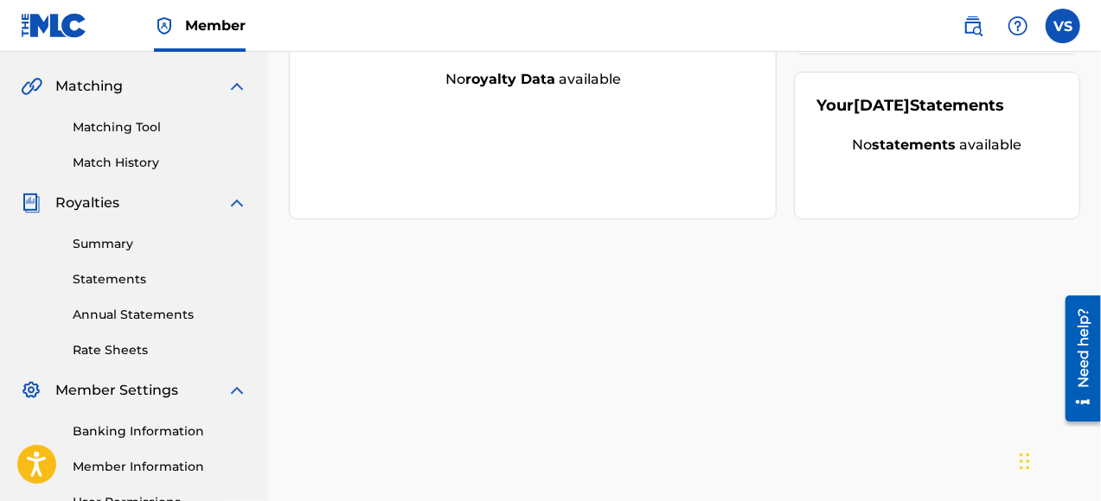
scroll to position [571, 0]
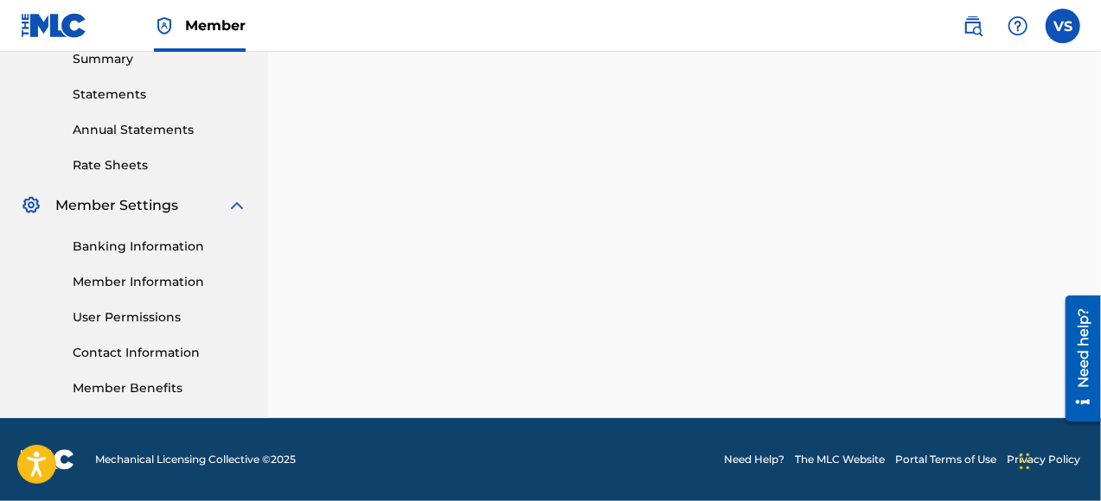
click at [156, 351] on link "Contact Information" at bounding box center [160, 353] width 175 height 18
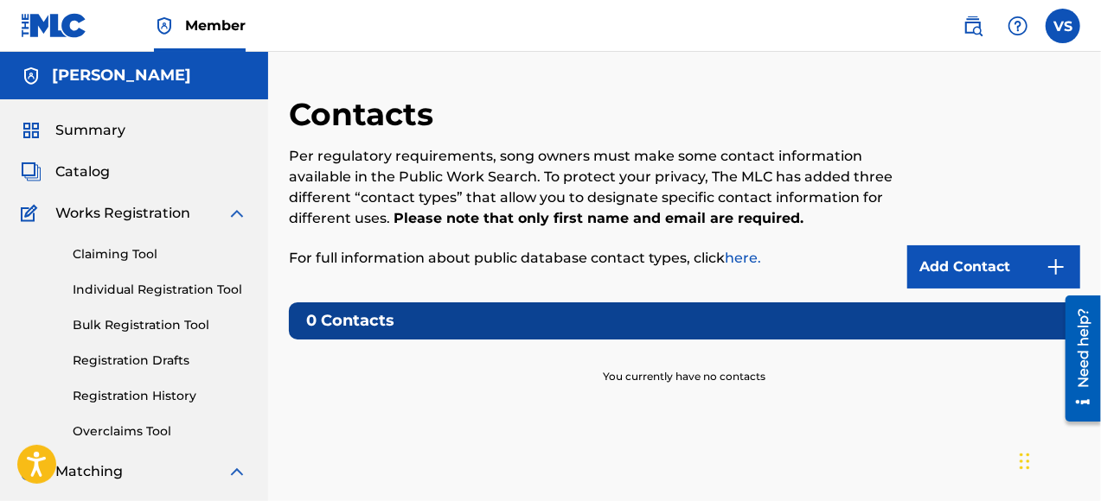
click at [974, 265] on link "Add Contact" at bounding box center [993, 267] width 173 height 43
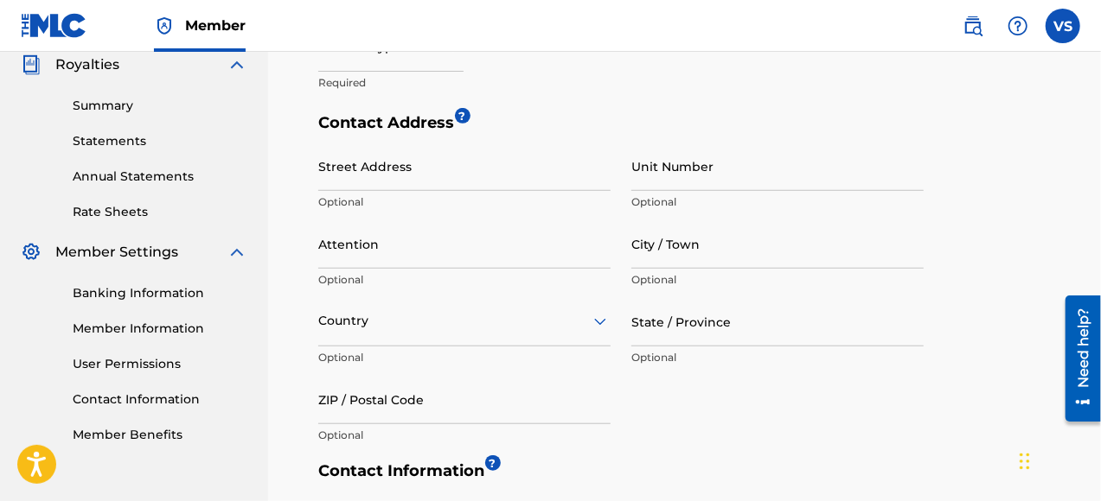
scroll to position [605, 0]
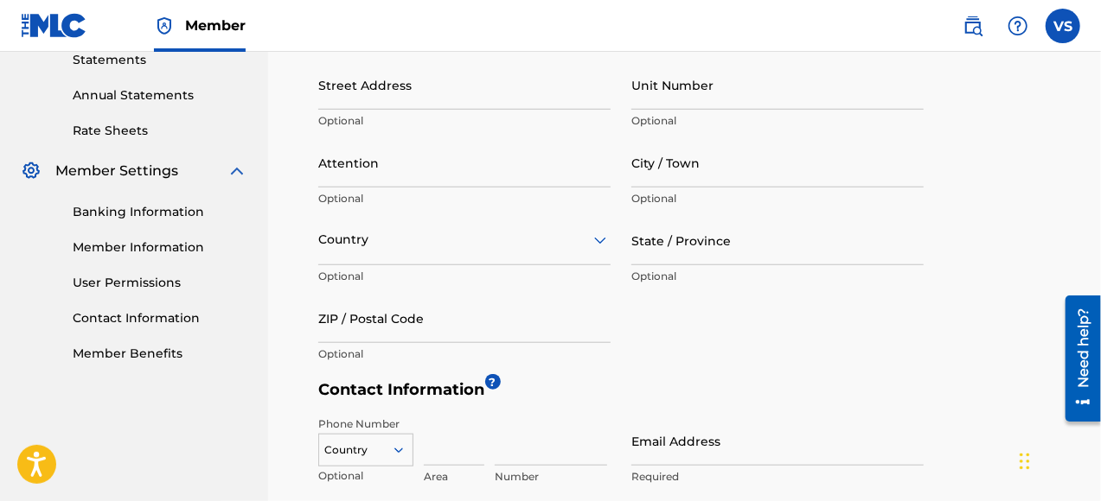
click at [130, 316] on link "Contact Information" at bounding box center [160, 318] width 175 height 18
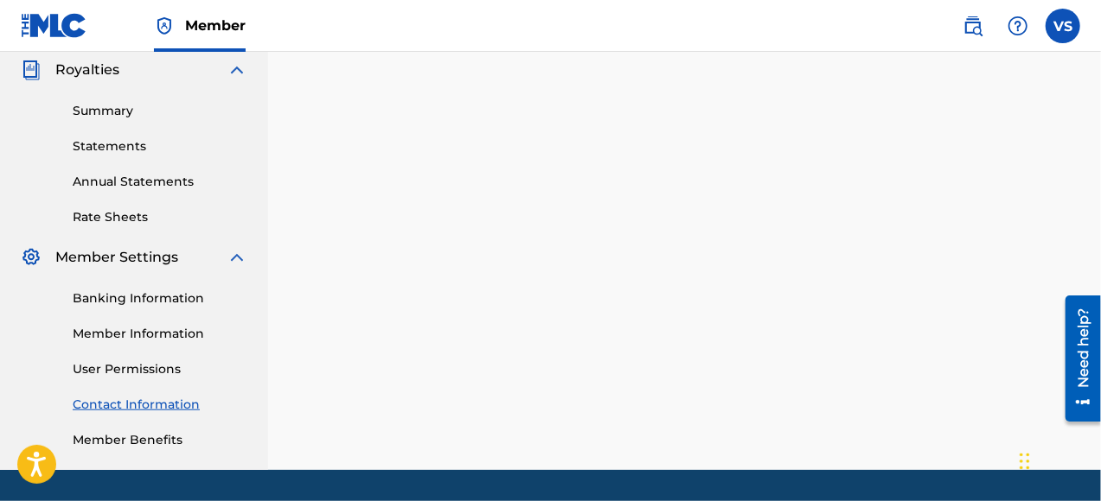
scroll to position [571, 0]
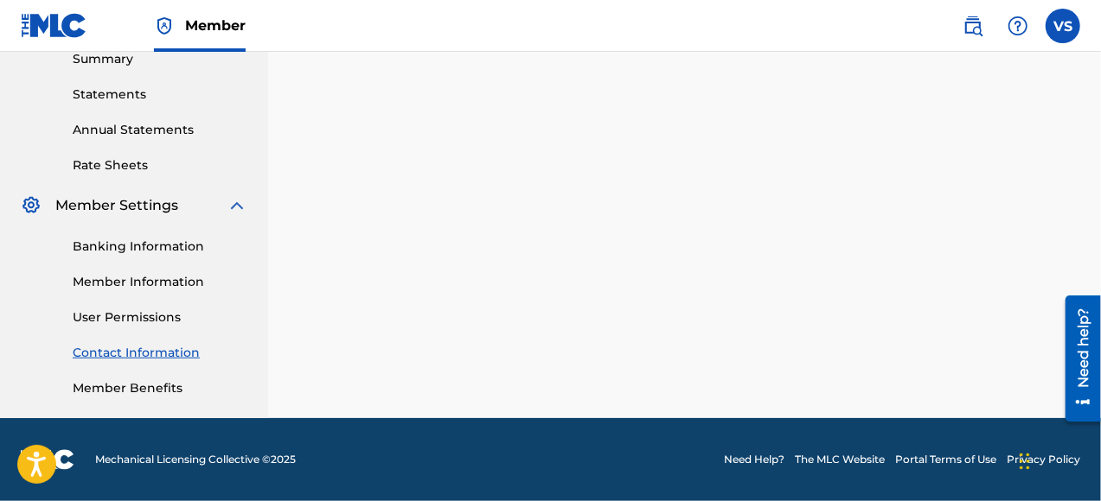
click at [143, 351] on link "Contact Information" at bounding box center [160, 353] width 175 height 18
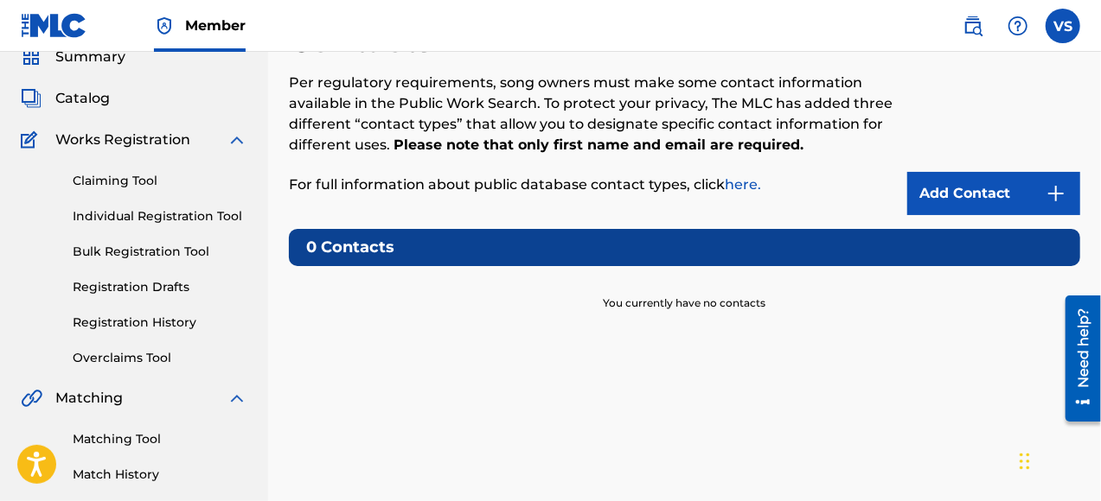
scroll to position [0, 0]
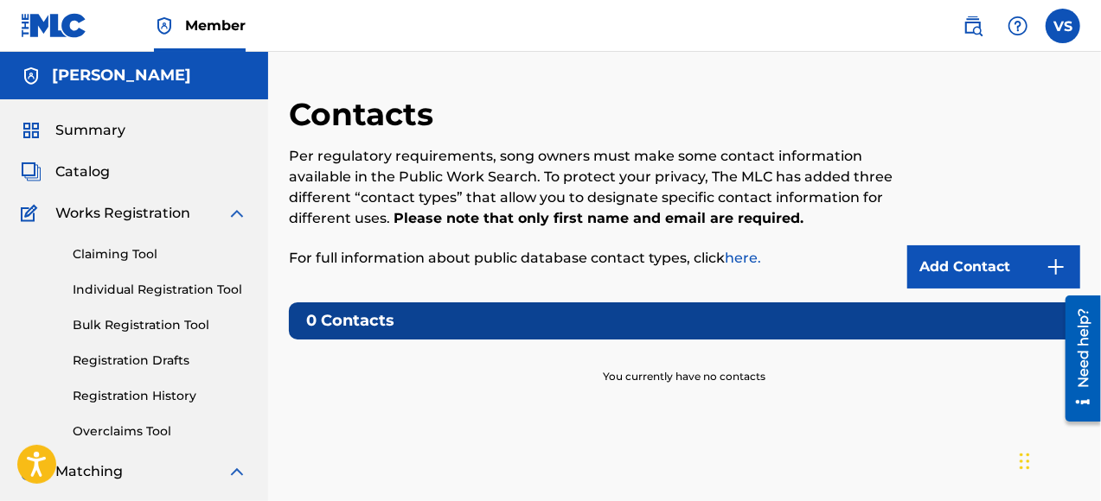
click at [977, 263] on link "Add Contact" at bounding box center [993, 267] width 173 height 43
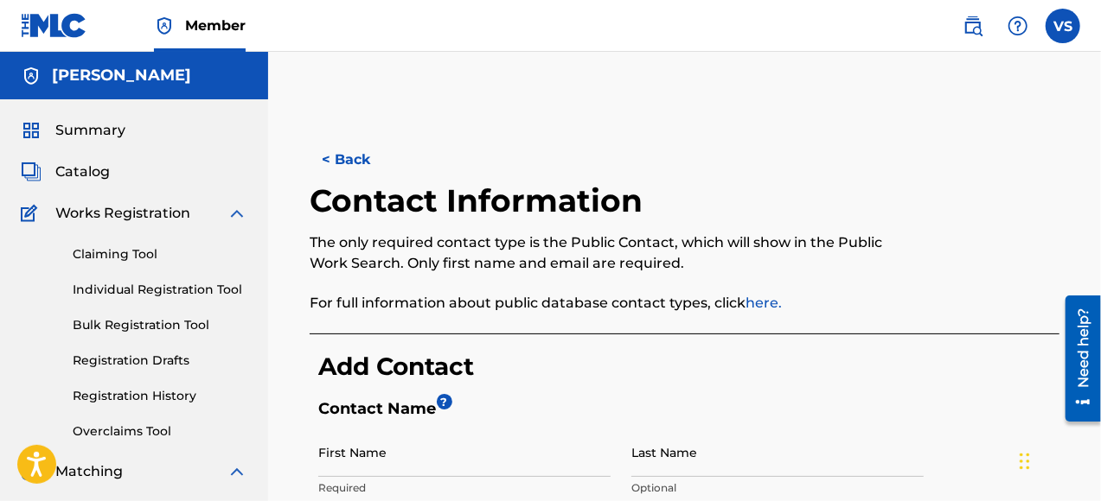
scroll to position [86, 0]
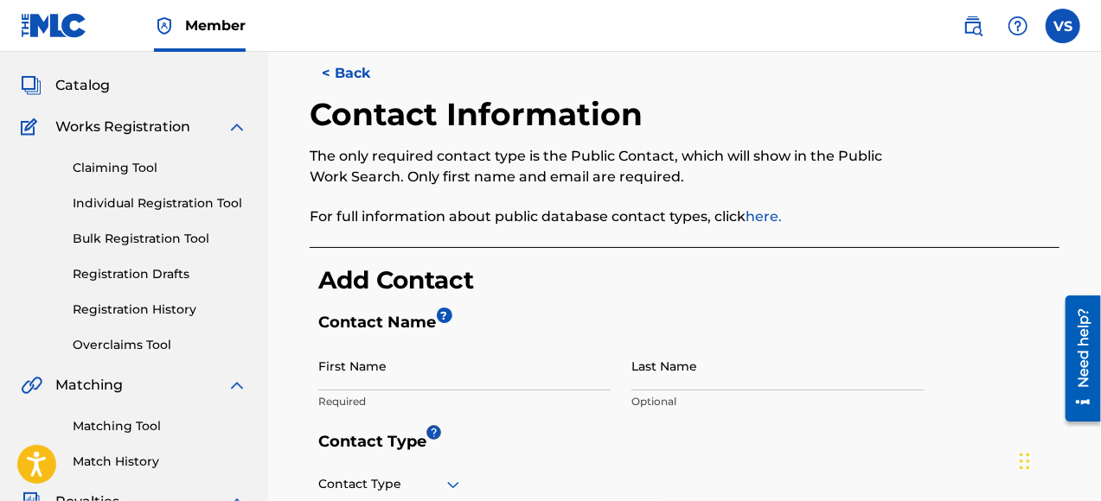
click at [358, 377] on input "First Name" at bounding box center [464, 365] width 292 height 49
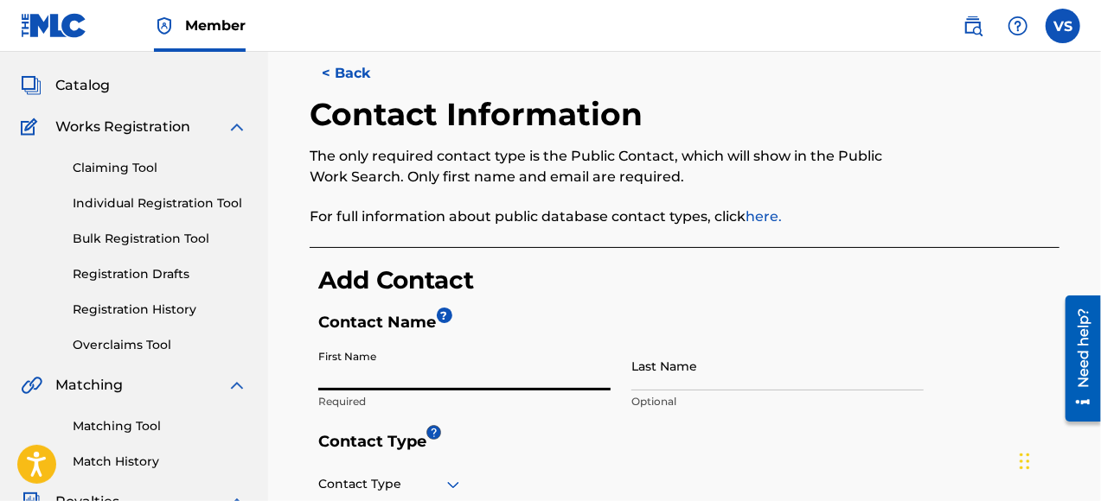
type input "[PERSON_NAME]"
click at [650, 381] on input "Last Name" at bounding box center [777, 365] width 292 height 49
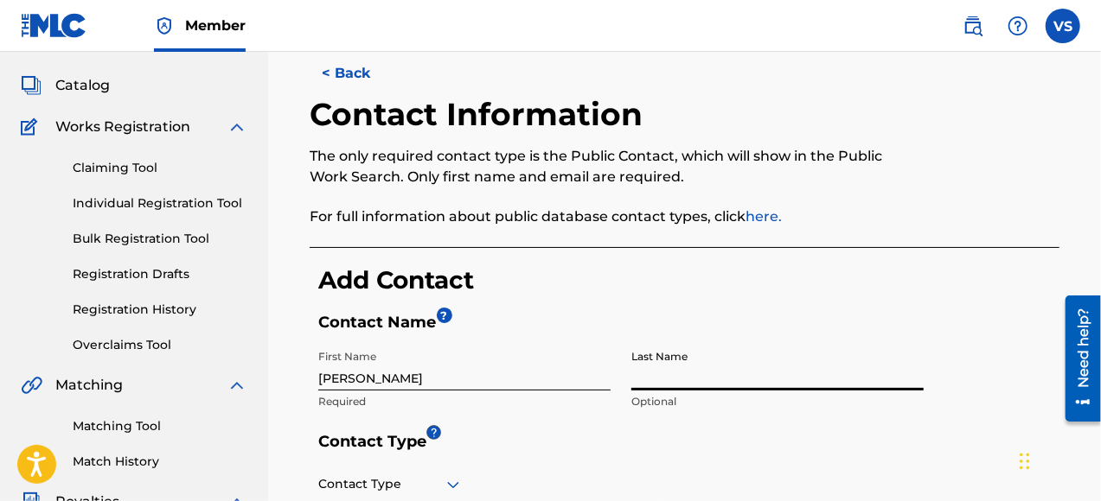
type input "[PERSON_NAME]"
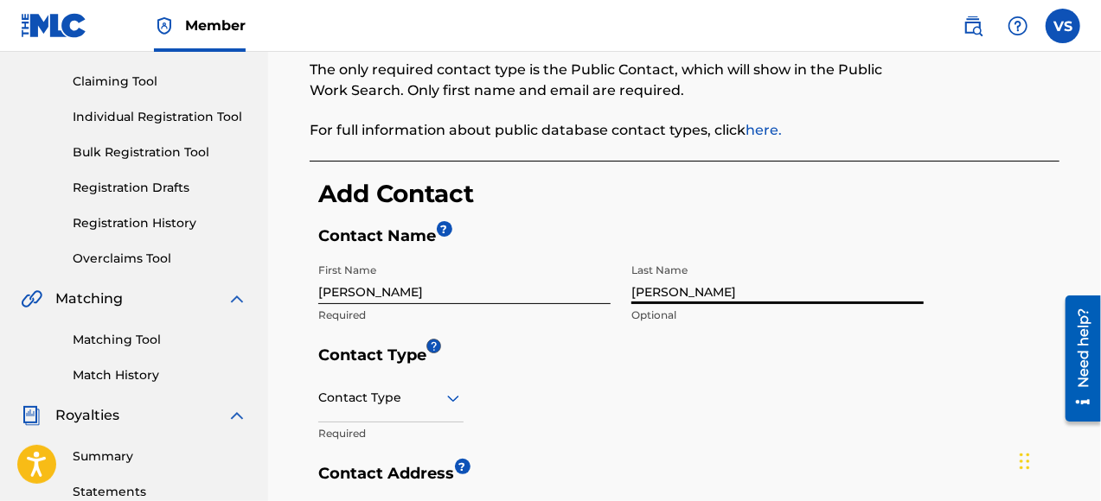
scroll to position [259, 0]
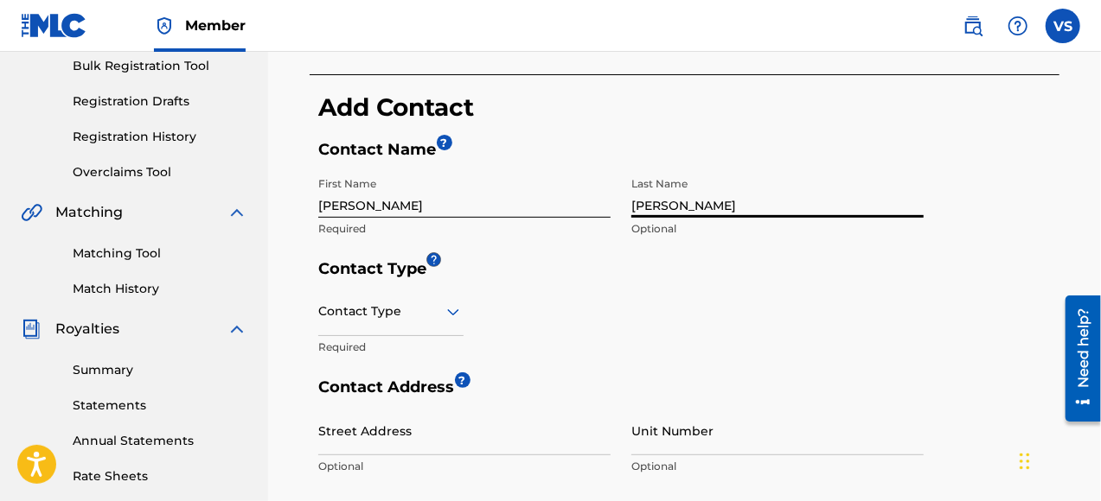
click at [455, 310] on icon at bounding box center [453, 312] width 12 height 7
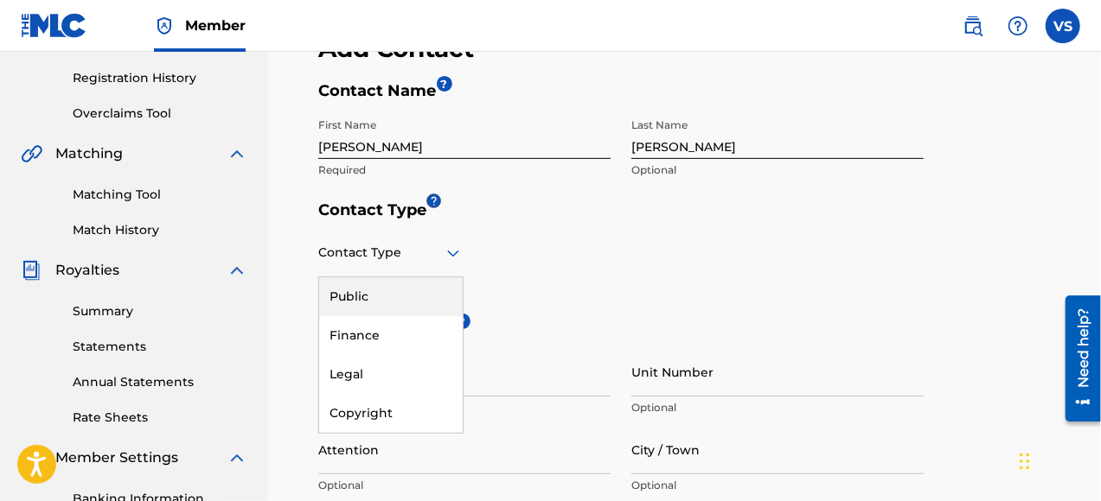
scroll to position [346, 0]
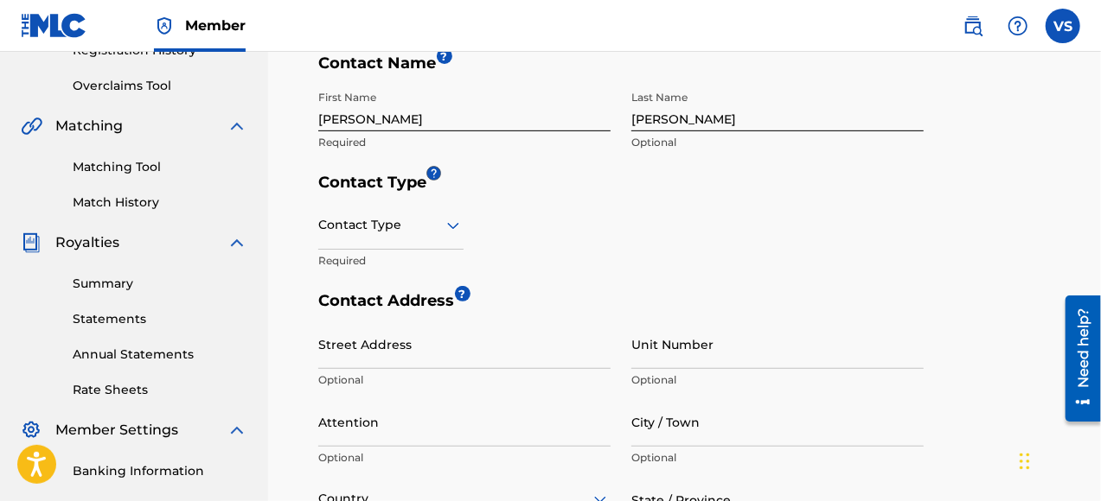
click at [568, 239] on div "Contact Type Required" at bounding box center [620, 246] width 605 height 91
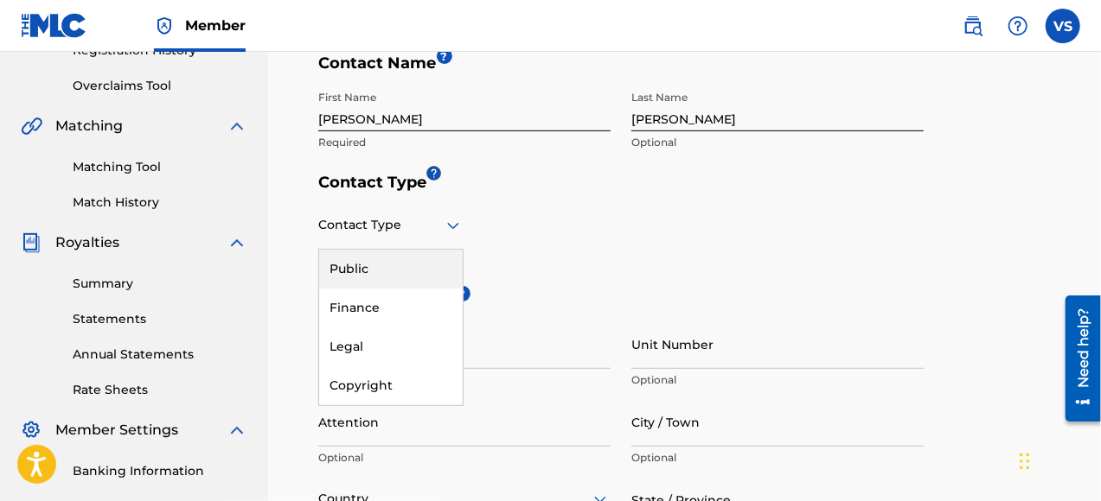
click at [450, 221] on icon at bounding box center [453, 225] width 21 height 21
click at [371, 270] on div "Public" at bounding box center [391, 269] width 144 height 39
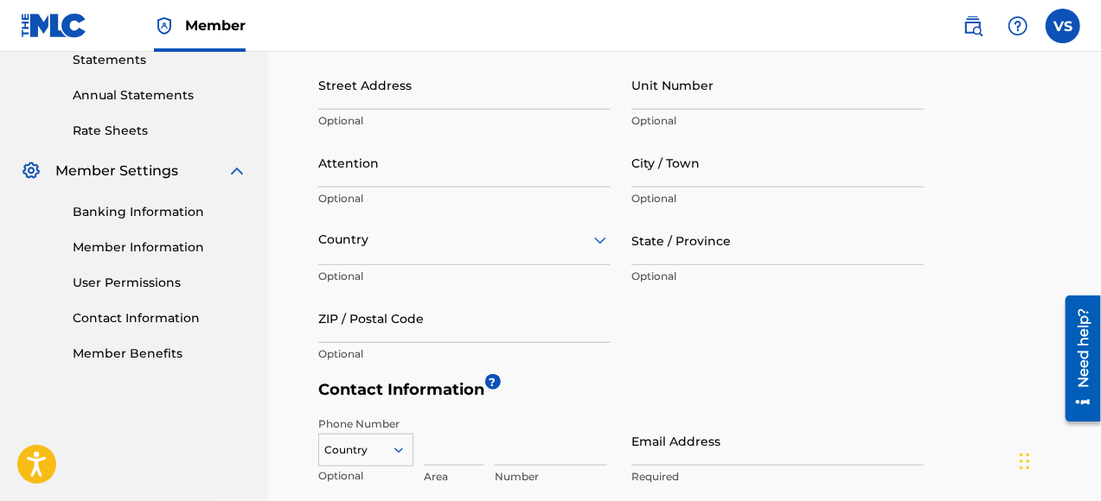
scroll to position [778, 0]
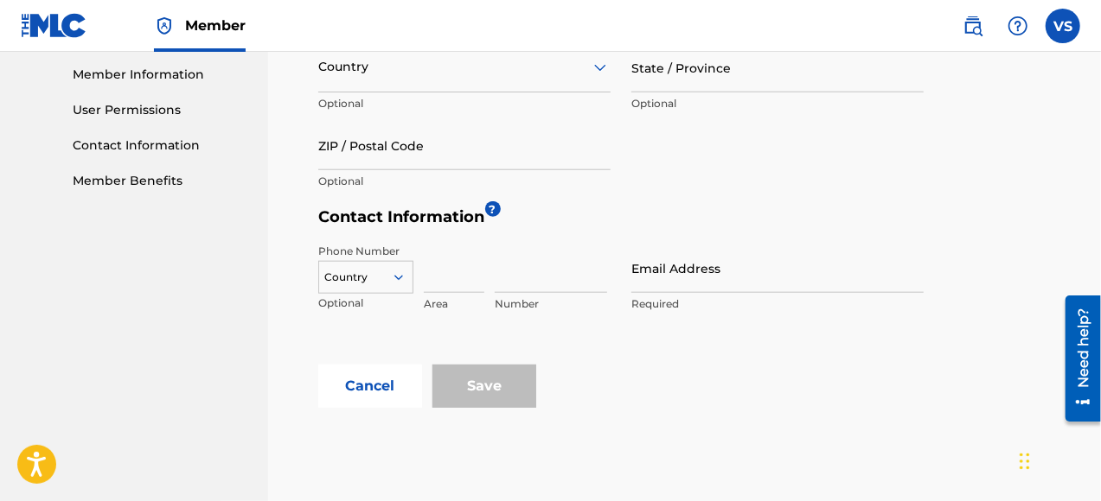
click at [664, 297] on p "Required" at bounding box center [777, 305] width 292 height 16
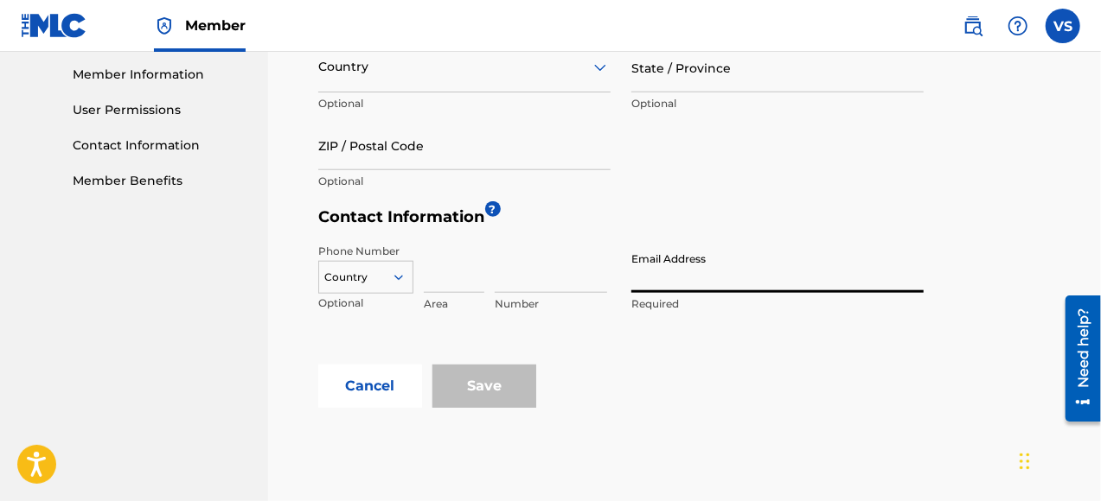
click at [672, 285] on input "Email Address" at bounding box center [777, 268] width 292 height 49
type input "[EMAIL_ADDRESS][DOMAIN_NAME]"
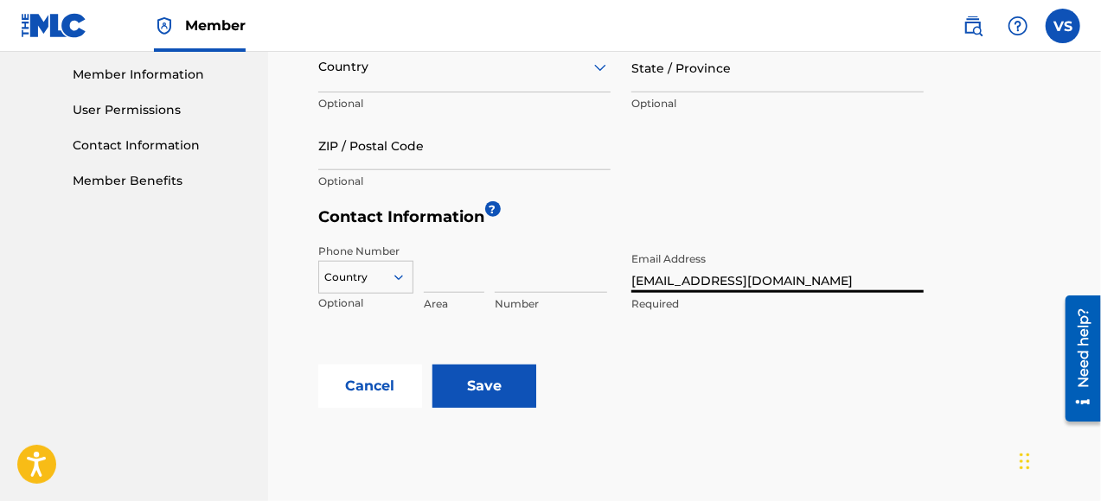
click at [880, 233] on h5 "Contact Information ?" at bounding box center [688, 221] width 741 height 29
click at [503, 388] on input "Save" at bounding box center [484, 386] width 104 height 43
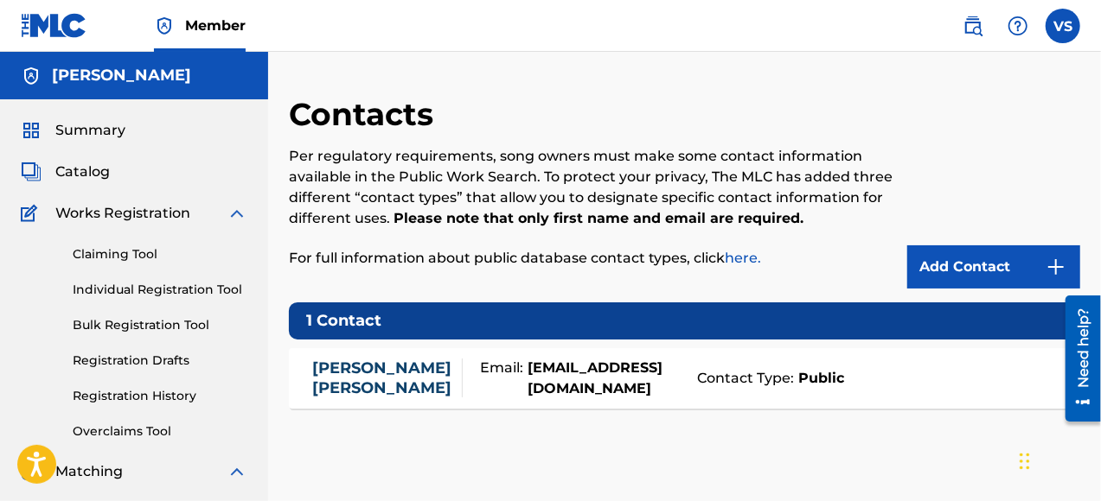
click at [137, 249] on link "Claiming Tool" at bounding box center [160, 255] width 175 height 18
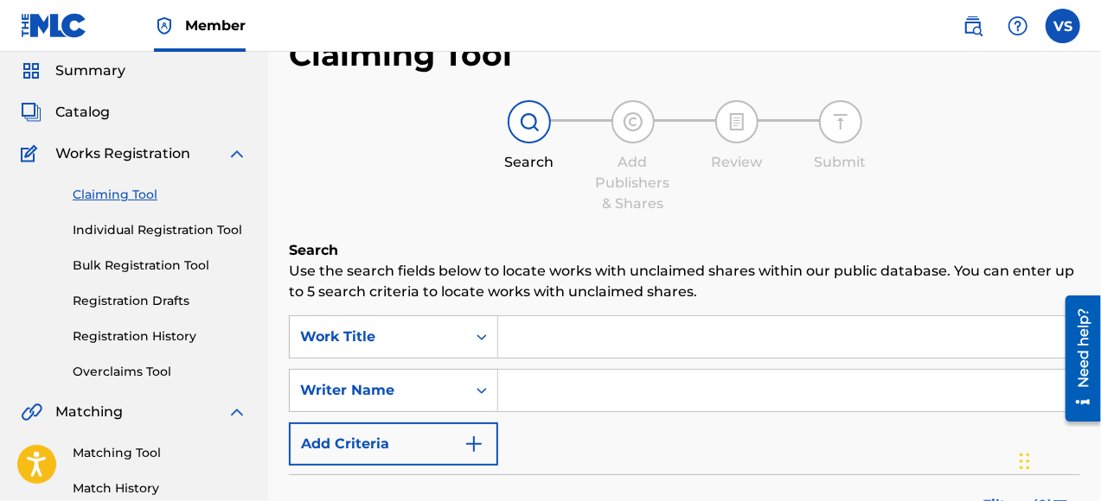
scroll to position [86, 0]
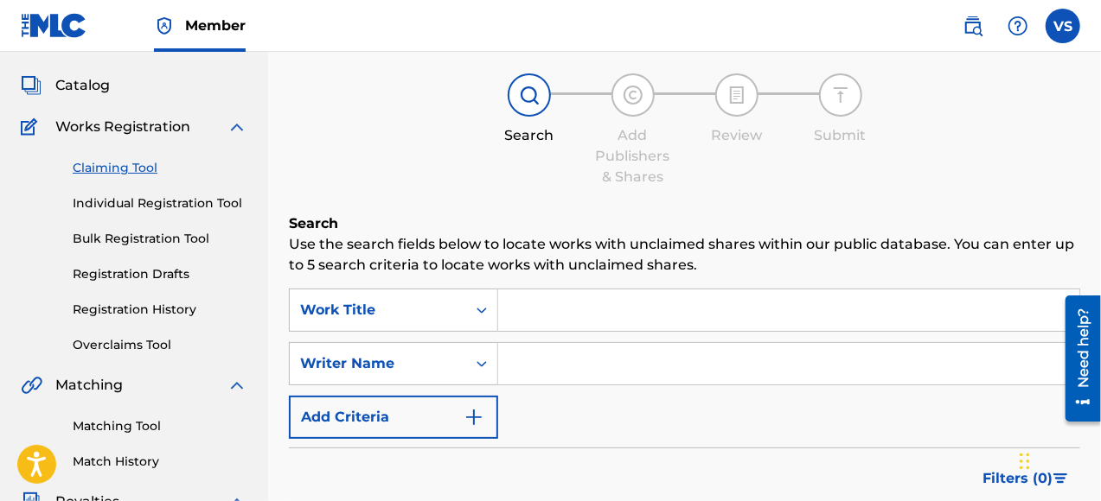
click at [545, 368] on input "Search Form" at bounding box center [788, 363] width 581 height 41
type input "[PERSON_NAME]"
click at [567, 313] on input "Search Form" at bounding box center [788, 310] width 581 height 41
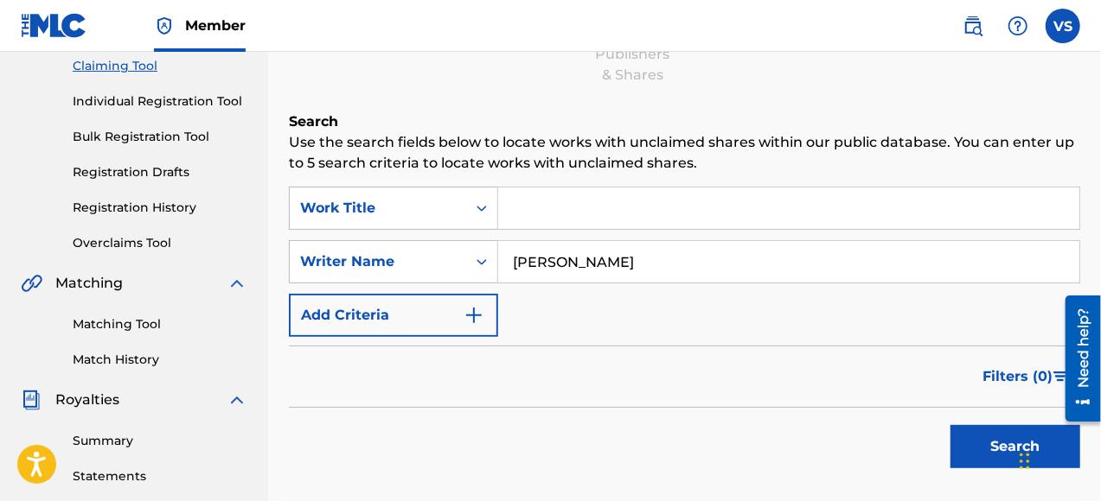
scroll to position [259, 0]
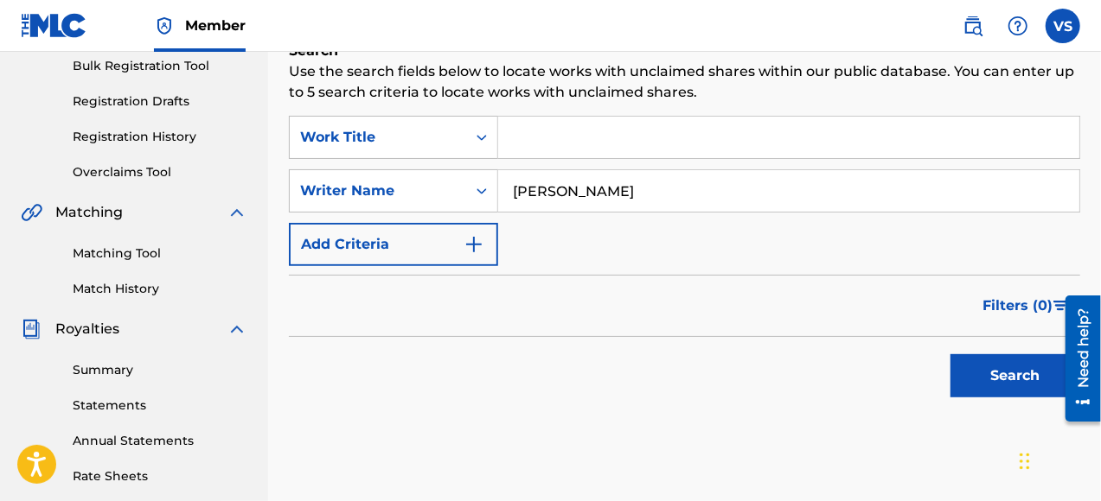
click at [1008, 380] on button "Search" at bounding box center [1015, 375] width 130 height 43
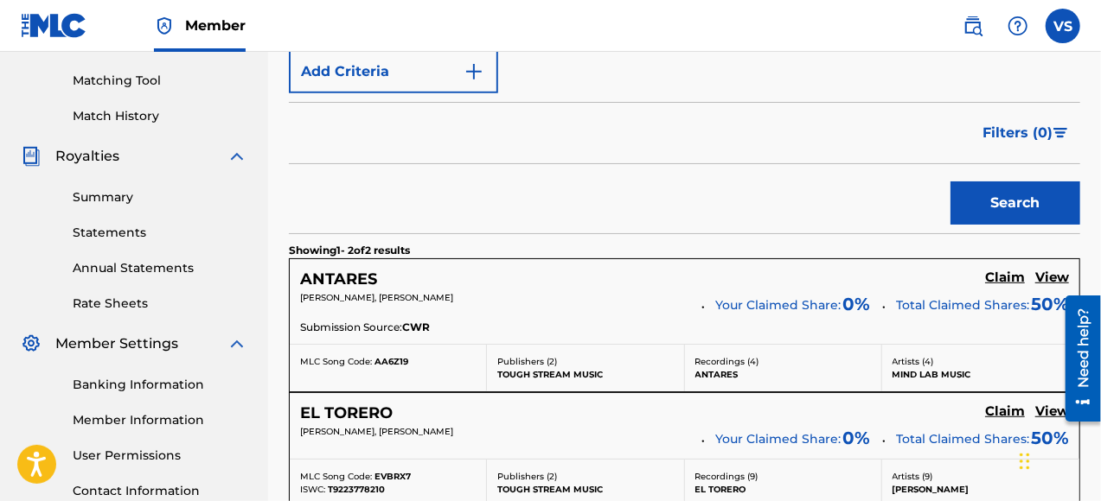
scroll to position [686, 0]
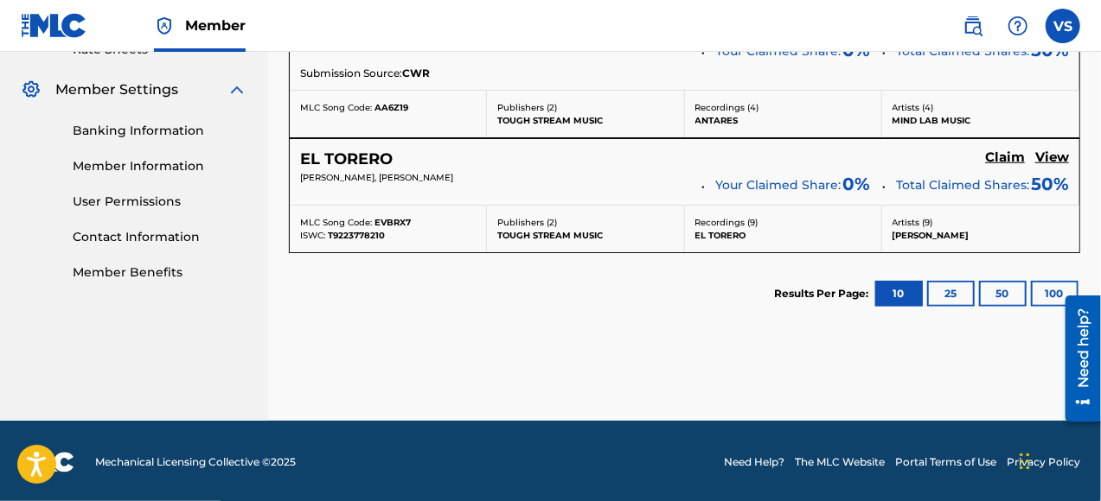
click at [944, 297] on button "25" at bounding box center [951, 294] width 48 height 26
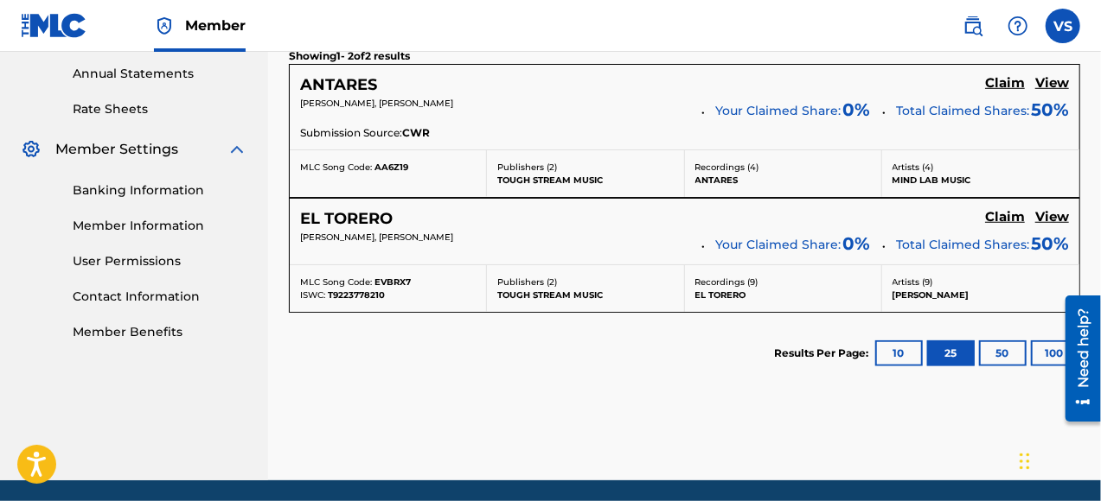
scroll to position [600, 0]
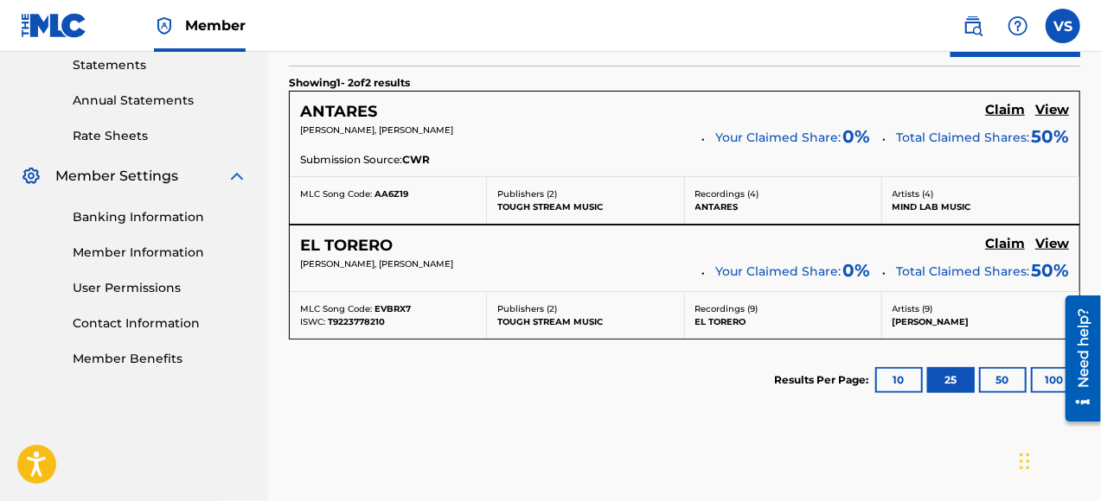
click at [1003, 379] on button "50" at bounding box center [1003, 380] width 48 height 26
click at [890, 377] on button "10" at bounding box center [899, 380] width 48 height 26
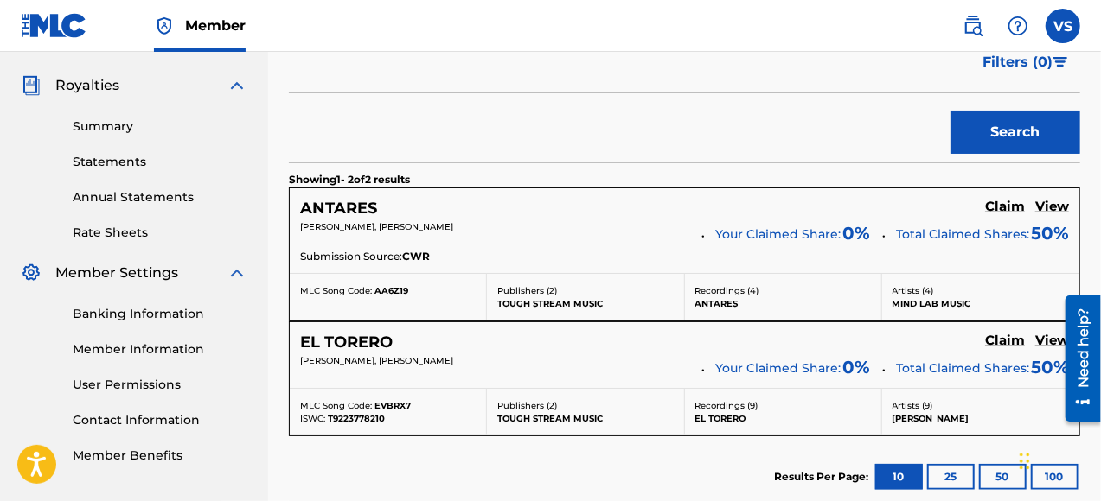
scroll to position [427, 0]
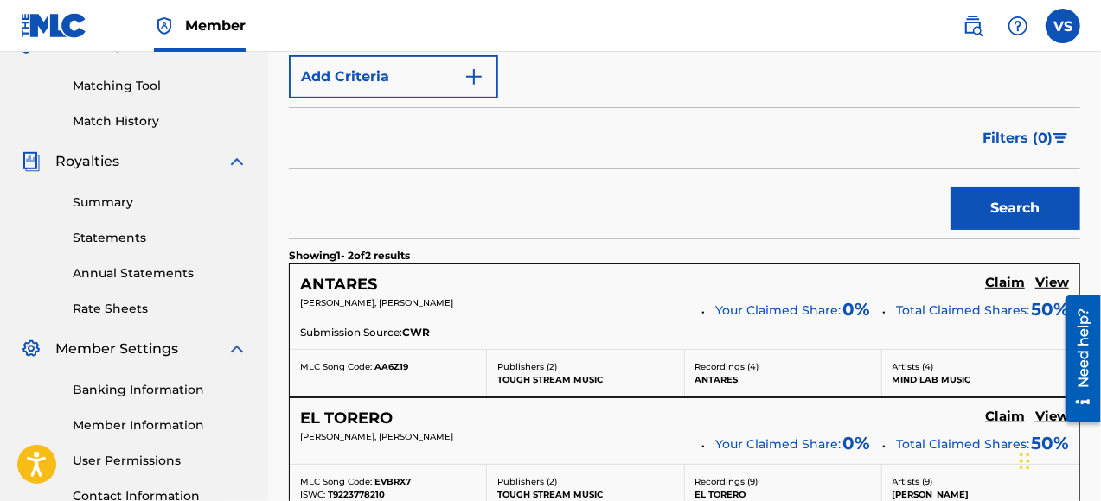
click at [1010, 281] on h5 "Claim" at bounding box center [1005, 283] width 40 height 16
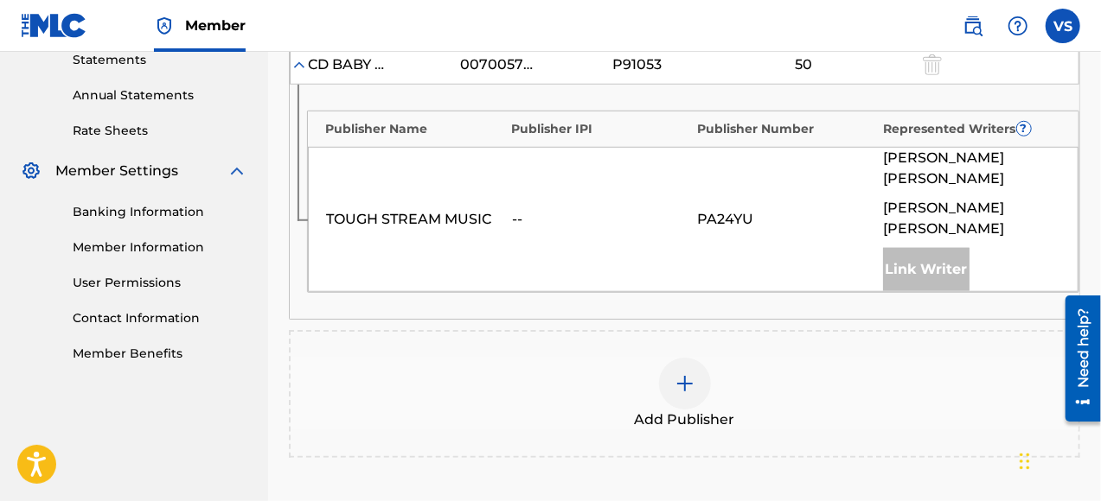
scroll to position [778, 0]
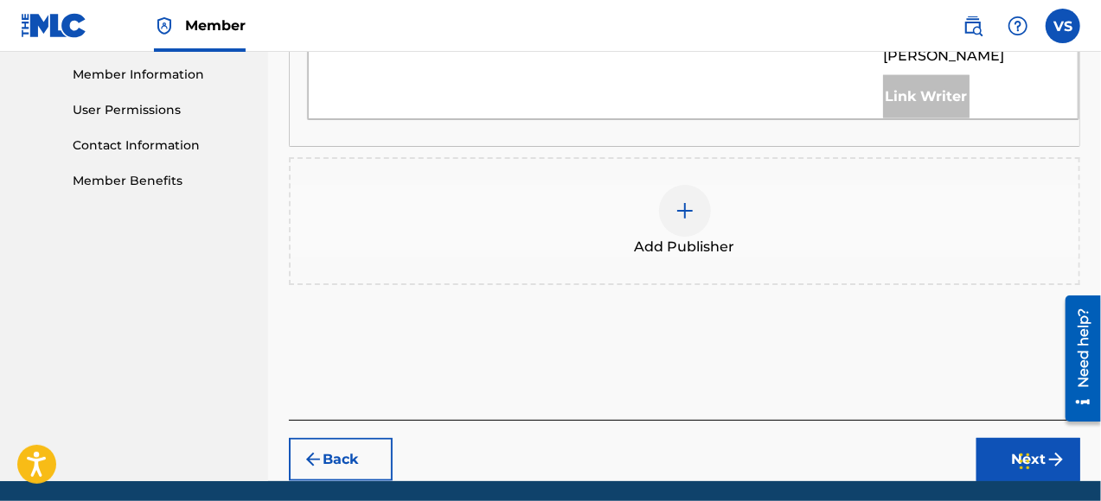
click at [1042, 438] on button "Next" at bounding box center [1028, 459] width 104 height 43
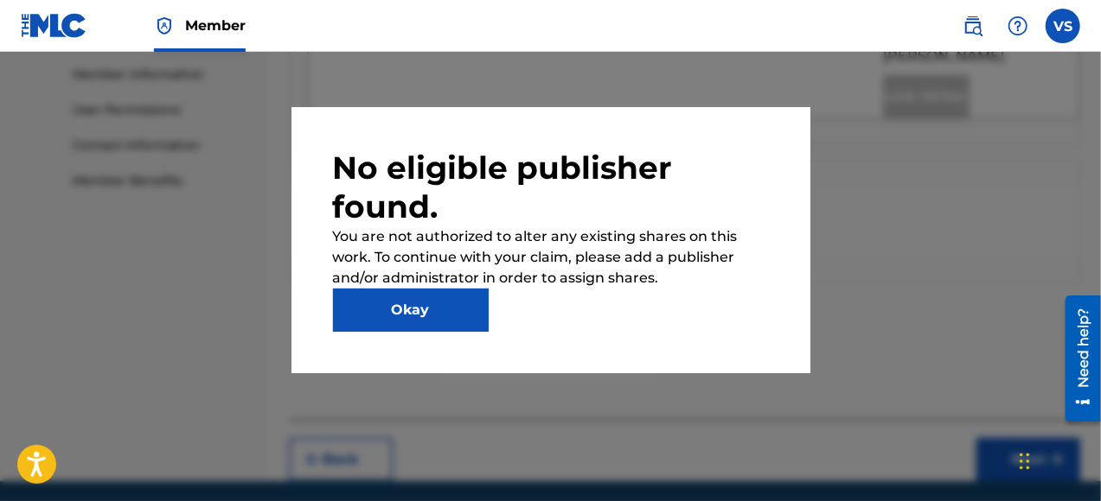
click at [434, 308] on button "Okay" at bounding box center [411, 310] width 156 height 43
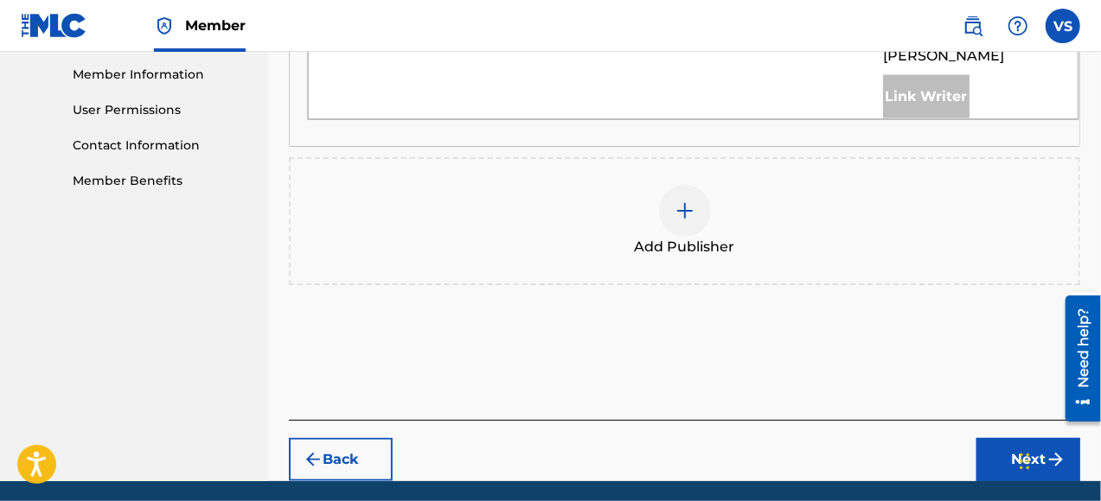
click at [348, 438] on button "Back" at bounding box center [341, 459] width 104 height 43
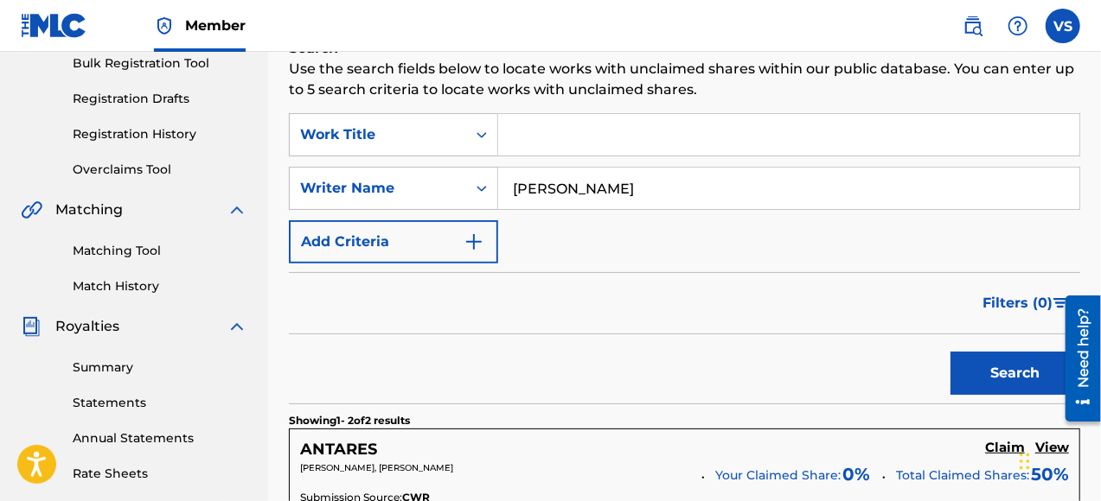
scroll to position [81, 0]
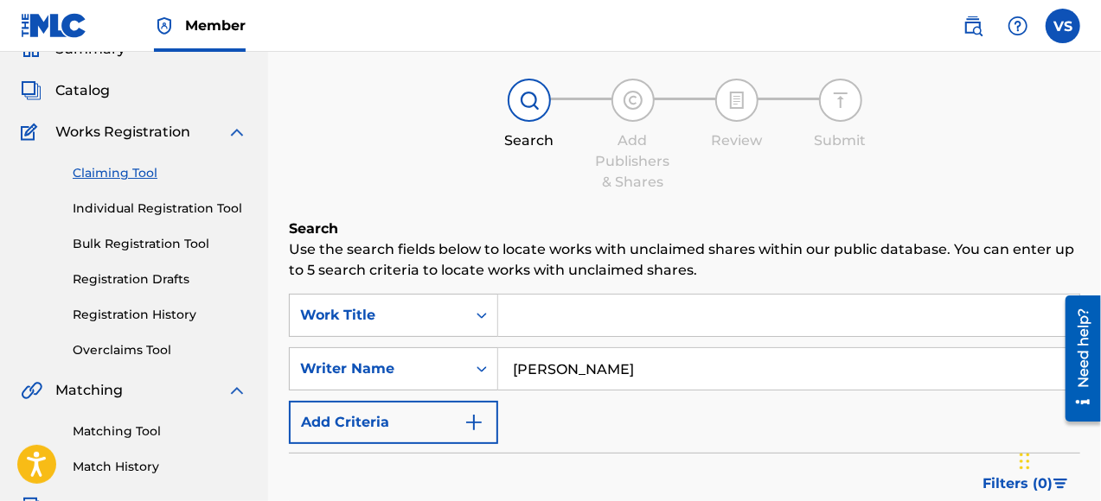
click at [540, 315] on input "Search Form" at bounding box center [788, 315] width 581 height 41
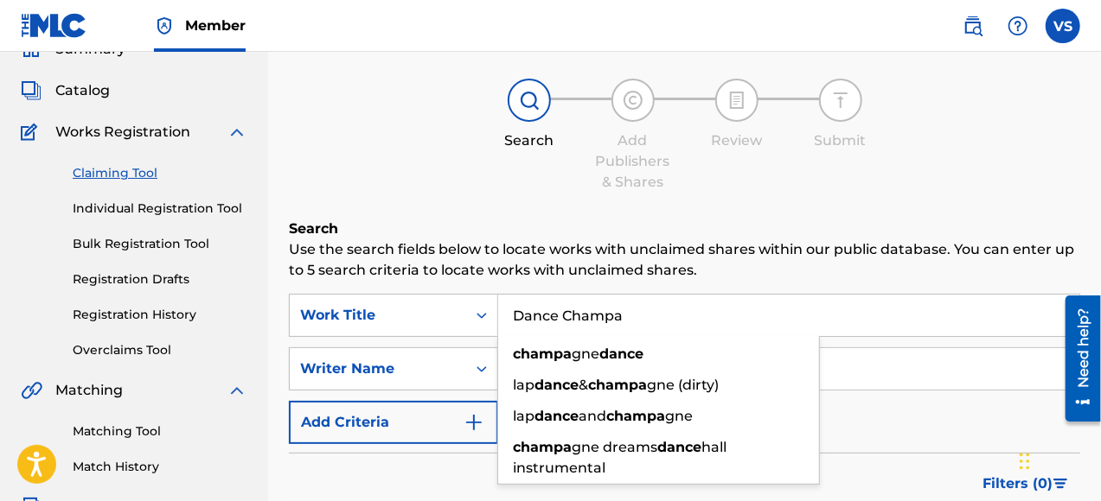
type input "Dance Champa"
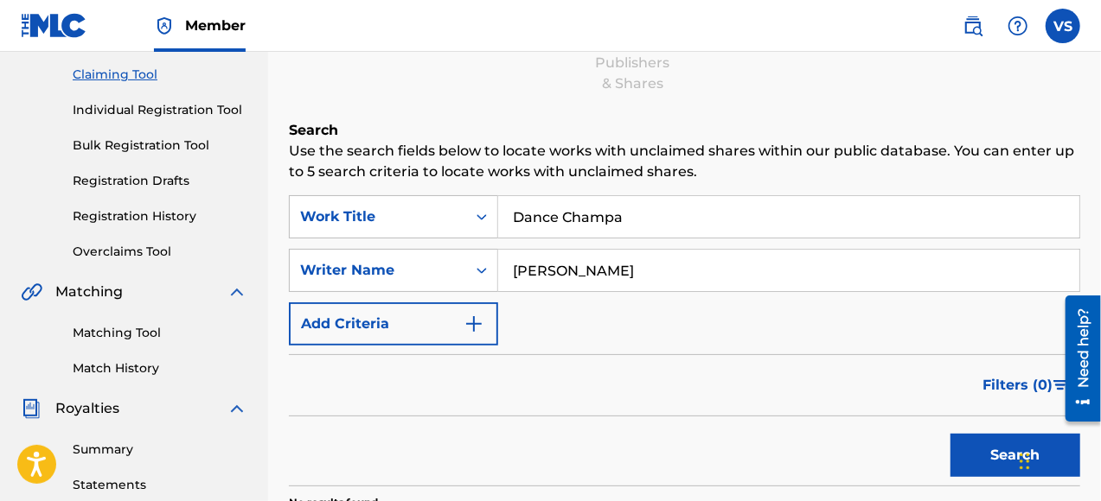
scroll to position [341, 0]
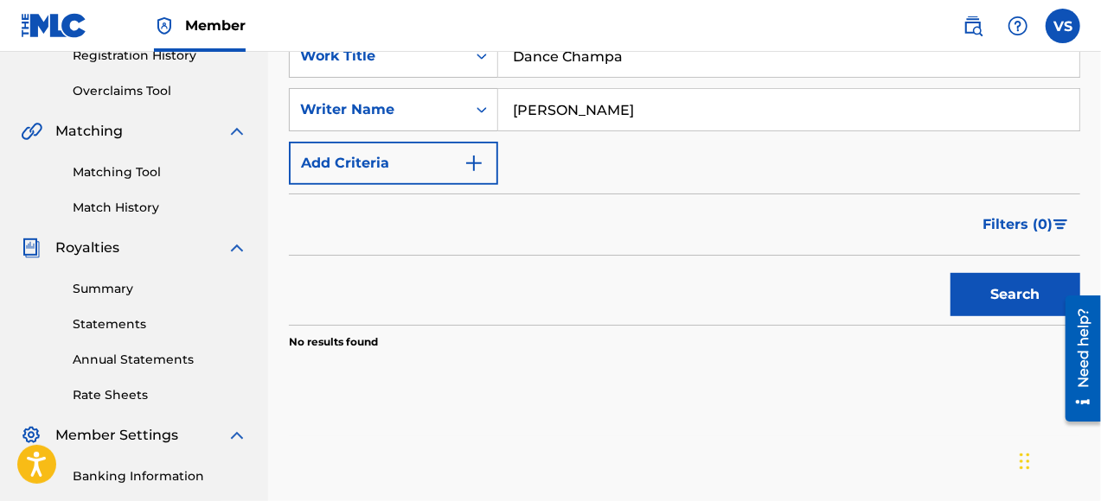
click at [1011, 297] on button "Search" at bounding box center [1015, 294] width 130 height 43
click at [1018, 290] on button "Search" at bounding box center [1015, 294] width 130 height 43
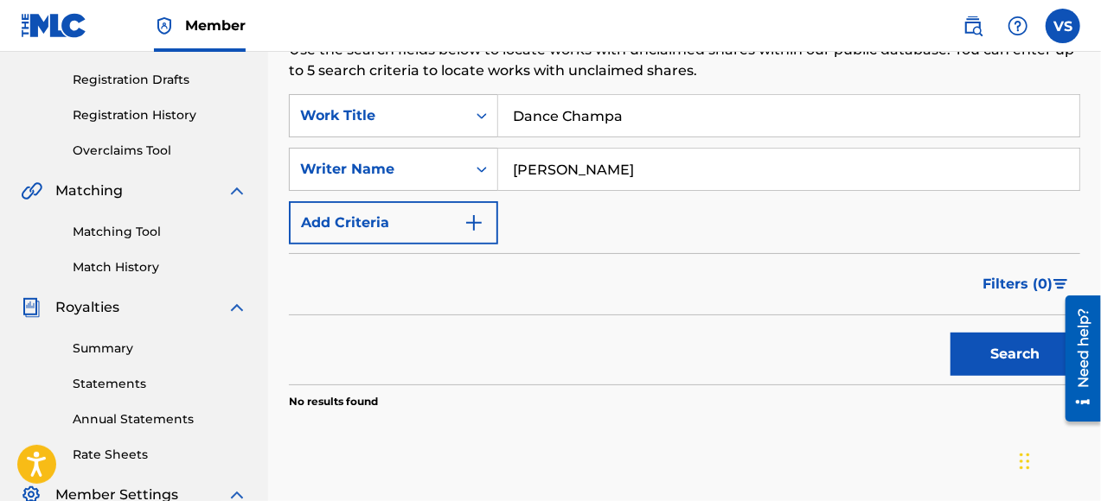
scroll to position [254, 0]
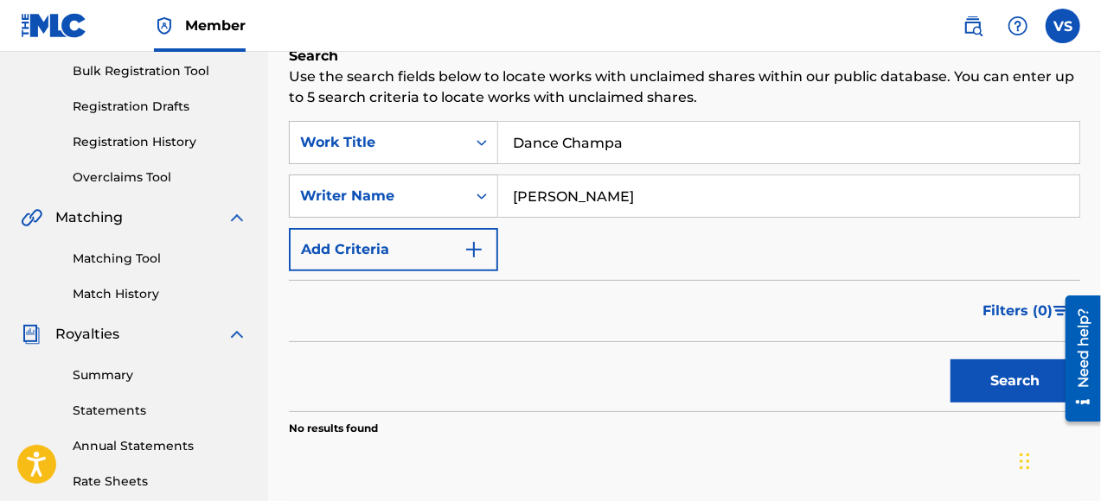
click at [638, 144] on input "Dance Champa" at bounding box center [788, 142] width 581 height 41
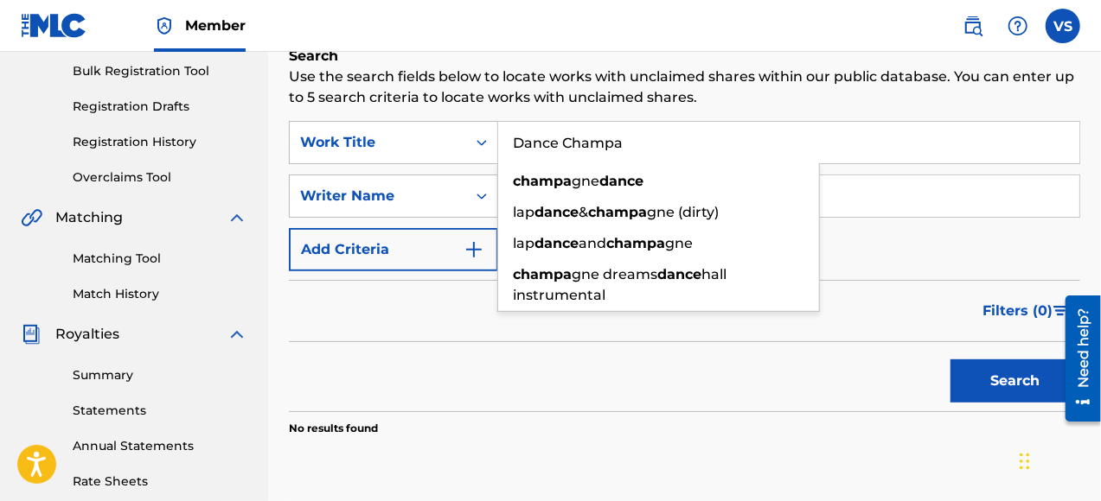
click at [605, 455] on div "Search Use the search fields below to locate works with unclaimed shares within…" at bounding box center [684, 284] width 791 height 477
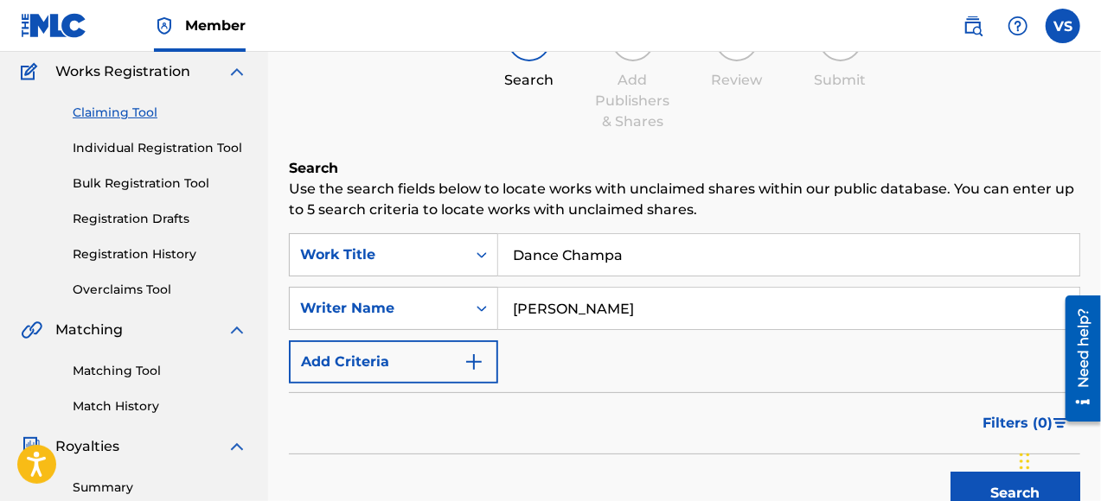
scroll to position [81, 0]
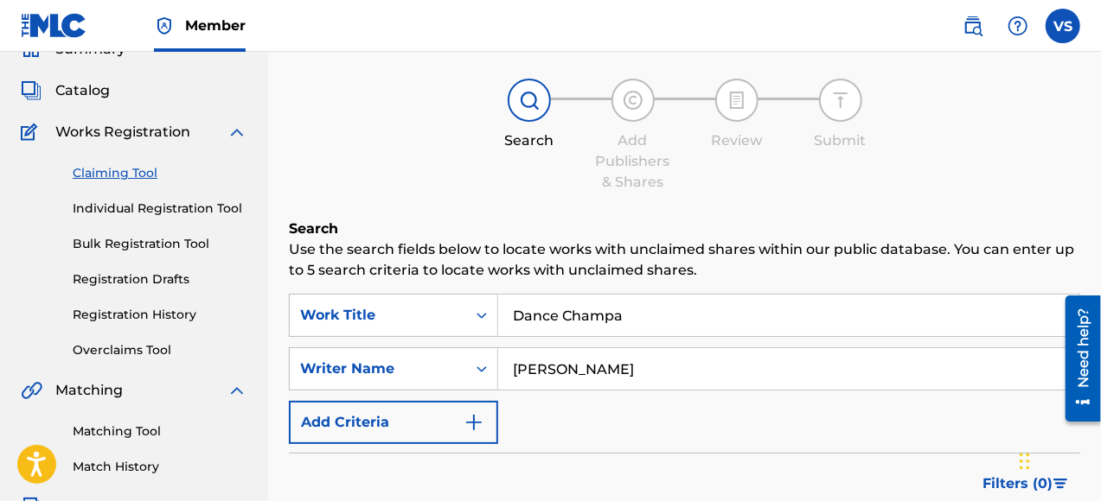
click at [161, 206] on link "Individual Registration Tool" at bounding box center [160, 209] width 175 height 18
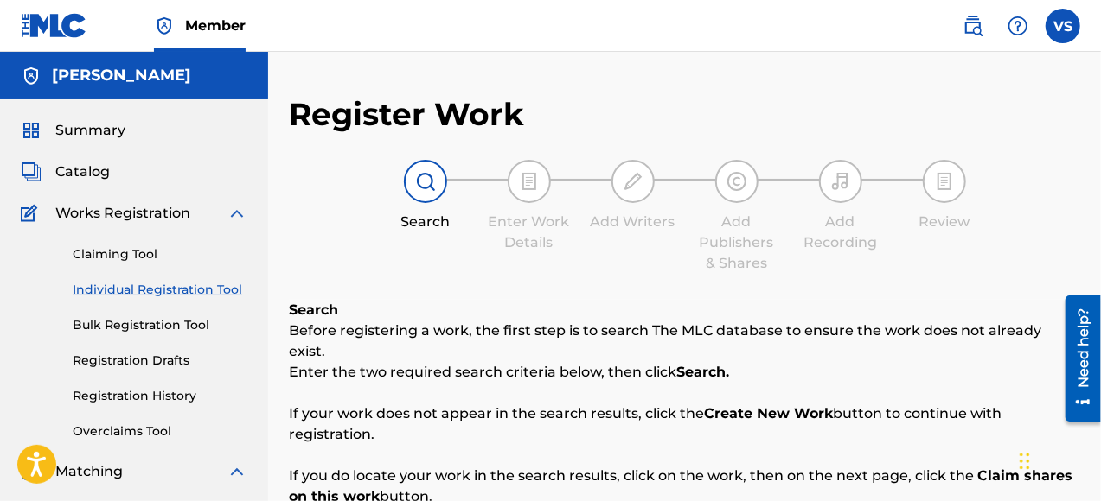
click at [93, 133] on span "Summary" at bounding box center [90, 130] width 70 height 21
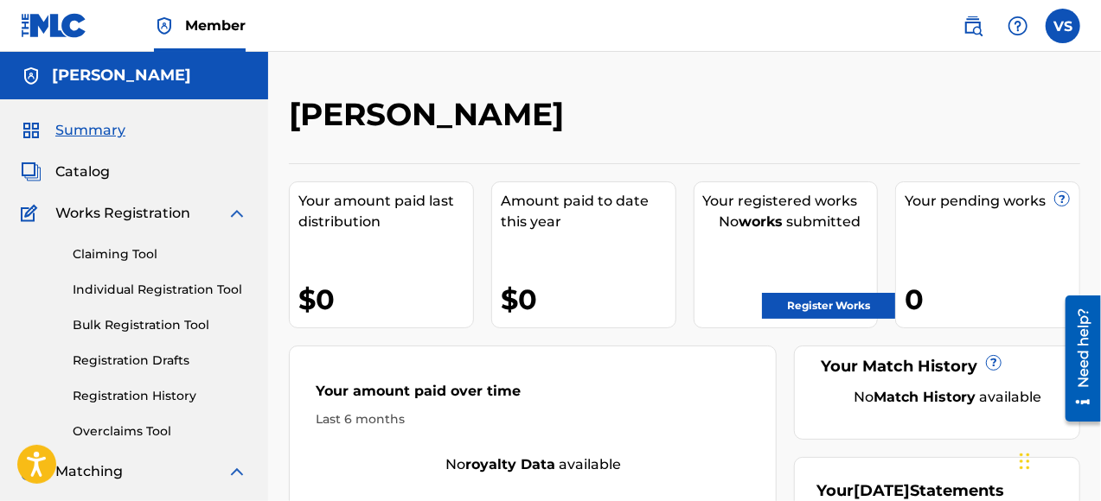
click at [85, 171] on span "Catalog" at bounding box center [82, 172] width 54 height 21
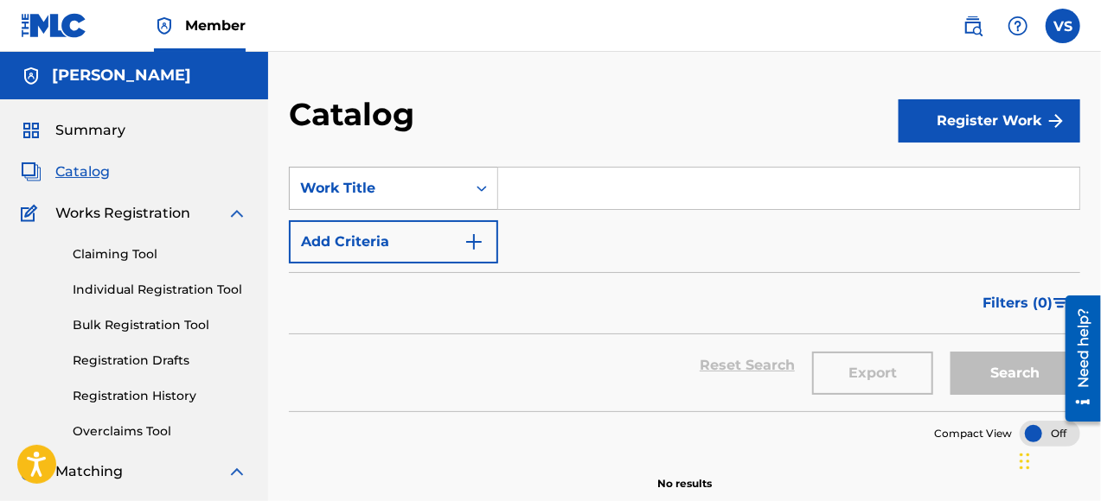
click at [365, 190] on div "Work Title" at bounding box center [378, 188] width 156 height 21
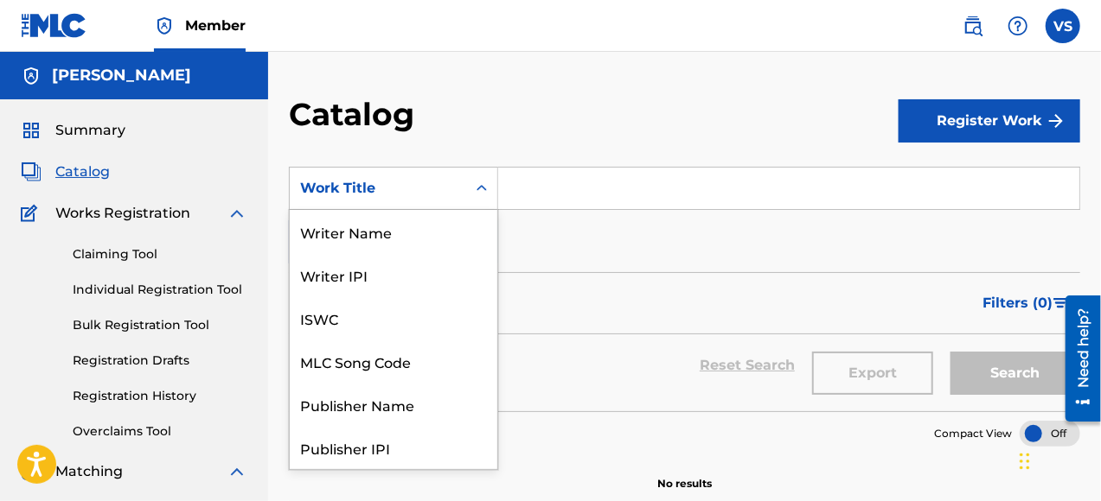
scroll to position [259, 0]
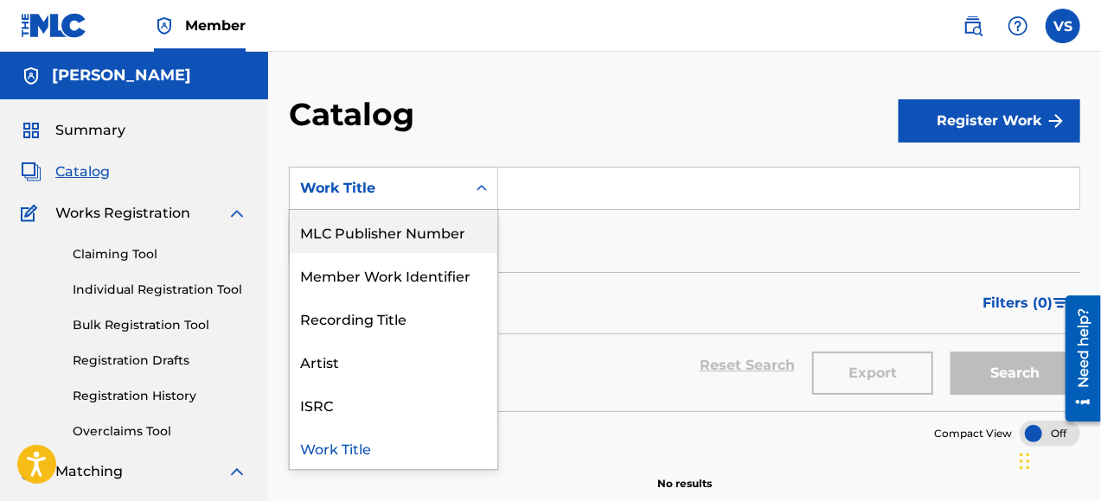
click at [581, 118] on div "Catalog" at bounding box center [593, 120] width 609 height 51
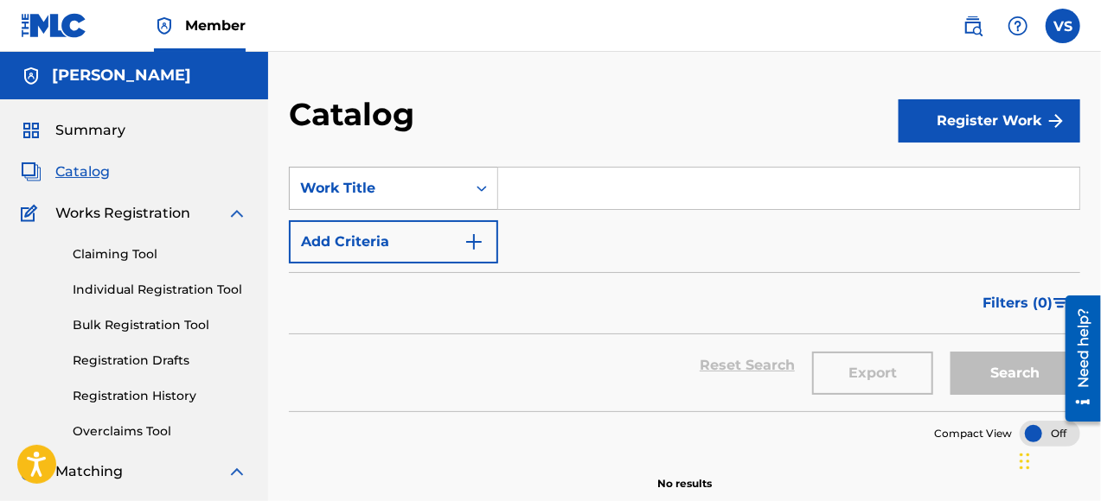
click at [367, 187] on div "Work Title" at bounding box center [378, 188] width 156 height 21
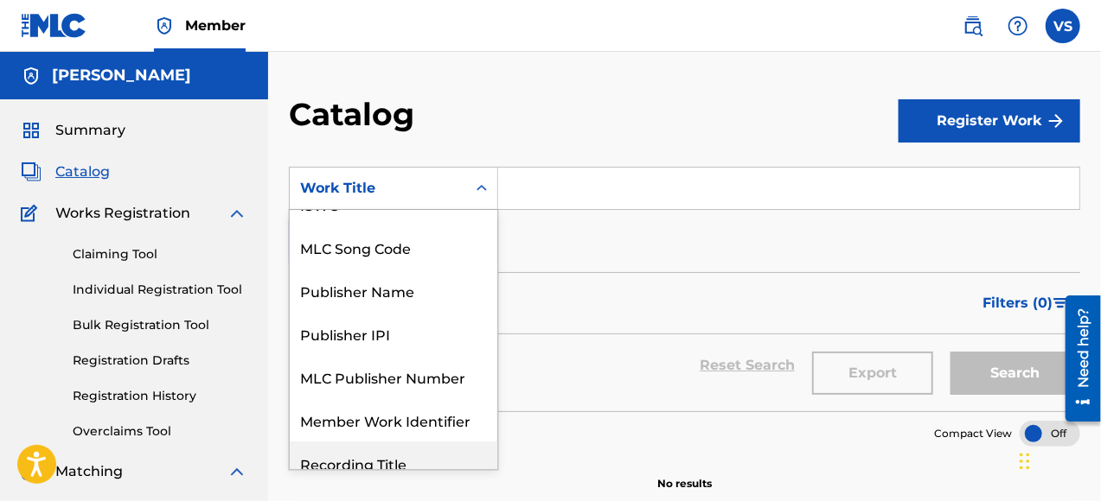
scroll to position [111, 0]
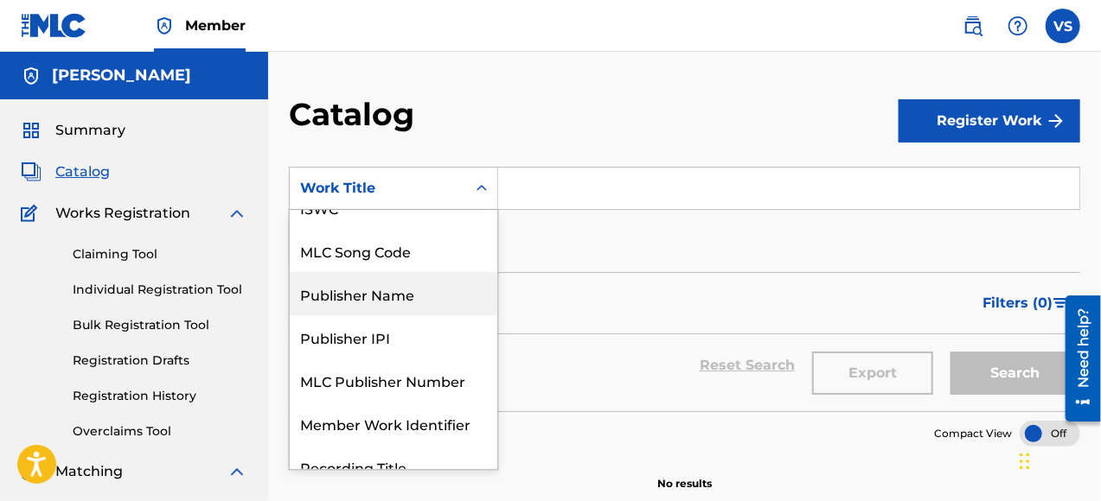
click at [390, 301] on div "Publisher Name" at bounding box center [393, 293] width 207 height 43
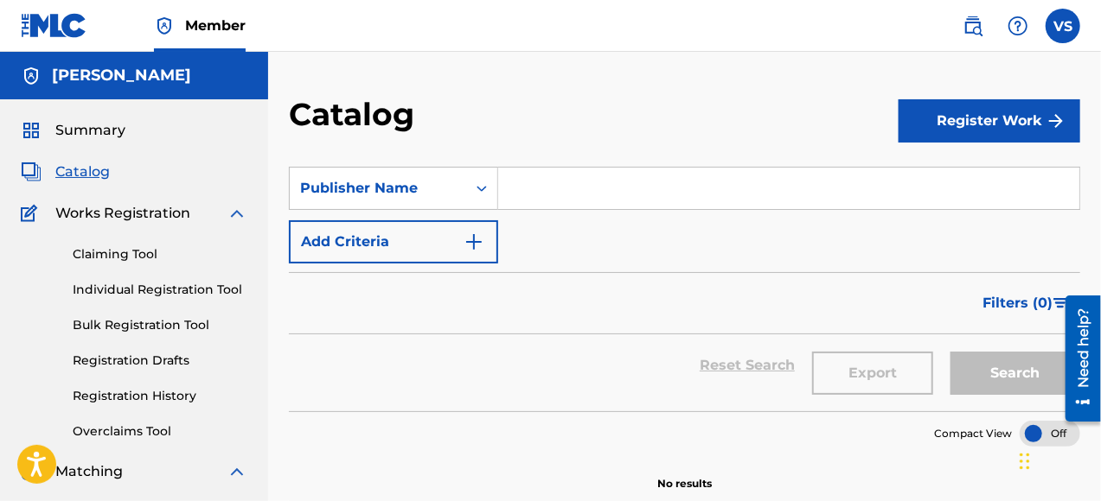
click at [552, 194] on input "Search Form" at bounding box center [788, 188] width 581 height 41
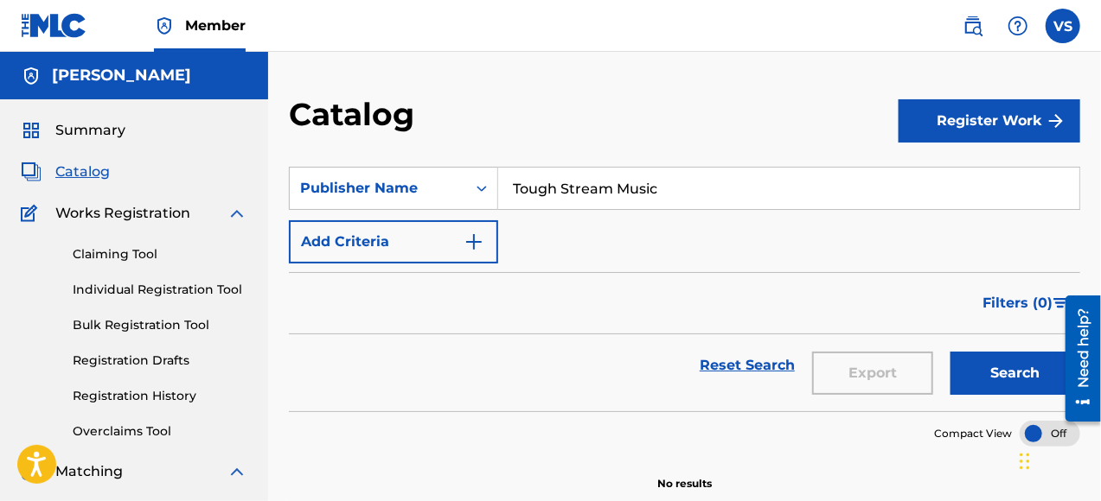
type input "Tough Stream Music"
click at [1008, 370] on button "Search" at bounding box center [1015, 373] width 130 height 43
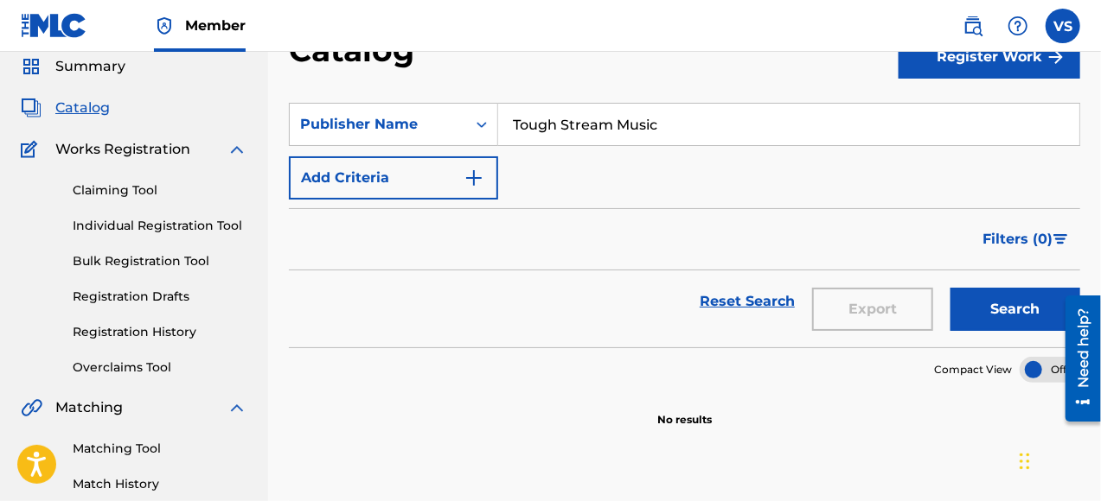
scroll to position [0, 0]
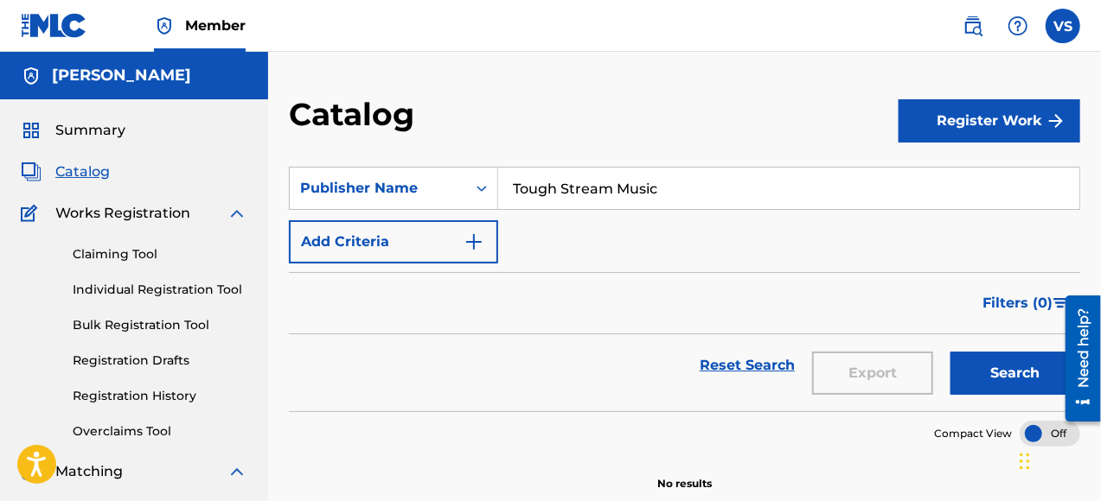
click at [477, 240] on img "Search Form" at bounding box center [473, 242] width 21 height 21
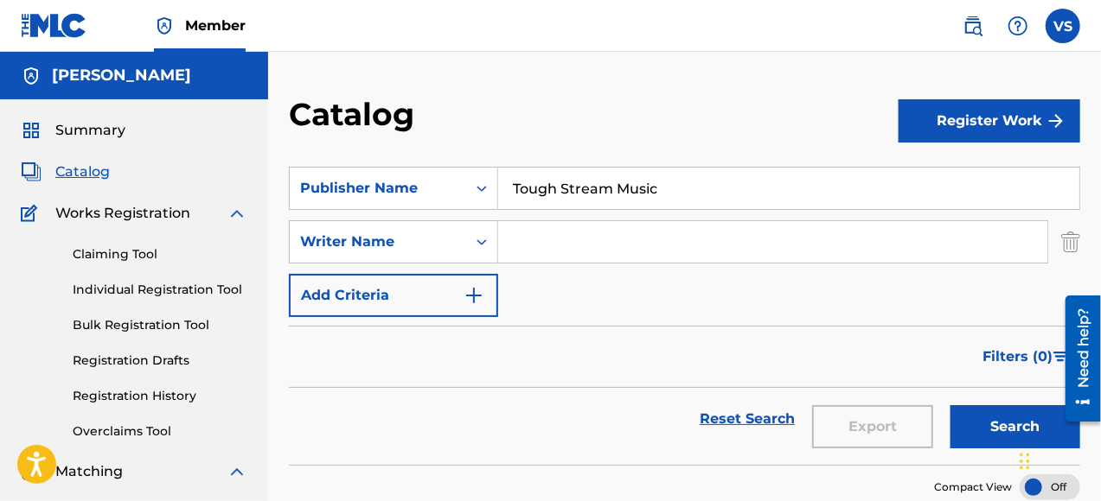
click at [472, 298] on img "Search Form" at bounding box center [473, 295] width 21 height 21
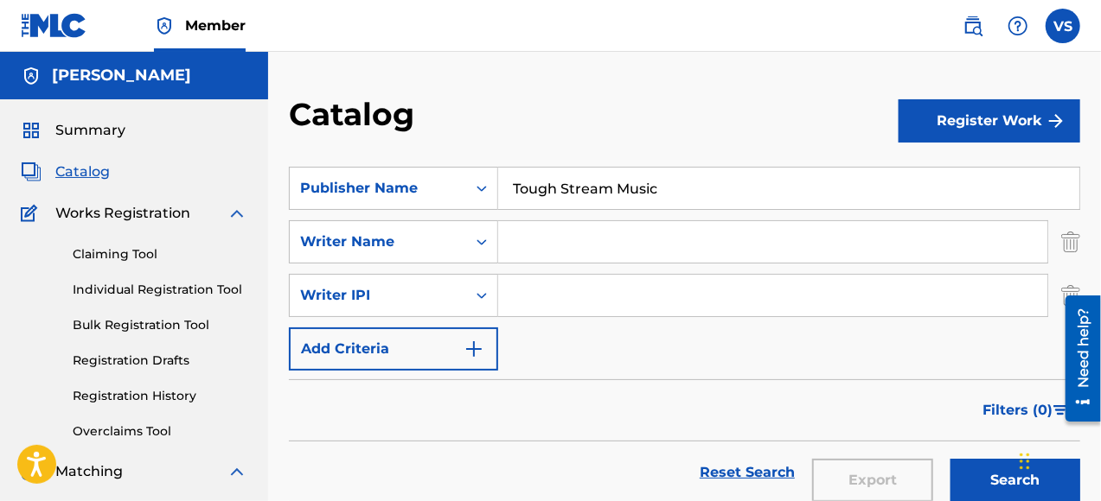
click at [479, 348] on img "Search Form" at bounding box center [473, 349] width 21 height 21
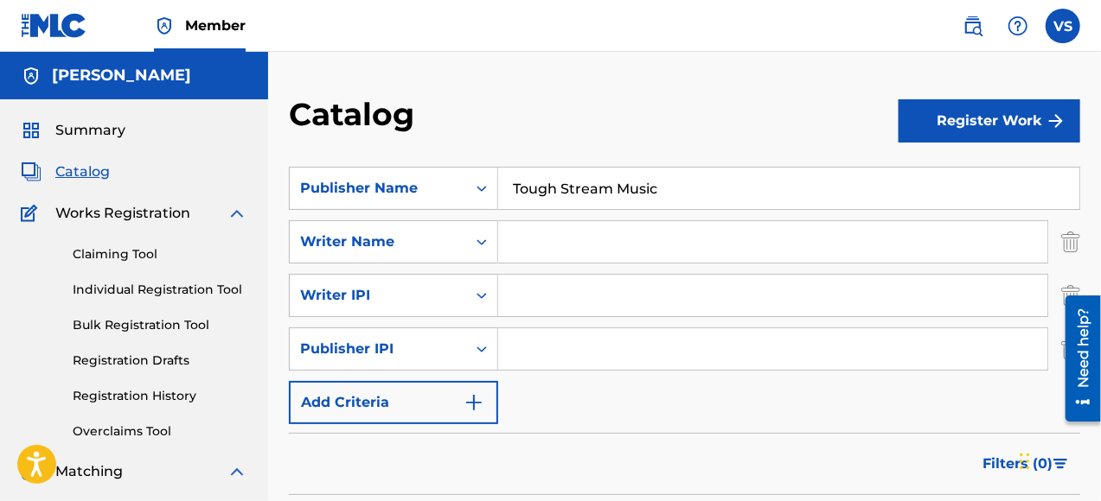
drag, startPoint x: 686, startPoint y: 188, endPoint x: 512, endPoint y: 185, distance: 174.7
click at [512, 185] on input "Tough Stream Music" at bounding box center [788, 188] width 581 height 41
click at [481, 399] on img "Search Form" at bounding box center [473, 402] width 21 height 21
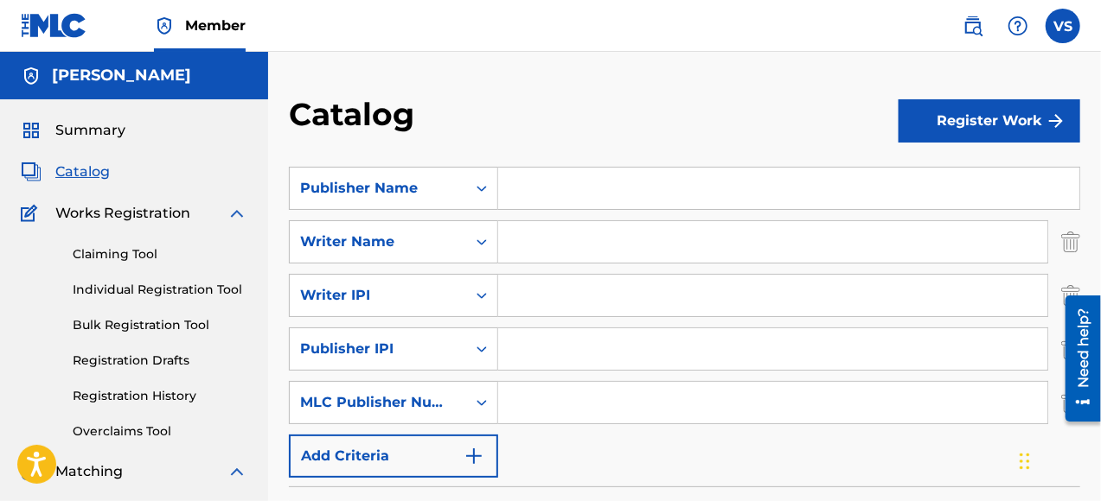
click at [533, 195] on input "Search Form" at bounding box center [788, 188] width 581 height 41
type input "Tough Stream music"
click at [524, 348] on input "Search Form" at bounding box center [772, 349] width 549 height 41
paste input "00225621787"
click at [647, 352] on input "00225621787" at bounding box center [772, 349] width 549 height 41
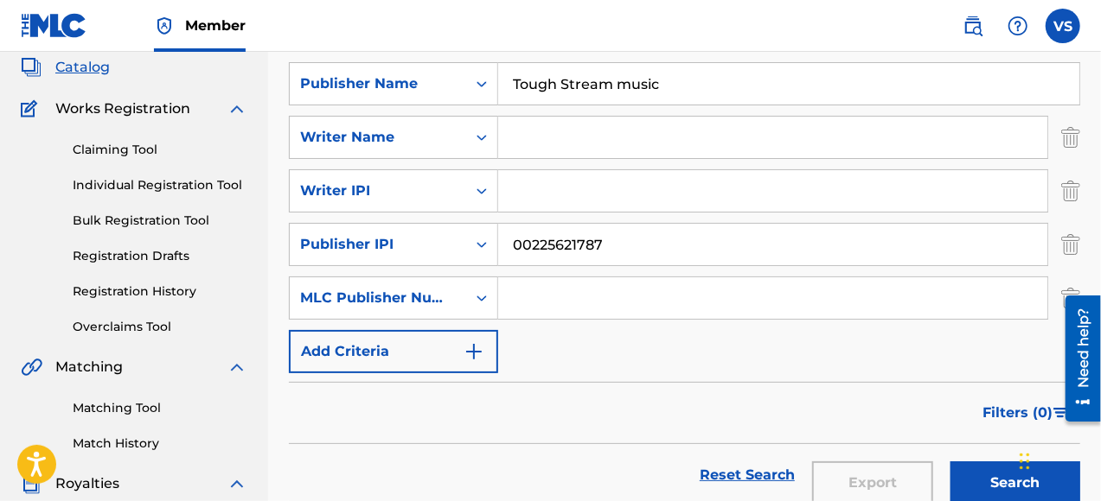
scroll to position [173, 0]
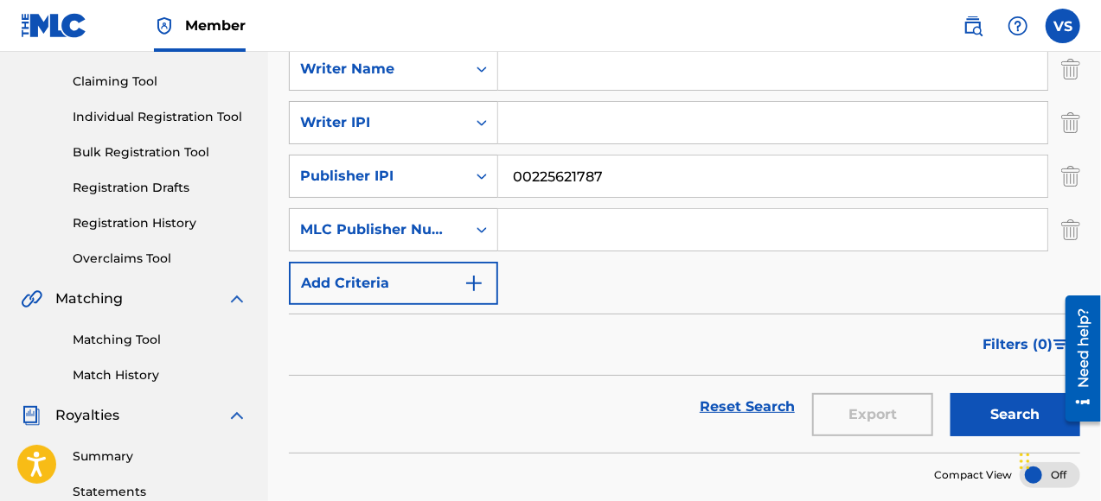
click at [1009, 419] on button "Search" at bounding box center [1015, 414] width 130 height 43
click at [1026, 413] on button "Search" at bounding box center [1015, 414] width 130 height 43
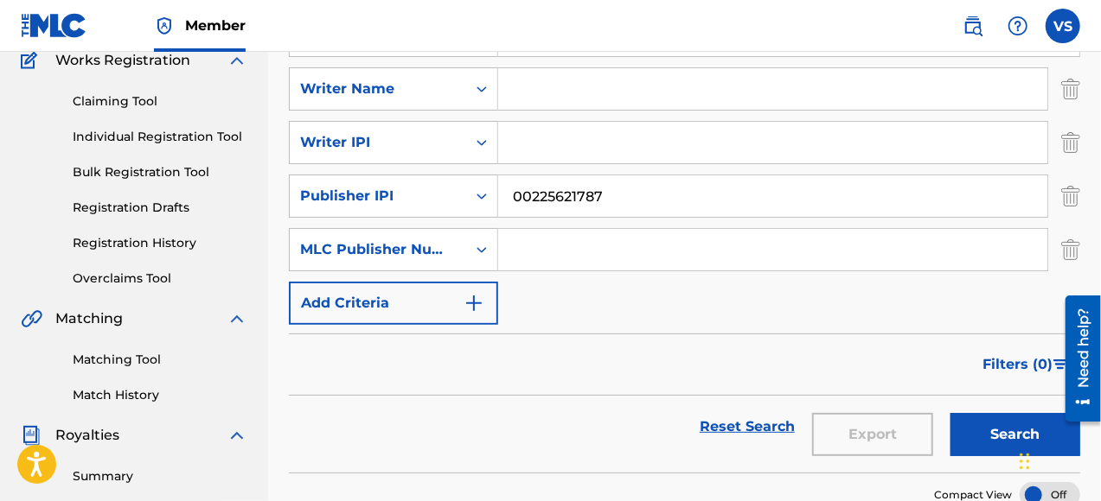
scroll to position [86, 0]
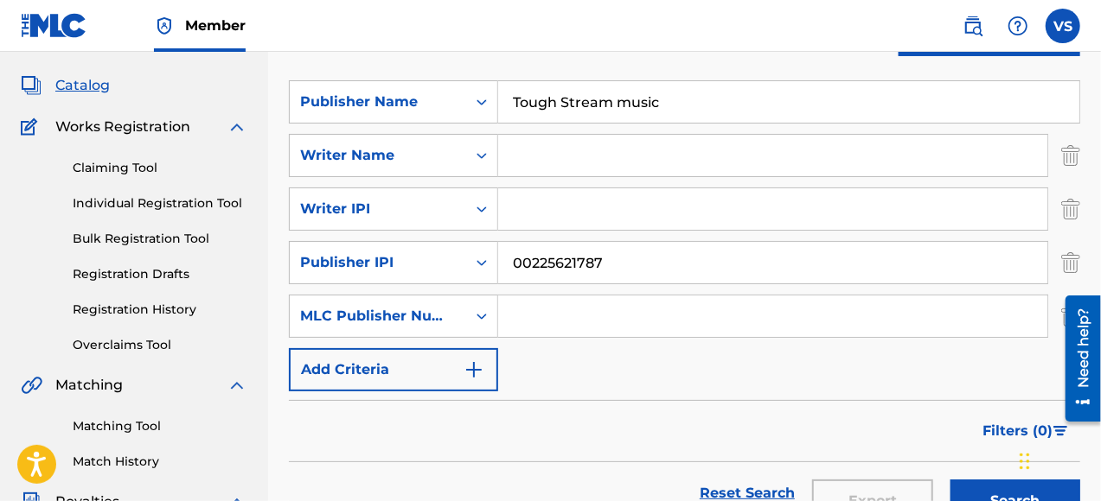
click at [520, 258] on input "00225621787" at bounding box center [772, 262] width 549 height 41
type input "0225621787"
click at [999, 496] on button "Search" at bounding box center [1015, 501] width 130 height 43
click at [539, 212] on input "Search Form" at bounding box center [772, 208] width 549 height 41
type input "00222511223"
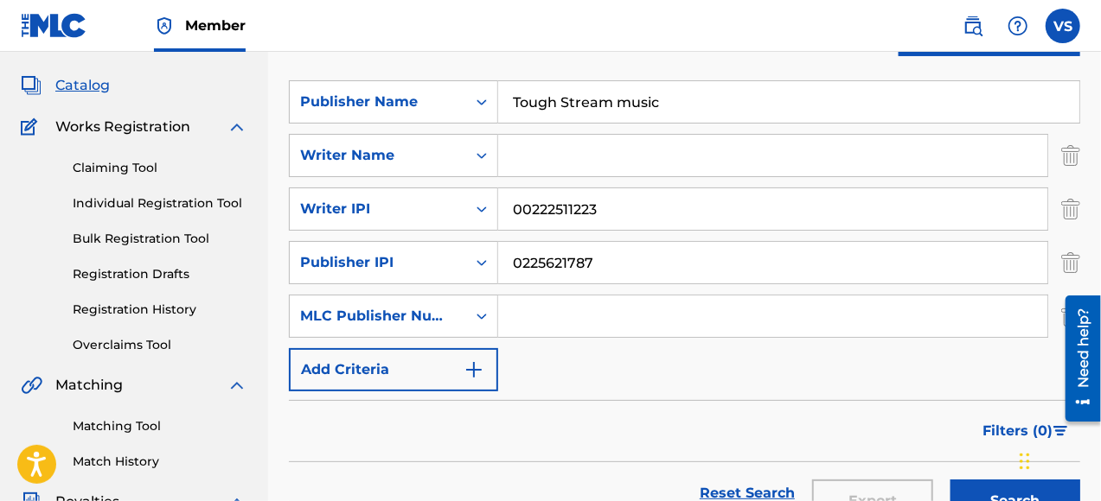
click at [532, 157] on input "Search Form" at bounding box center [772, 155] width 549 height 41
type input "[PERSON_NAME]"
click at [1001, 495] on button "Search" at bounding box center [1015, 501] width 130 height 43
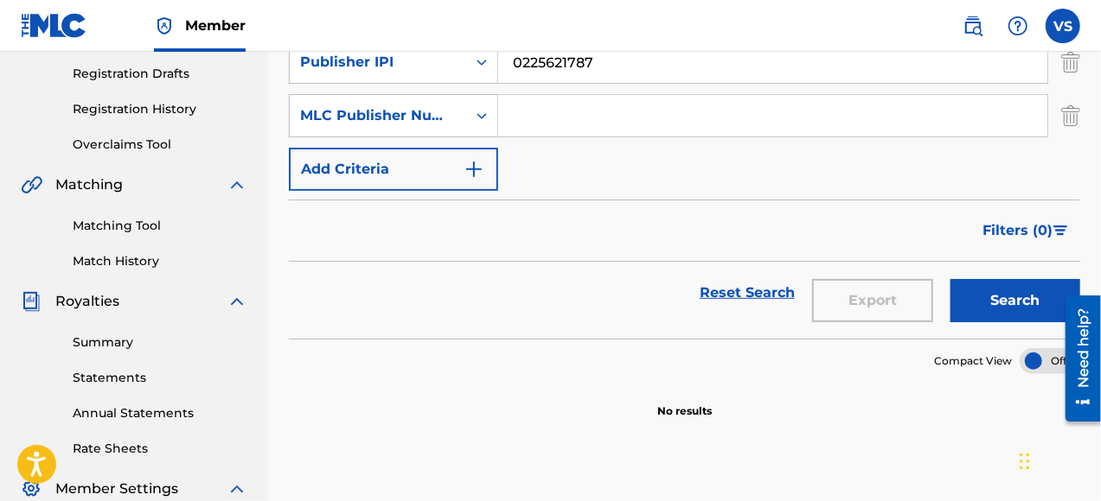
scroll to position [52, 0]
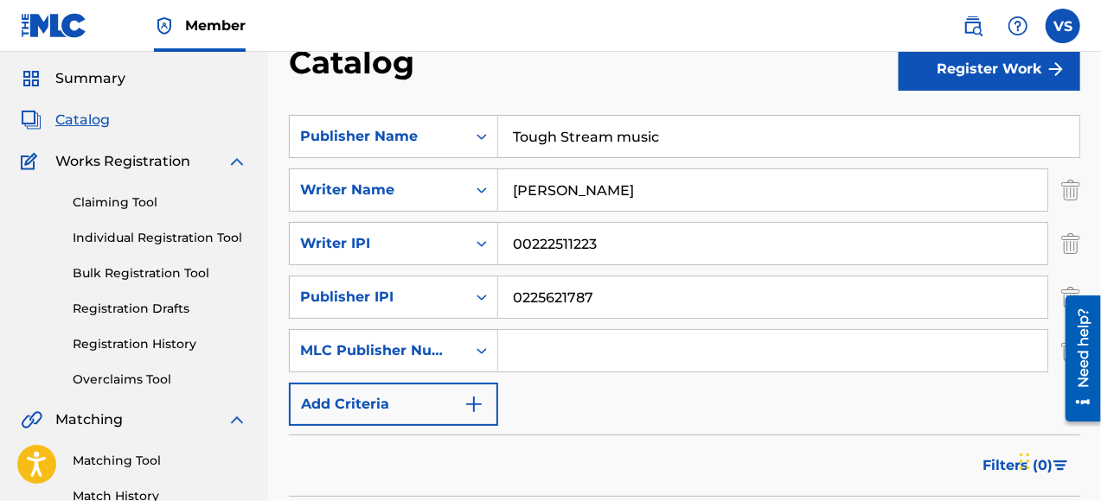
click at [1061, 32] on label at bounding box center [1062, 26] width 35 height 35
click at [1062, 26] on input "VS [PERSON_NAME] [EMAIL_ADDRESS][DOMAIN_NAME] Notification Preferences Profile …" at bounding box center [1062, 26] width 0 height 0
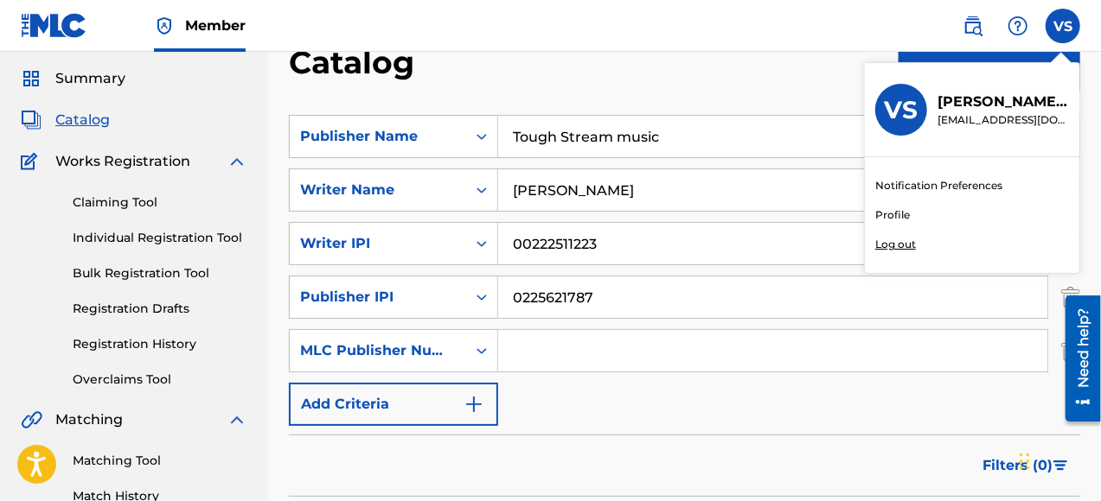
click at [907, 246] on p "Log out" at bounding box center [895, 245] width 41 height 16
click at [1062, 26] on input "VS [PERSON_NAME] [EMAIL_ADDRESS][DOMAIN_NAME] Notification Preferences Profile …" at bounding box center [1062, 26] width 0 height 0
